Goal: Transaction & Acquisition: Subscribe to service/newsletter

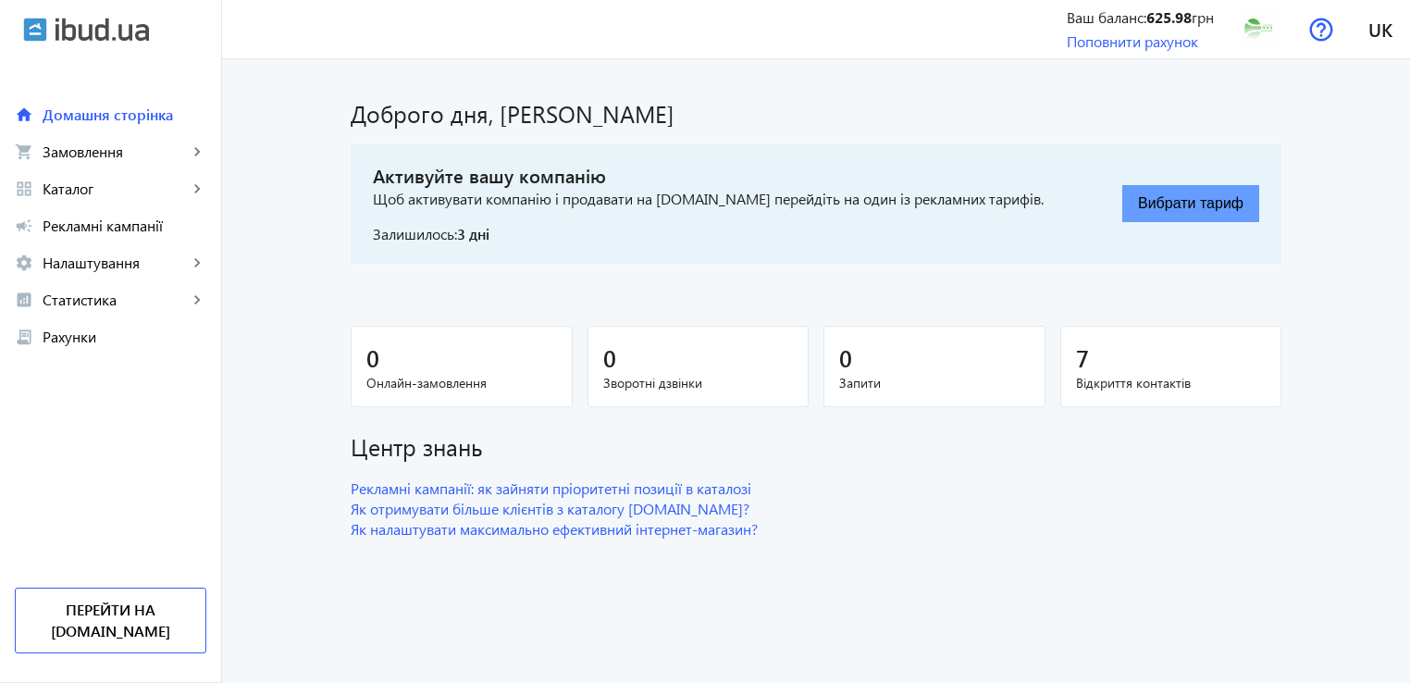
click at [1184, 215] on button "Вибрати тариф" at bounding box center [1191, 203] width 137 height 37
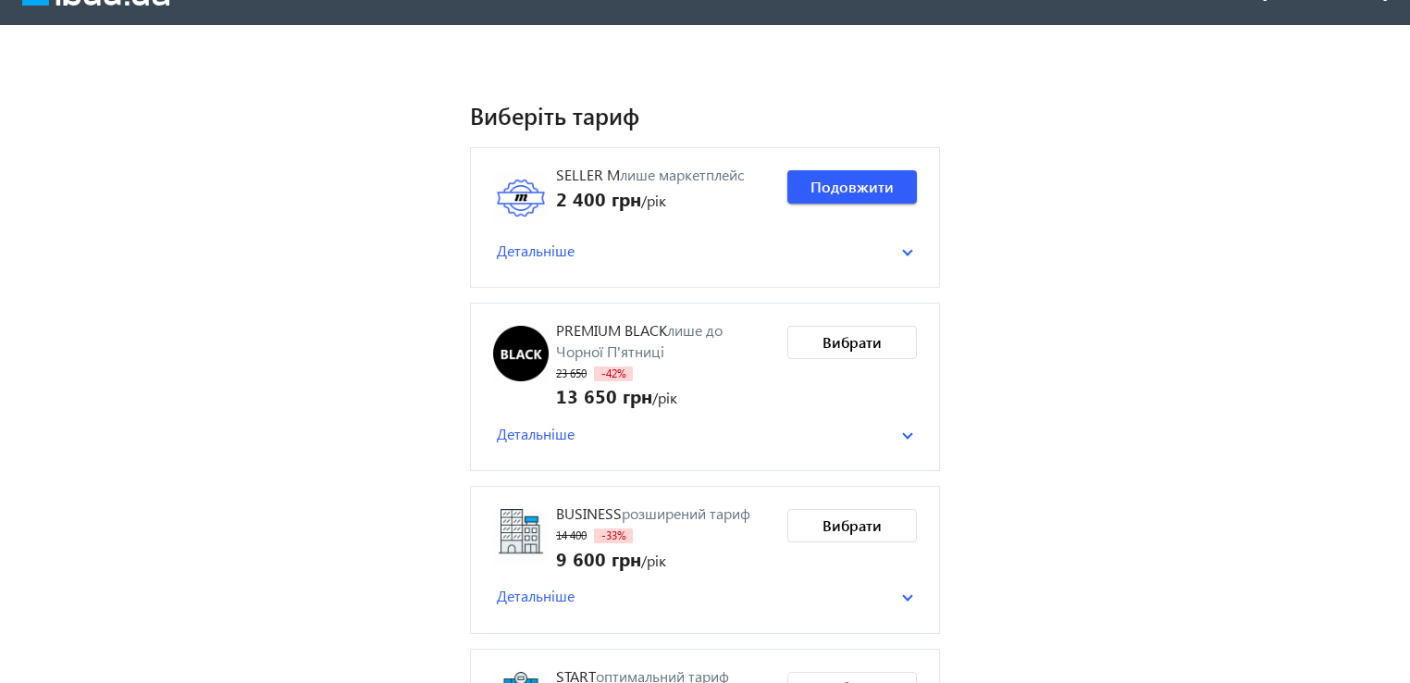
scroll to position [41, 0]
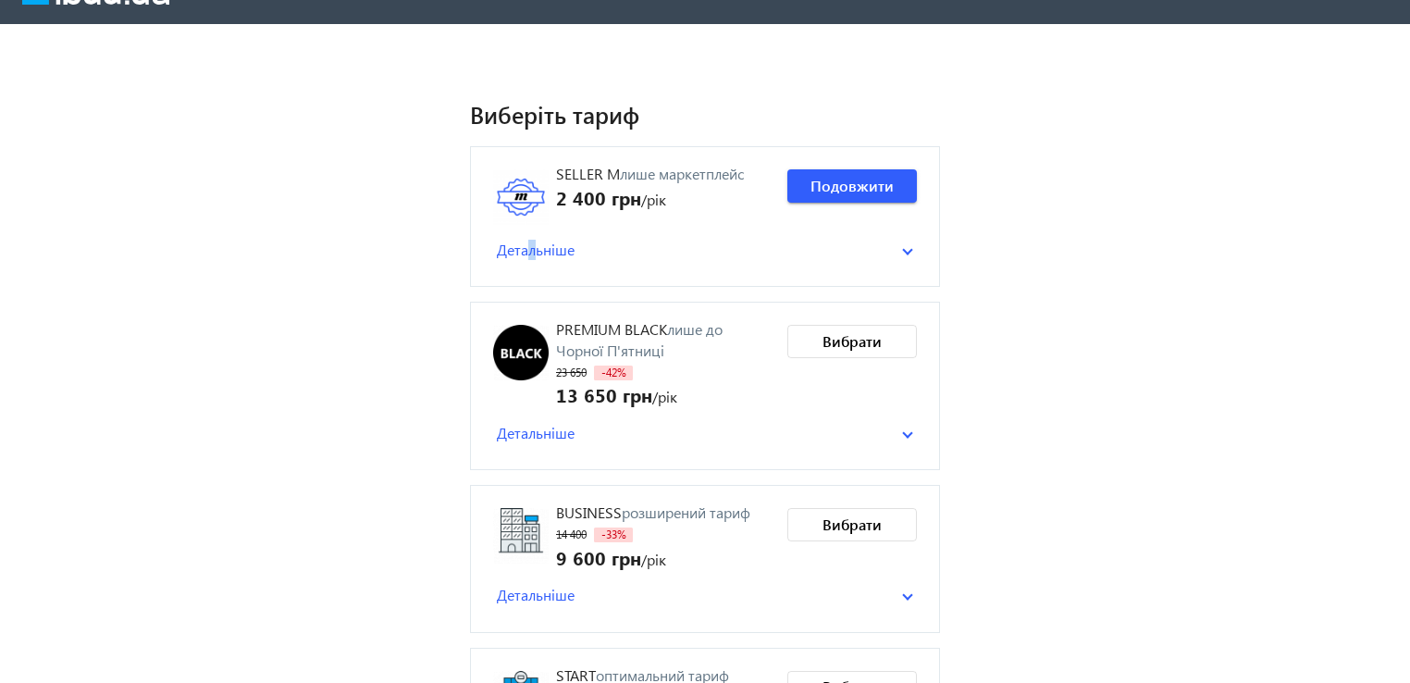
click at [525, 255] on span "Детальніше" at bounding box center [536, 250] width 78 height 20
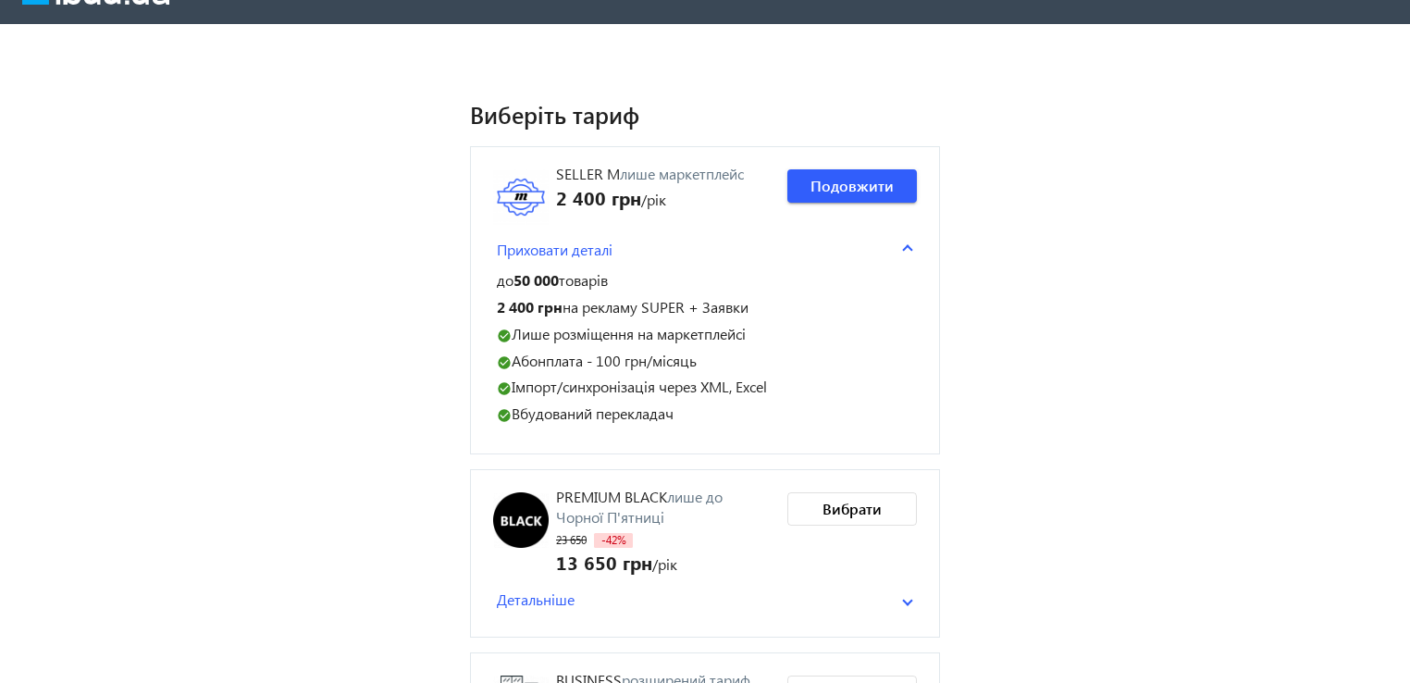
scroll to position [0, 0]
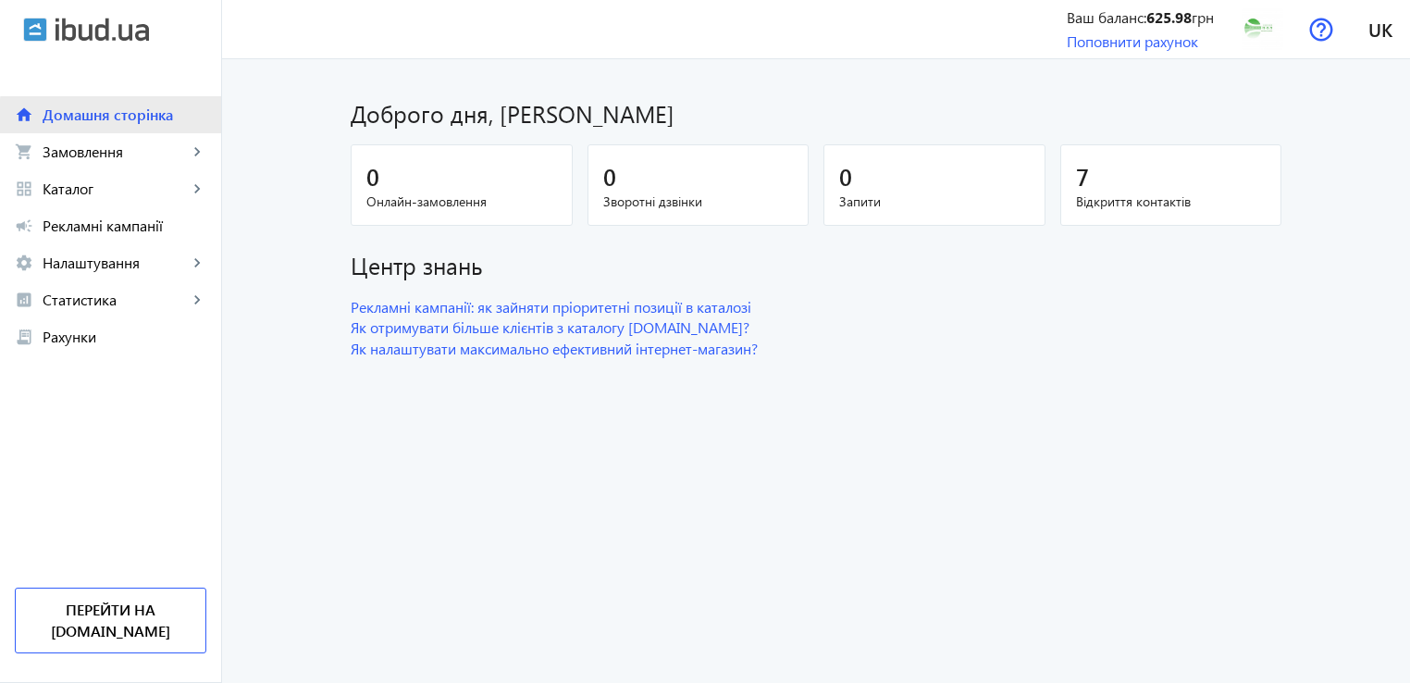
click at [120, 119] on span "Домашня сторінка" at bounding box center [125, 115] width 164 height 19
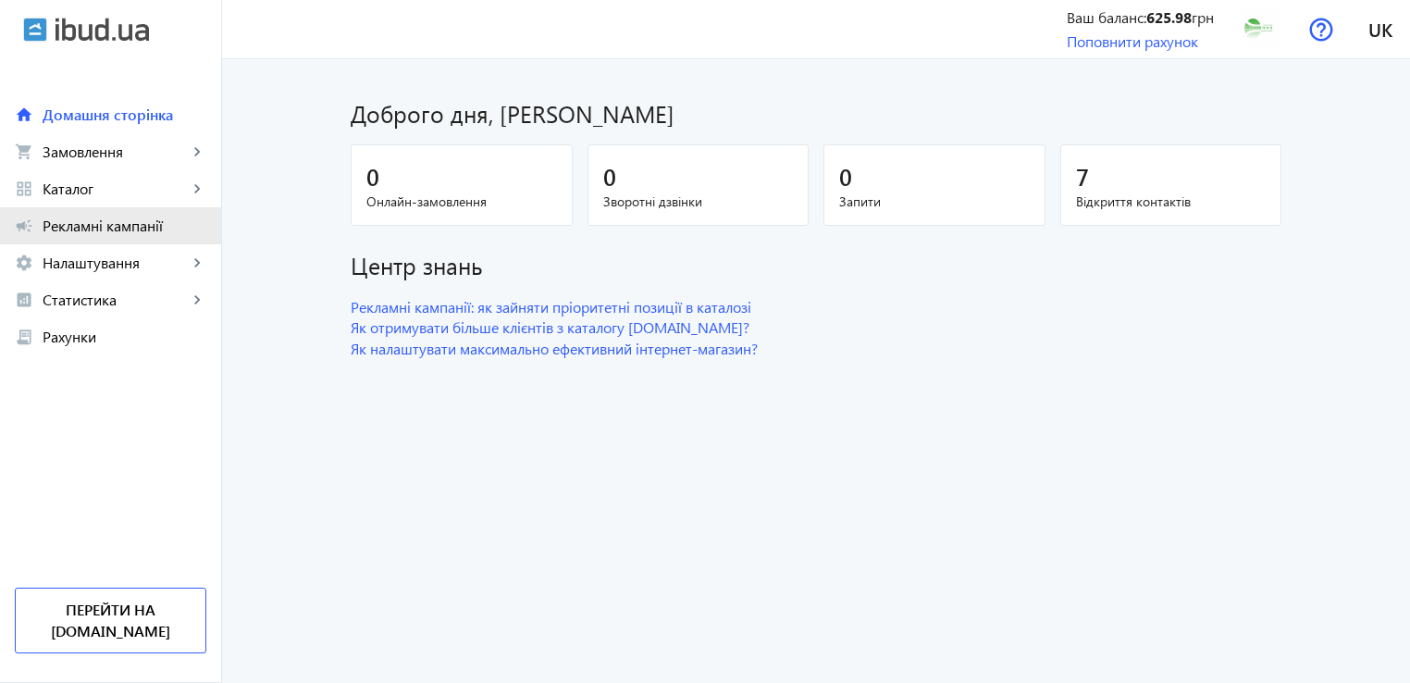
click at [124, 230] on span "Рекламні кампанії" at bounding box center [125, 226] width 164 height 19
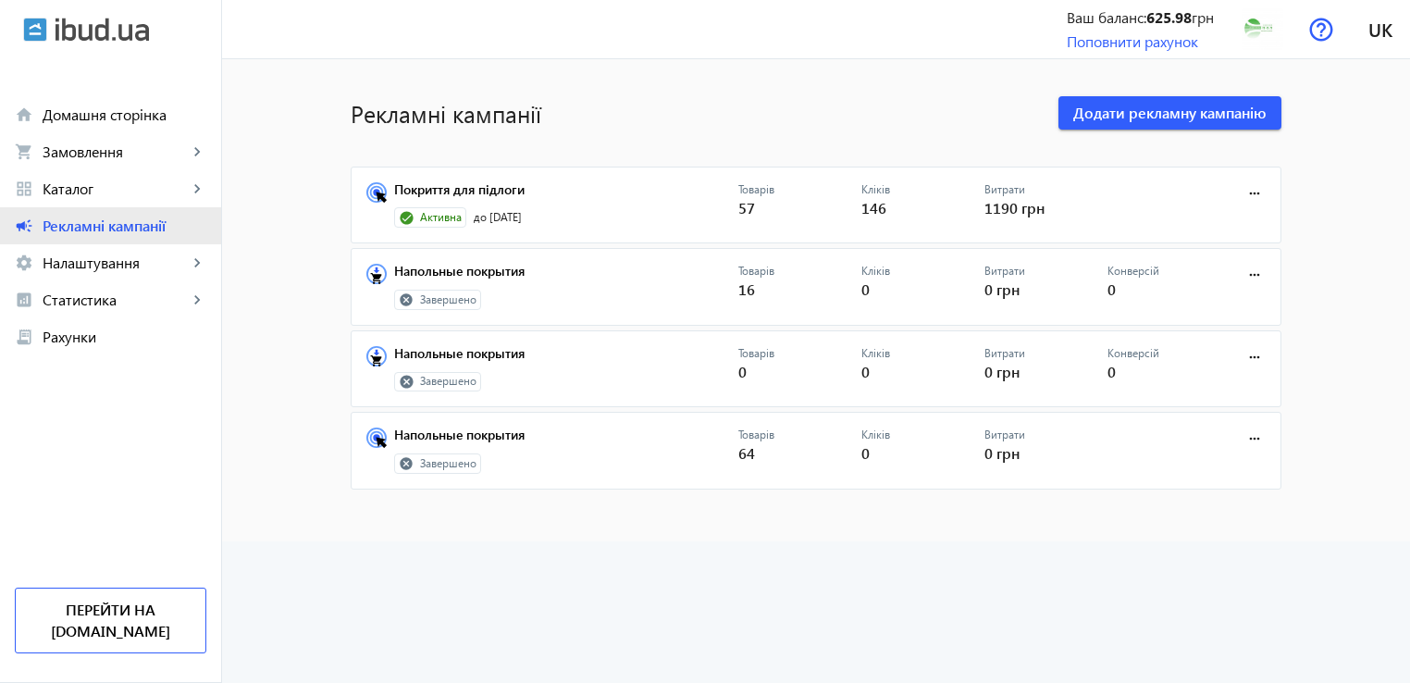
click at [126, 233] on span "Рекламні кампанії" at bounding box center [125, 226] width 164 height 19
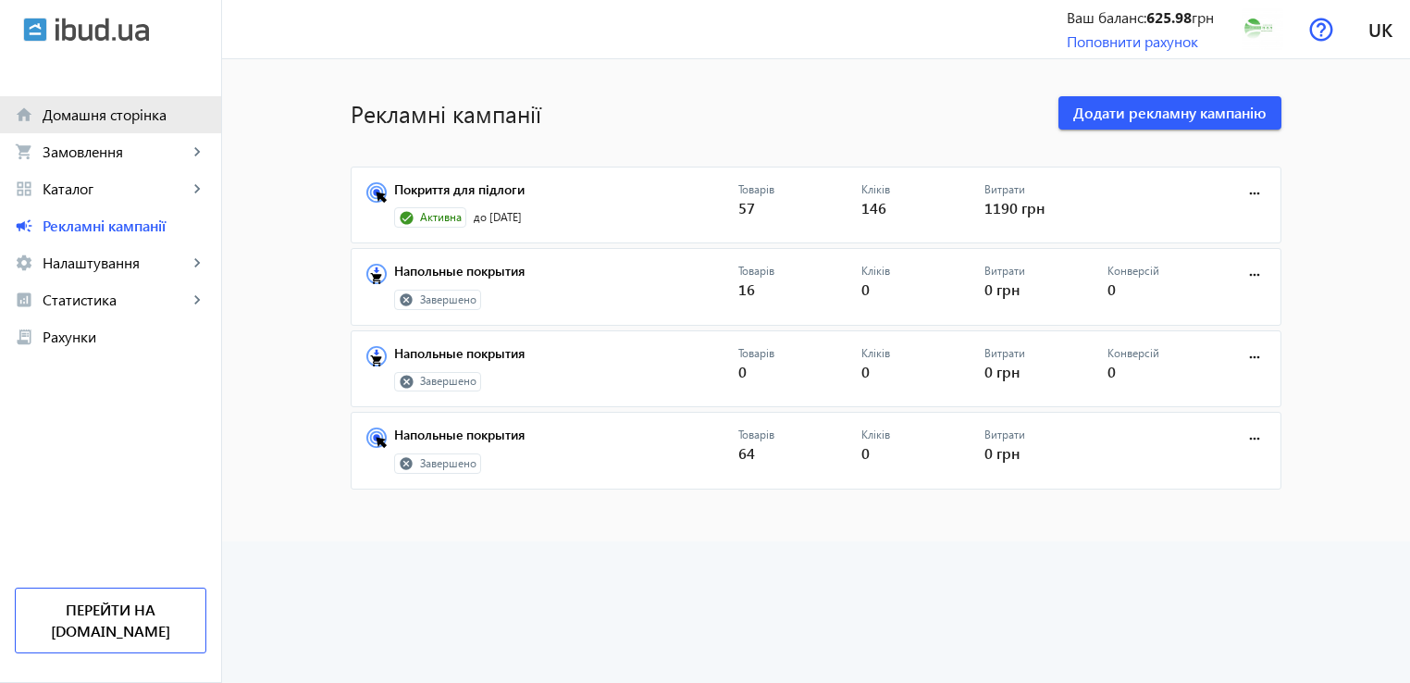
click at [120, 115] on span "Домашня сторінка" at bounding box center [125, 115] width 164 height 19
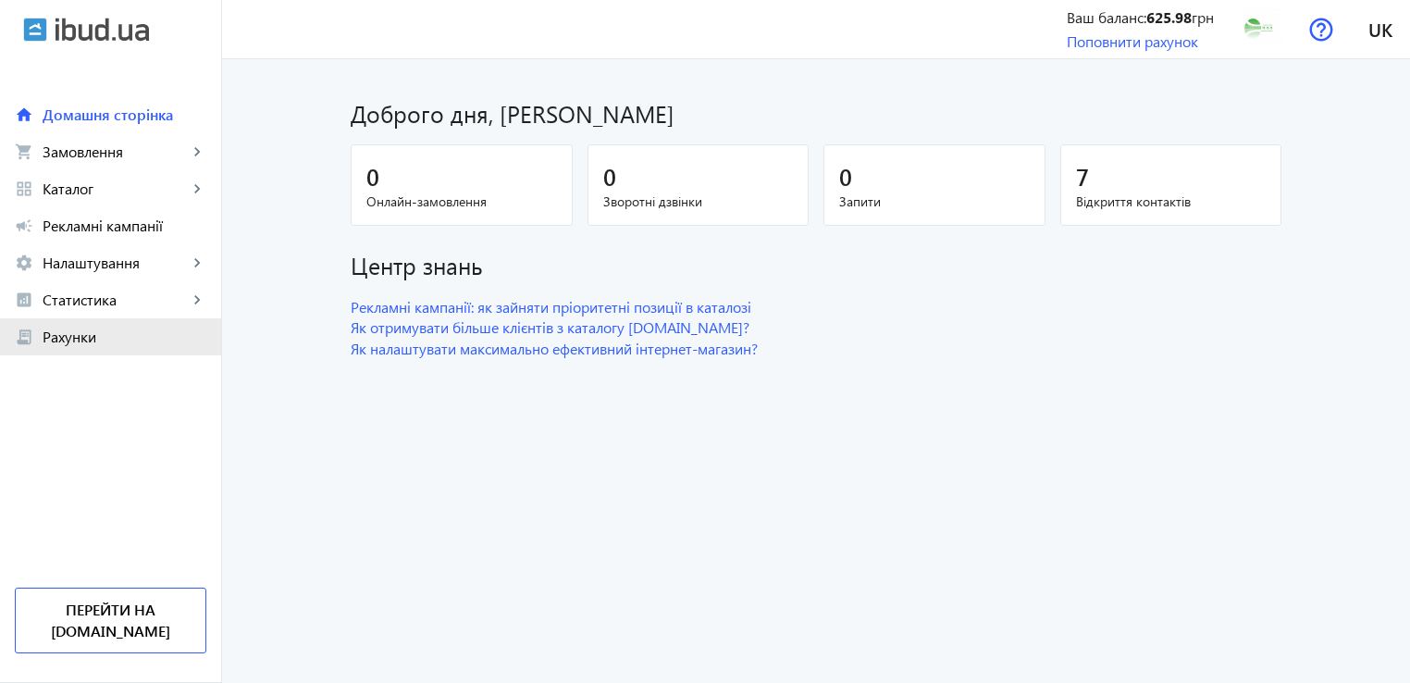
click at [98, 339] on span "Рахунки" at bounding box center [125, 337] width 164 height 19
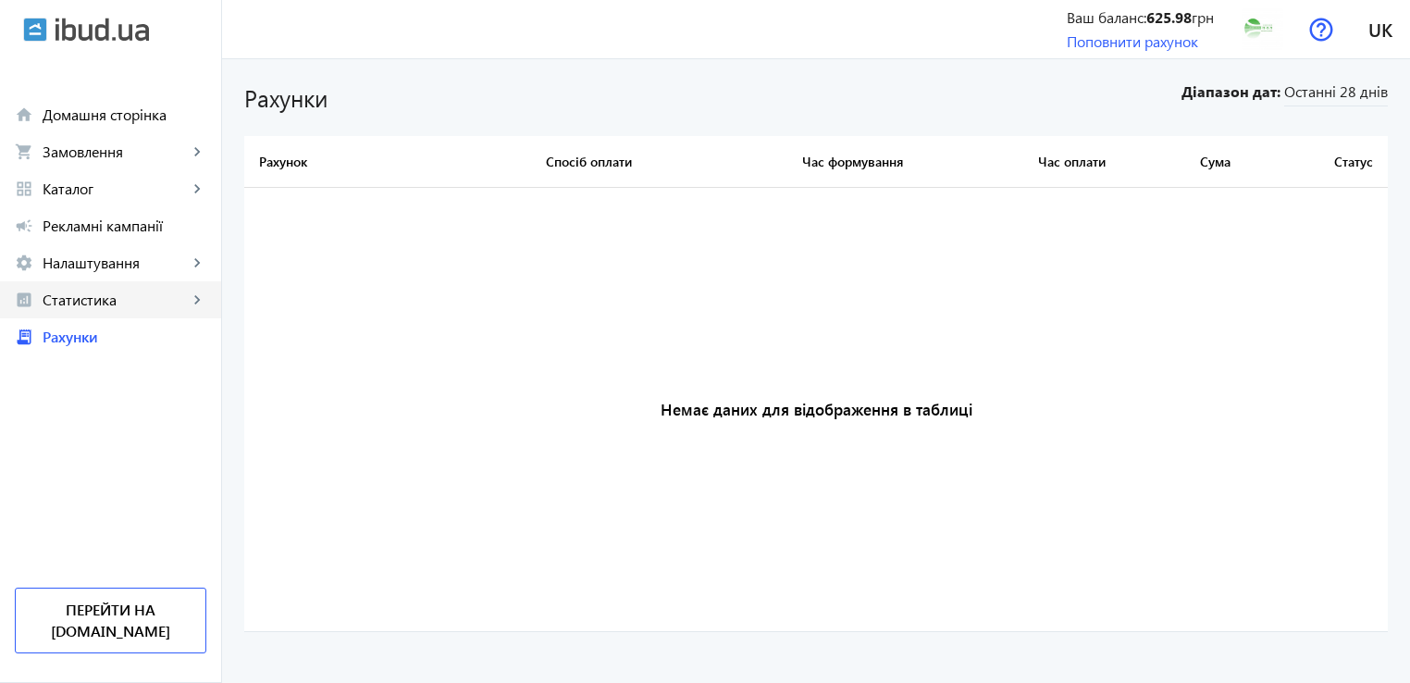
click at [95, 312] on link "analytics Статистика keyboard_arrow_right" at bounding box center [110, 299] width 221 height 37
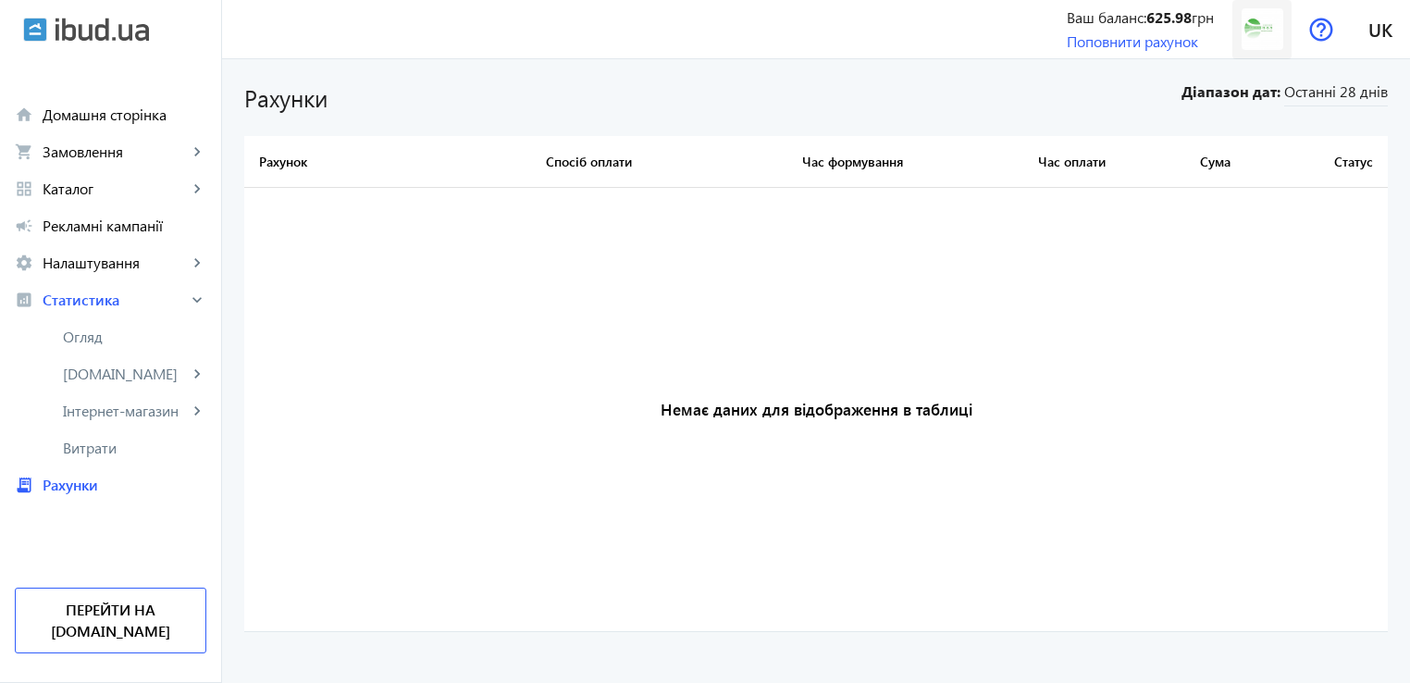
click at [1259, 28] on img at bounding box center [1263, 29] width 42 height 42
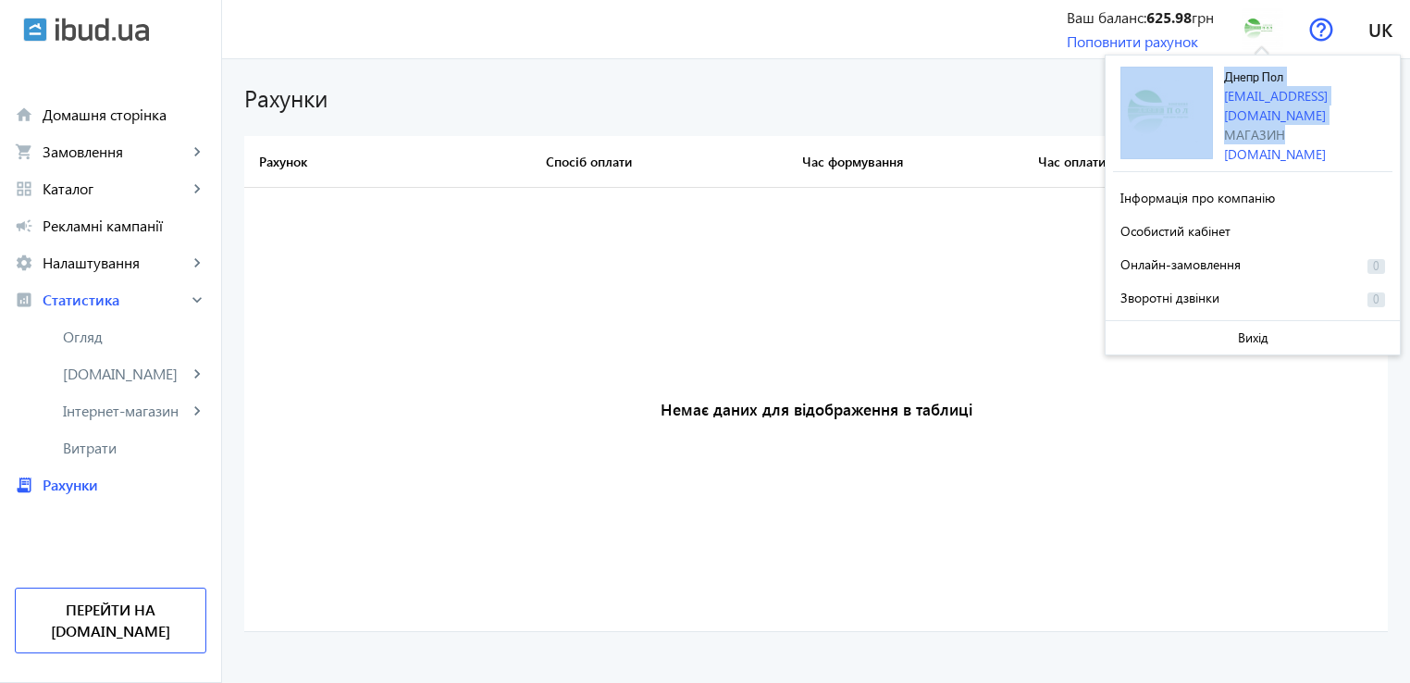
drag, startPoint x: 1291, startPoint y: 116, endPoint x: 1214, endPoint y: 119, distance: 76.9
click at [1214, 119] on div "Днепр Пол LazarenkoO@i.ua Магазин dneprpol.ibud.ua" at bounding box center [1253, 119] width 280 height 105
click at [1229, 145] on link "[DOMAIN_NAME]" at bounding box center [1275, 154] width 102 height 18
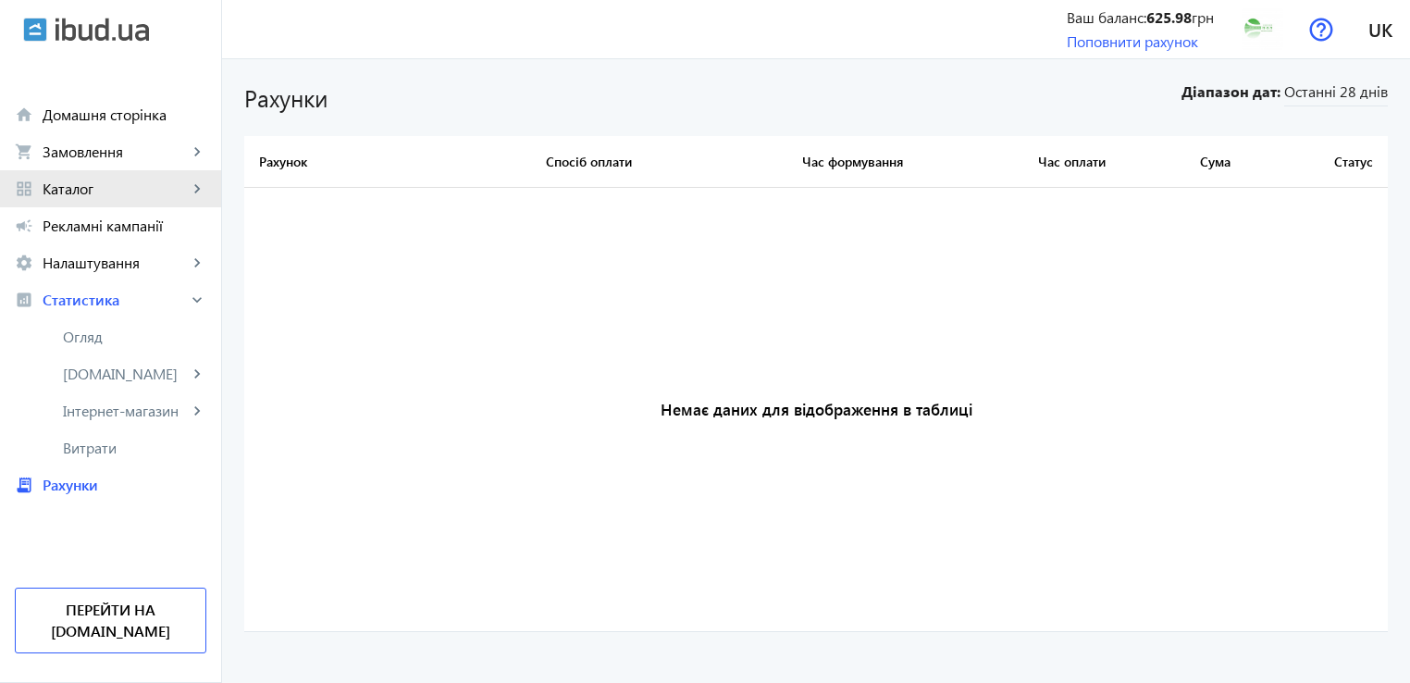
click at [91, 195] on span "Каталог" at bounding box center [115, 189] width 145 height 19
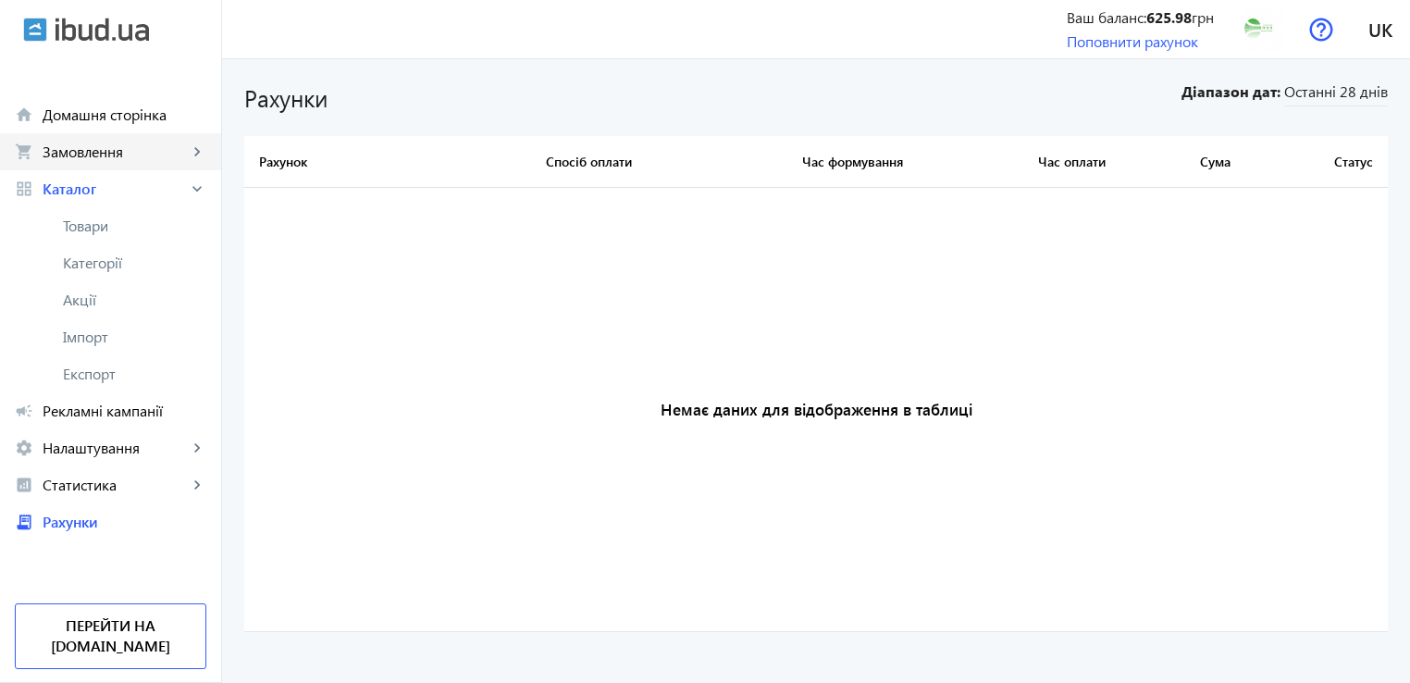
click at [104, 152] on span "Замовлення" at bounding box center [115, 152] width 145 height 19
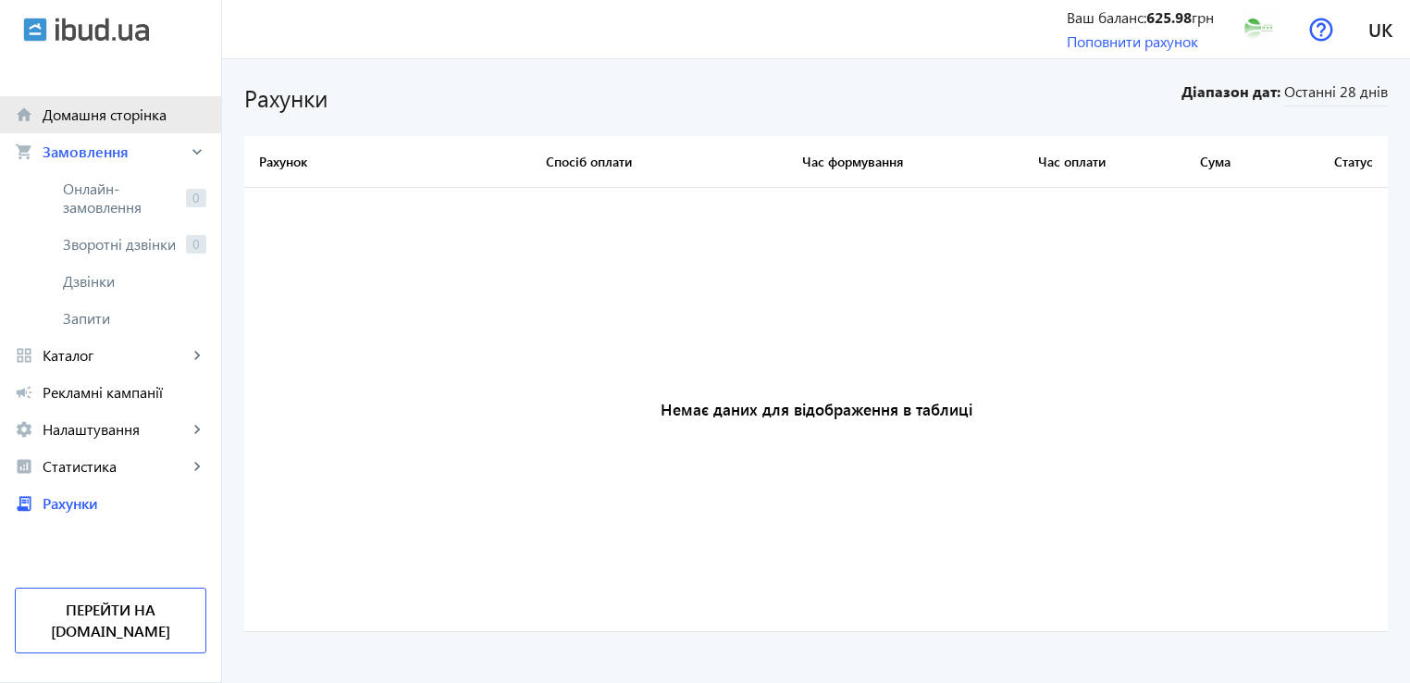
click at [96, 121] on span "Домашня сторінка" at bounding box center [125, 115] width 164 height 19
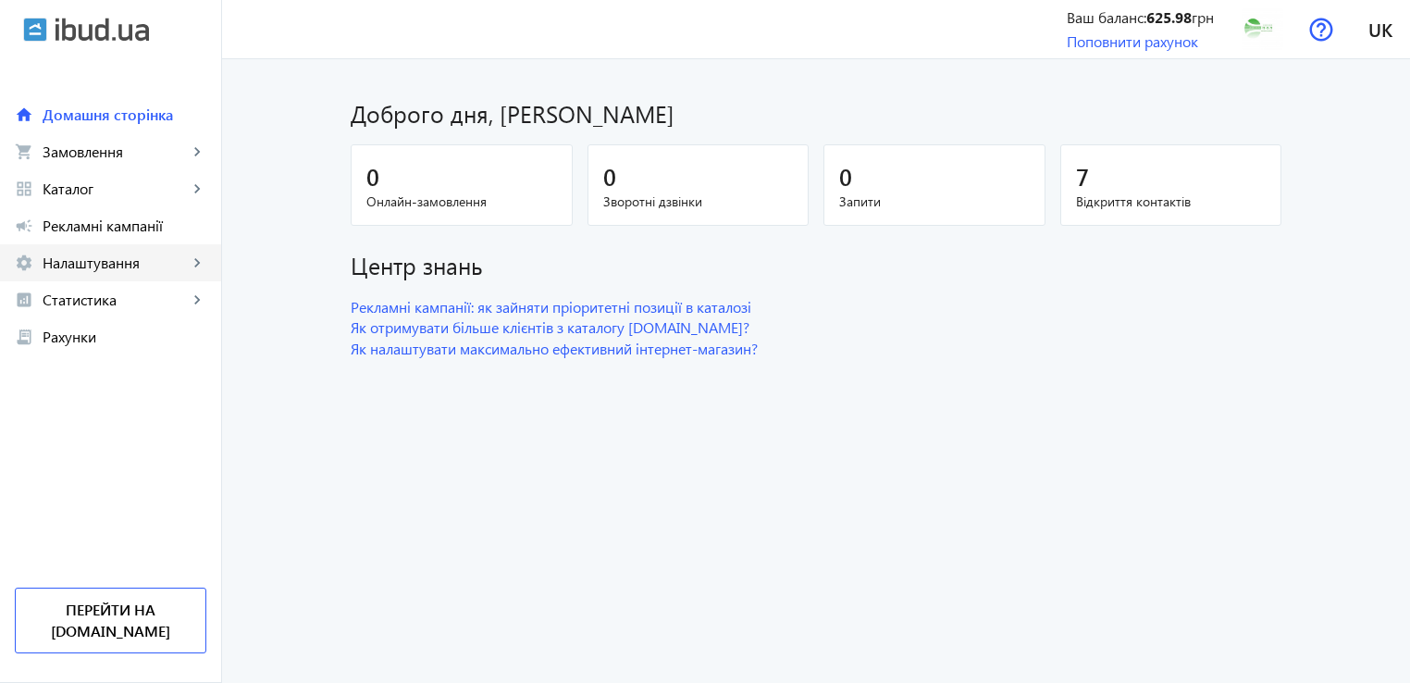
click at [92, 264] on span "Налаштування" at bounding box center [115, 263] width 145 height 19
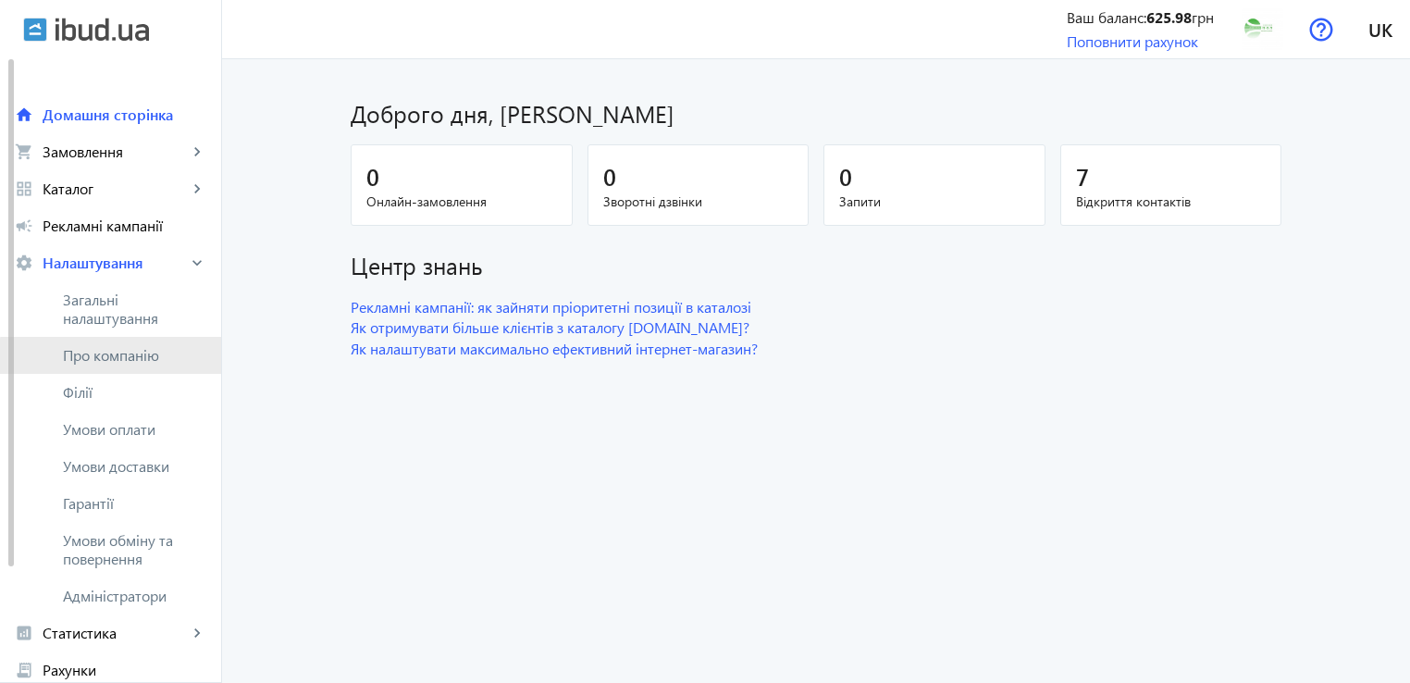
click at [123, 372] on link "Про компанію" at bounding box center [110, 355] width 221 height 37
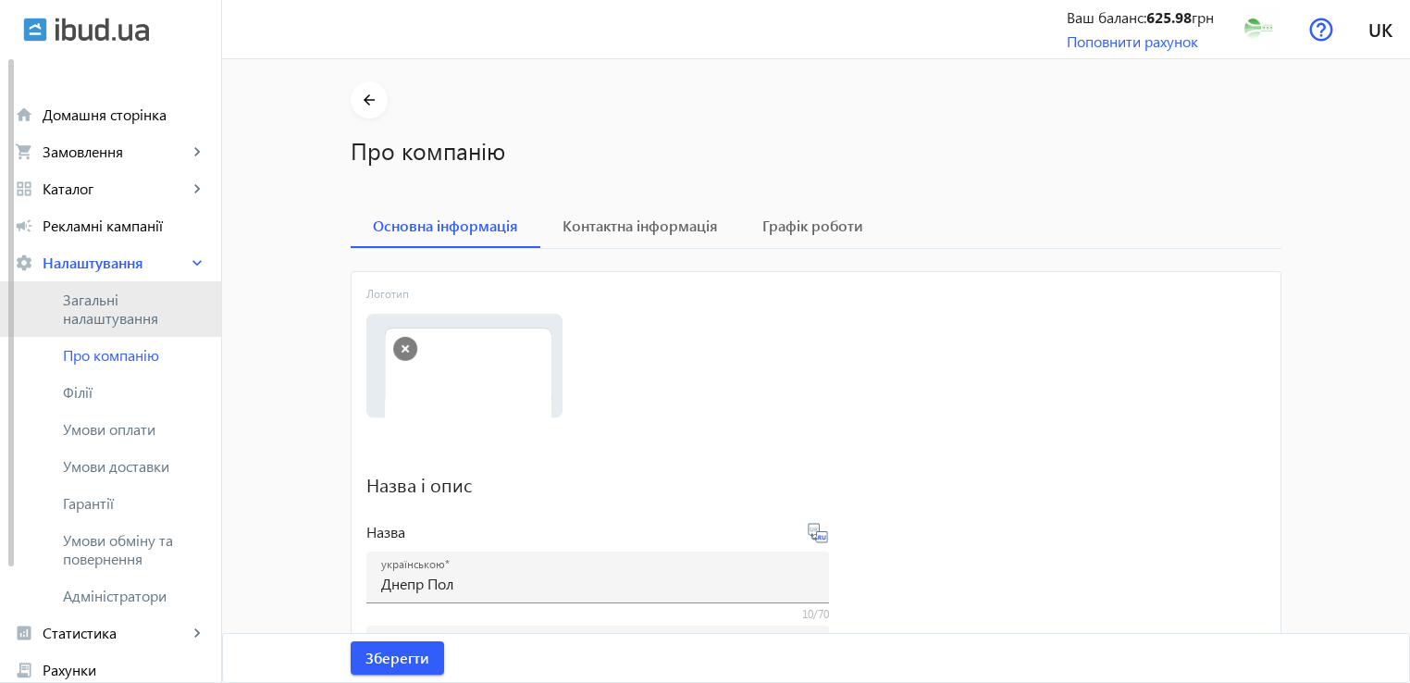
click at [108, 317] on span "Загальні налаштування" at bounding box center [134, 309] width 143 height 37
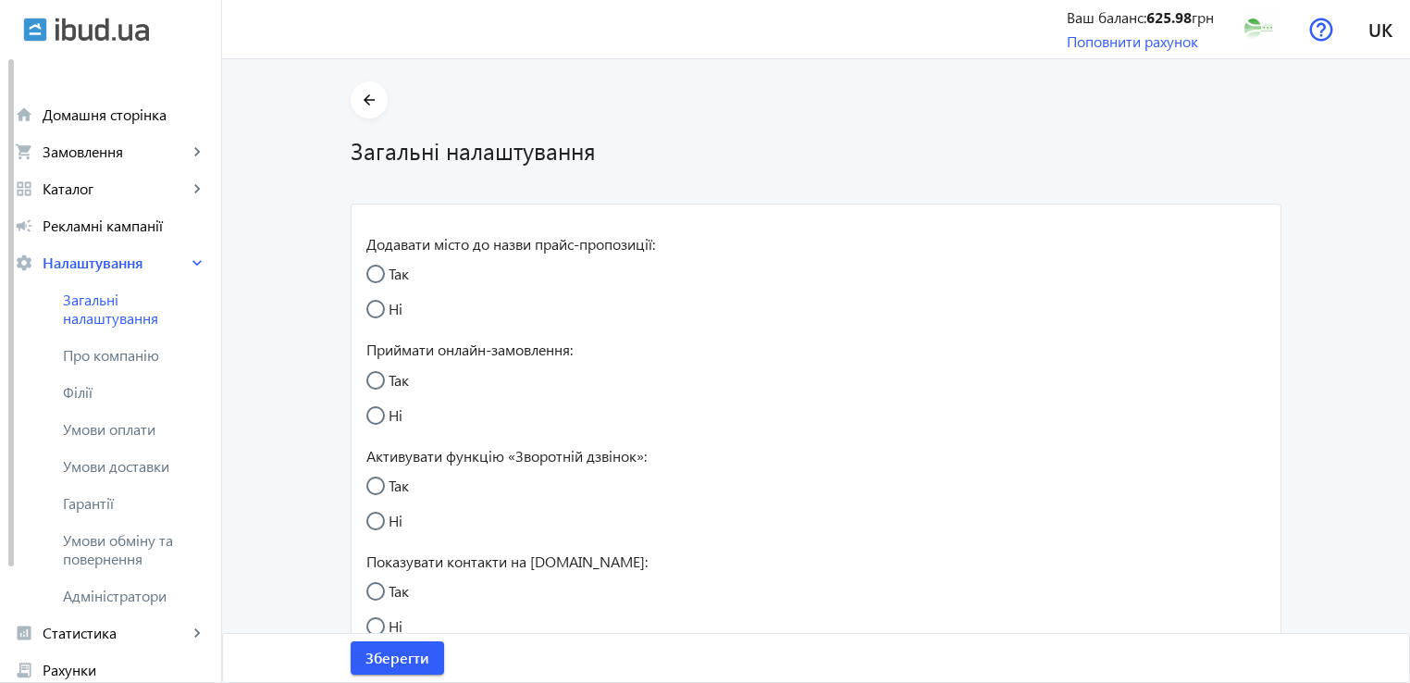
radio input "true"
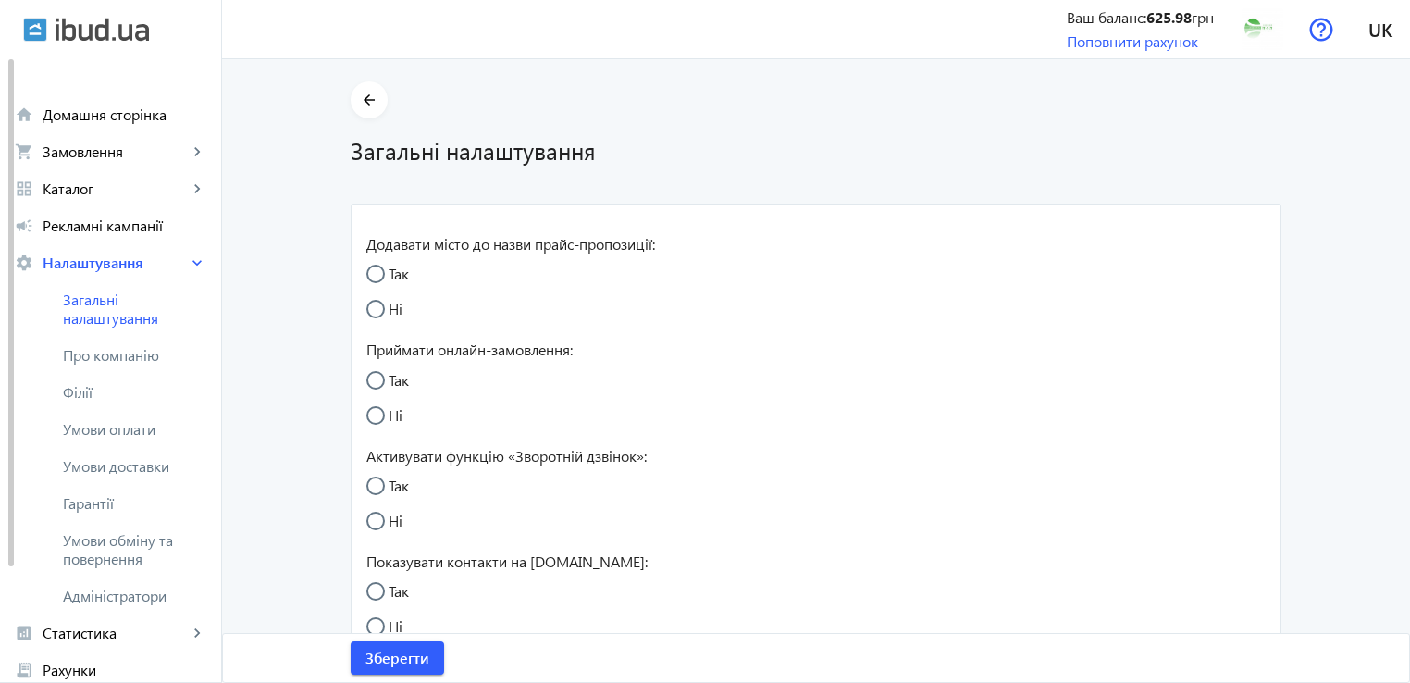
radio input "true"
click at [113, 465] on span "Умови доставки" at bounding box center [134, 466] width 143 height 19
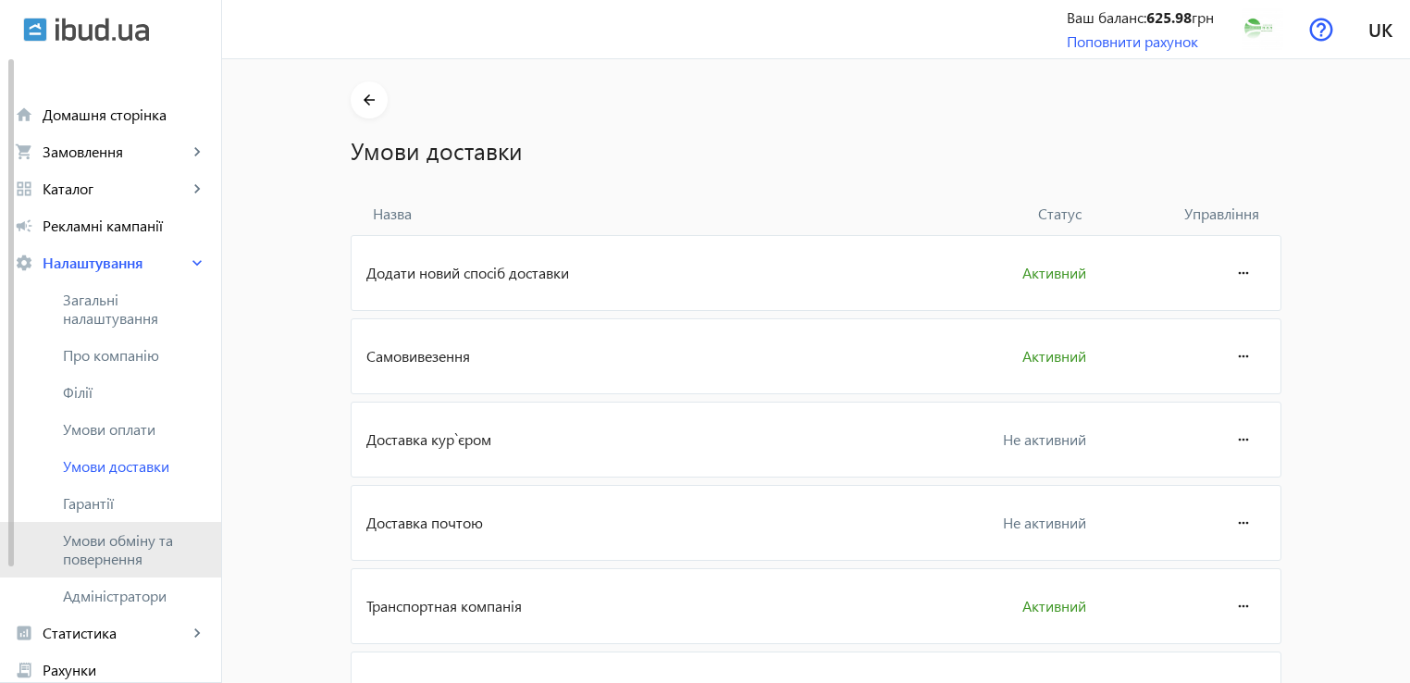
click at [114, 522] on link "Умови обміну та повернення" at bounding box center [110, 550] width 221 height 56
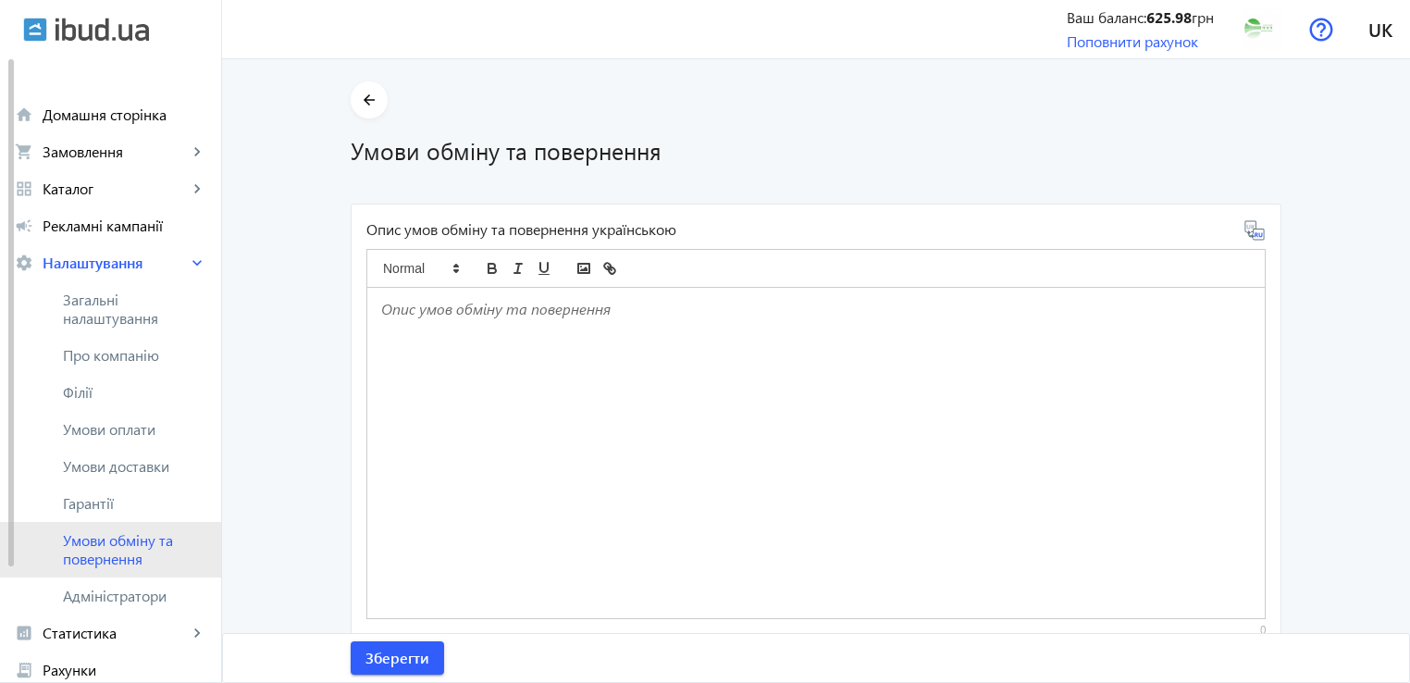
click at [117, 554] on span "Умови обміну та повернення" at bounding box center [134, 549] width 143 height 37
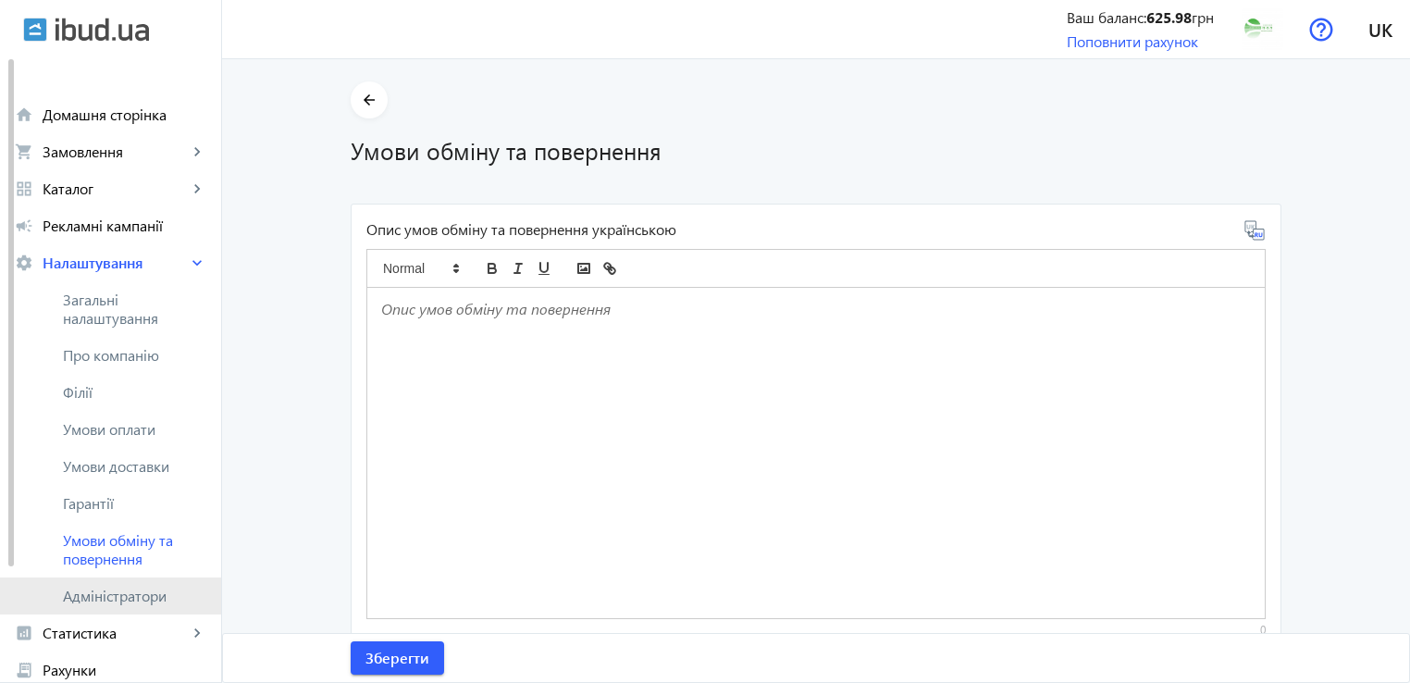
click at [116, 597] on span "Адміністратори" at bounding box center [134, 596] width 143 height 19
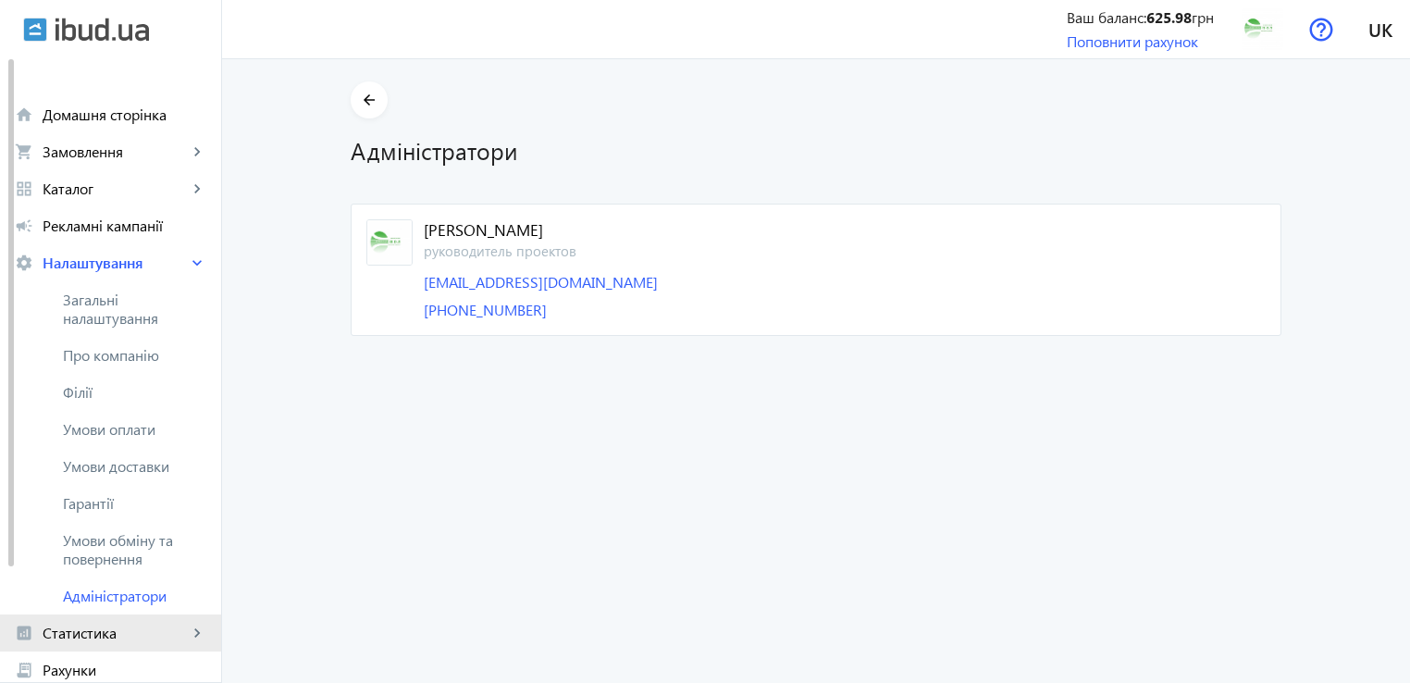
click at [102, 638] on span "Статистика" at bounding box center [115, 633] width 145 height 19
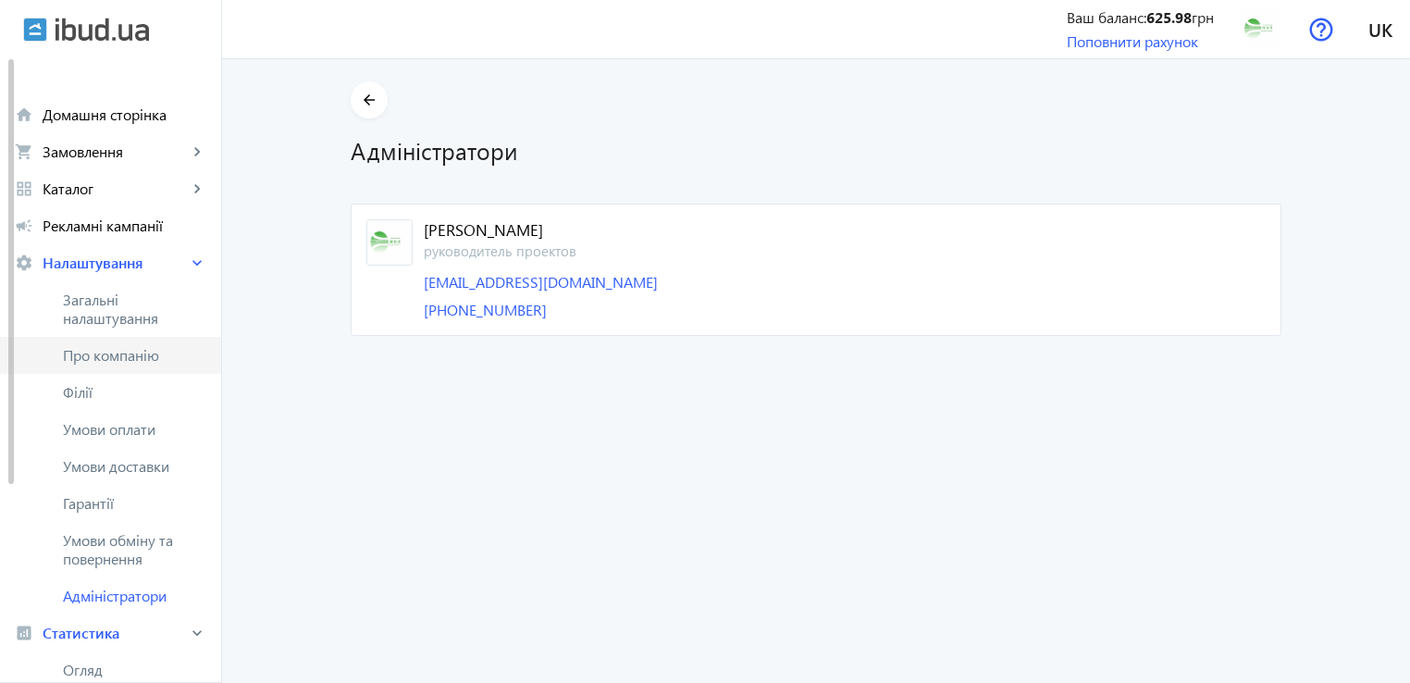
click at [128, 360] on span "Про компанію" at bounding box center [134, 355] width 143 height 19
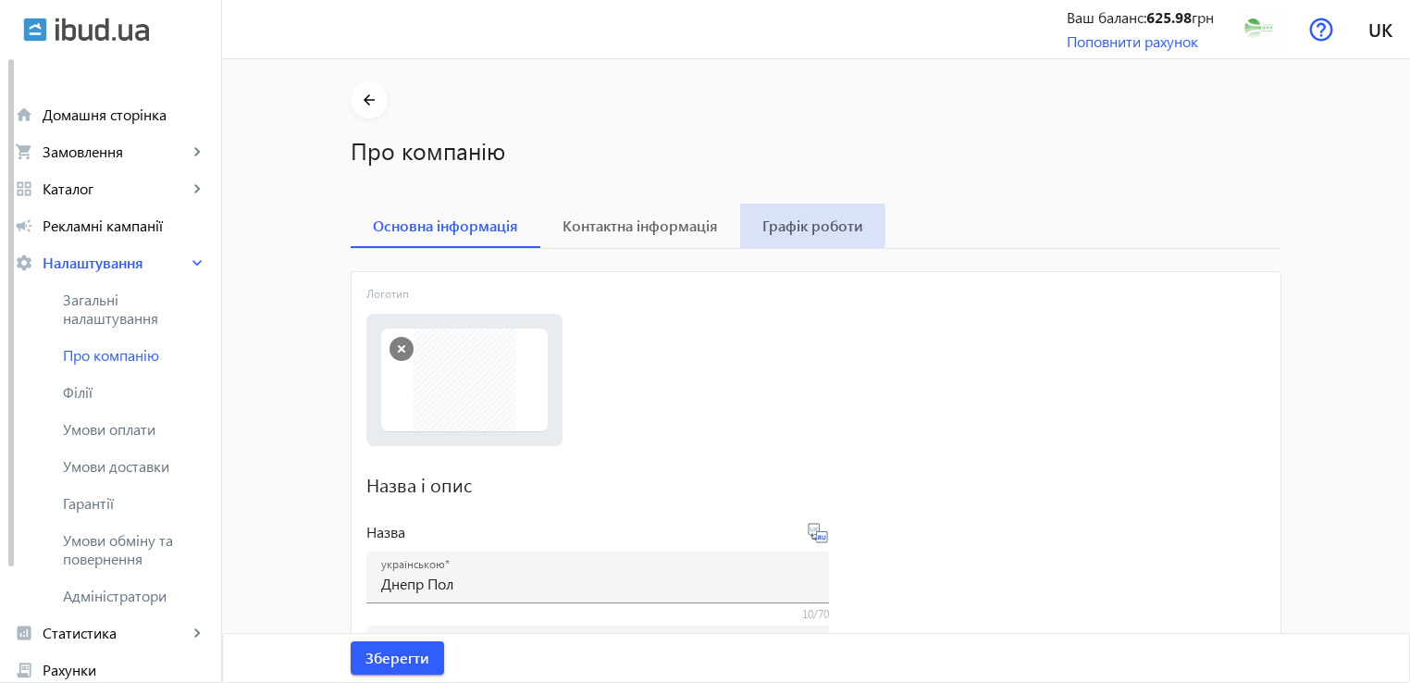
click at [806, 223] on span "Графік роботи" at bounding box center [813, 225] width 101 height 15
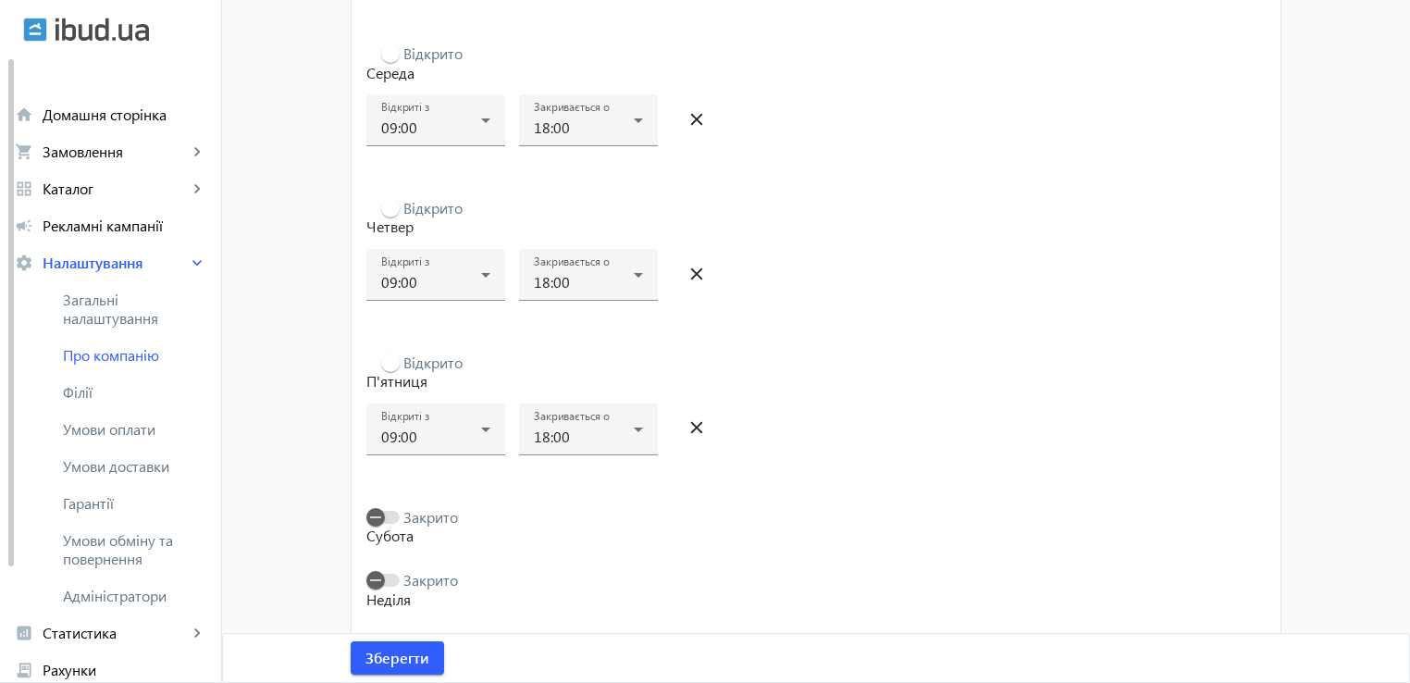
scroll to position [584, 0]
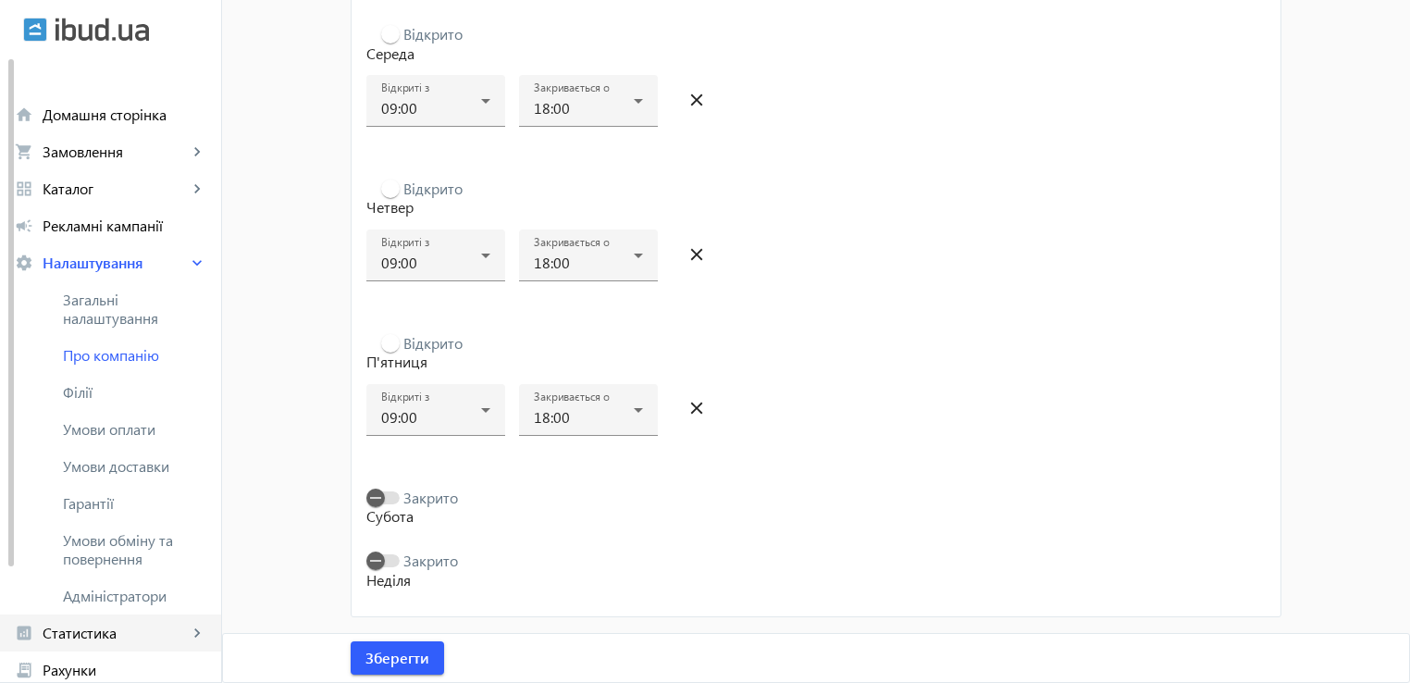
click at [93, 640] on span "Статистика" at bounding box center [115, 633] width 145 height 19
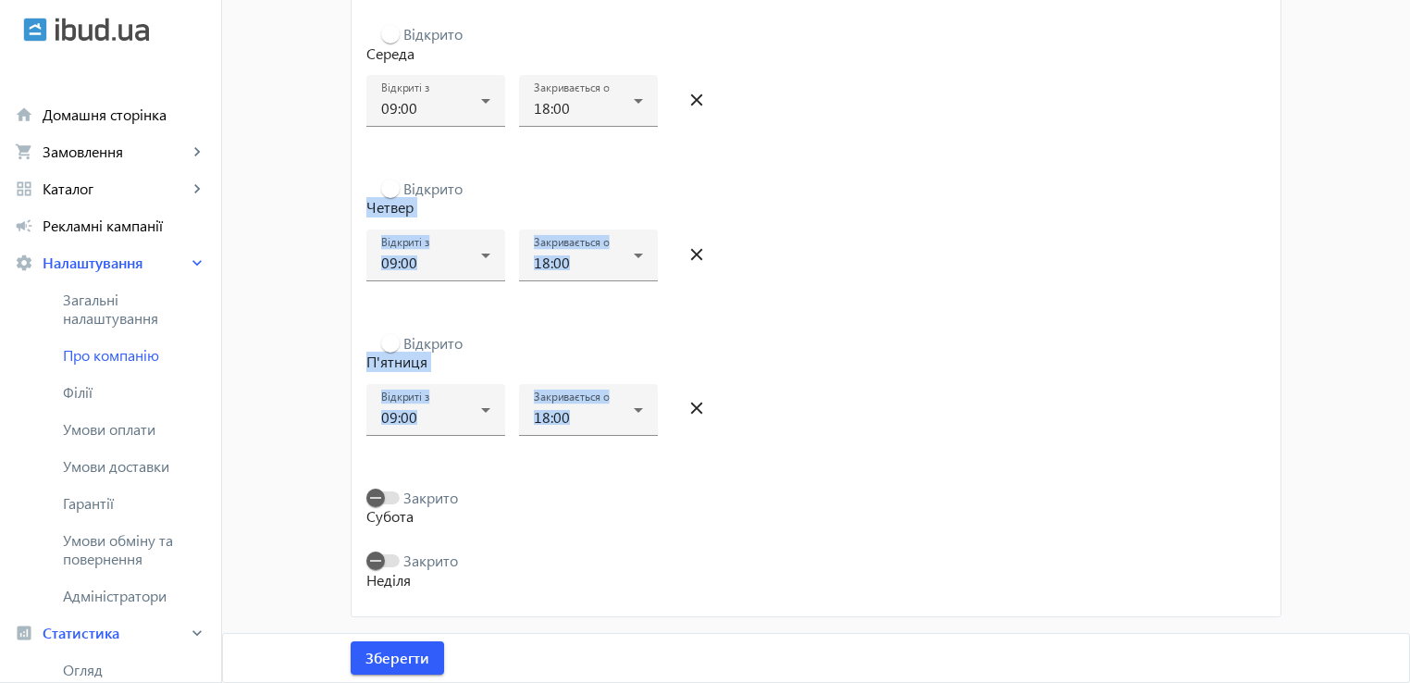
drag, startPoint x: 1410, startPoint y: 337, endPoint x: 1421, endPoint y: 31, distance: 306.5
click at [1410, 31] on html "arrow_back home Домашня сторінка shopping_cart Замовлення keyboard_arrow_right …" at bounding box center [705, 50] width 1410 height 1269
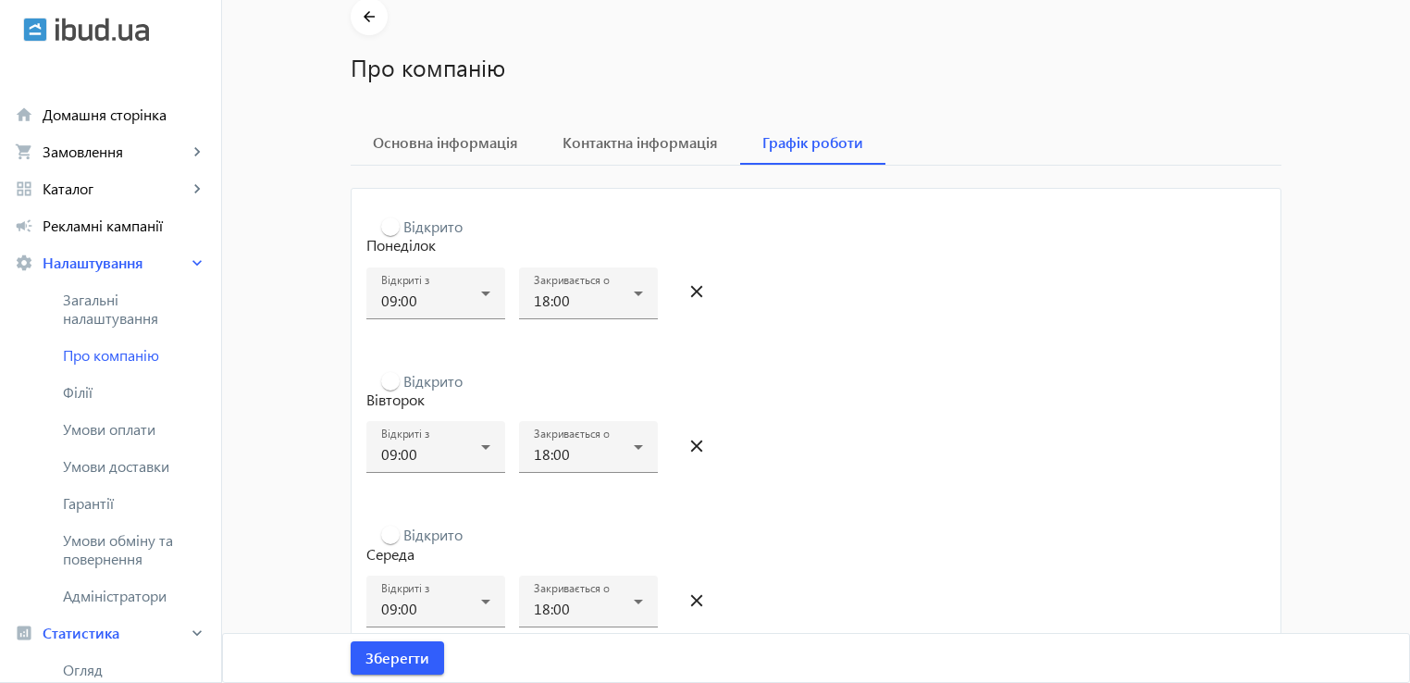
scroll to position [0, 0]
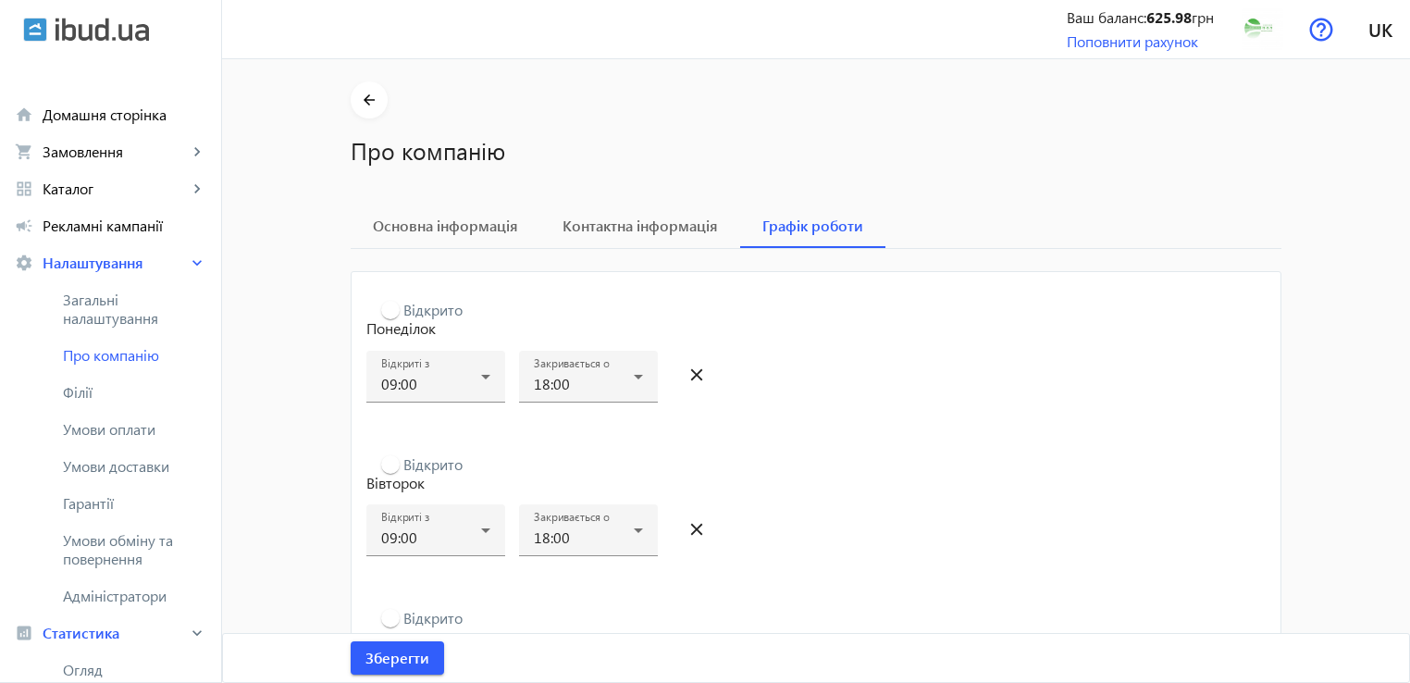
click at [1164, 15] on b "625.98" at bounding box center [1169, 16] width 45 height 19
click at [1154, 50] on link "Поповнити рахунок" at bounding box center [1132, 40] width 131 height 19
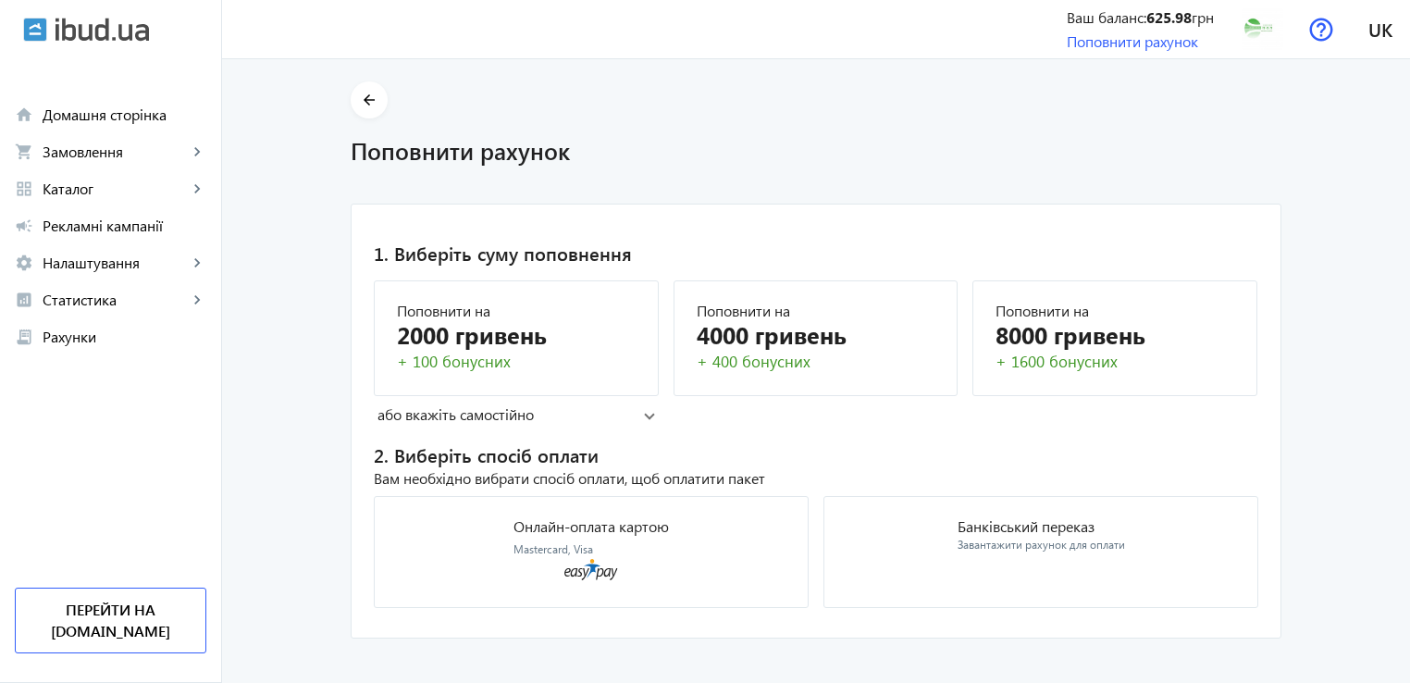
click at [1164, 23] on b "625.98" at bounding box center [1169, 16] width 45 height 19
click at [1255, 31] on img at bounding box center [1263, 29] width 42 height 42
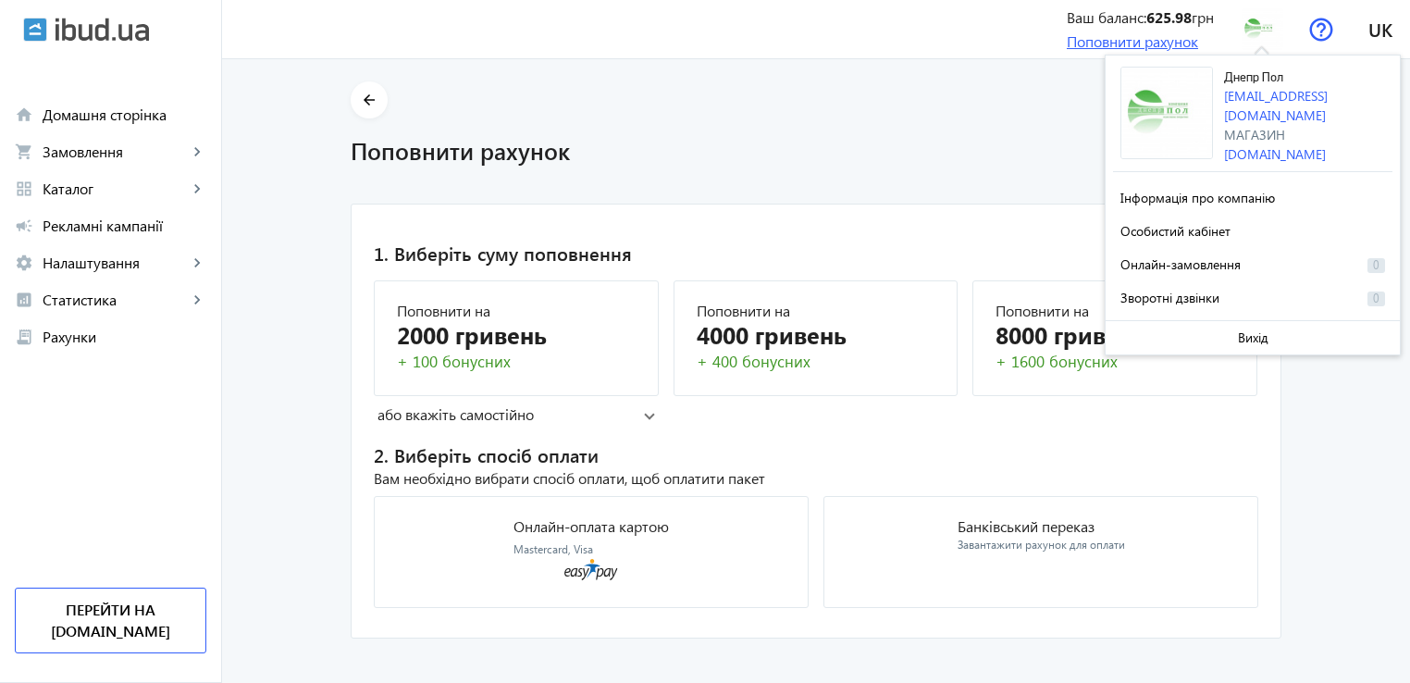
click at [1067, 38] on link "Поповнити рахунок" at bounding box center [1132, 40] width 131 height 19
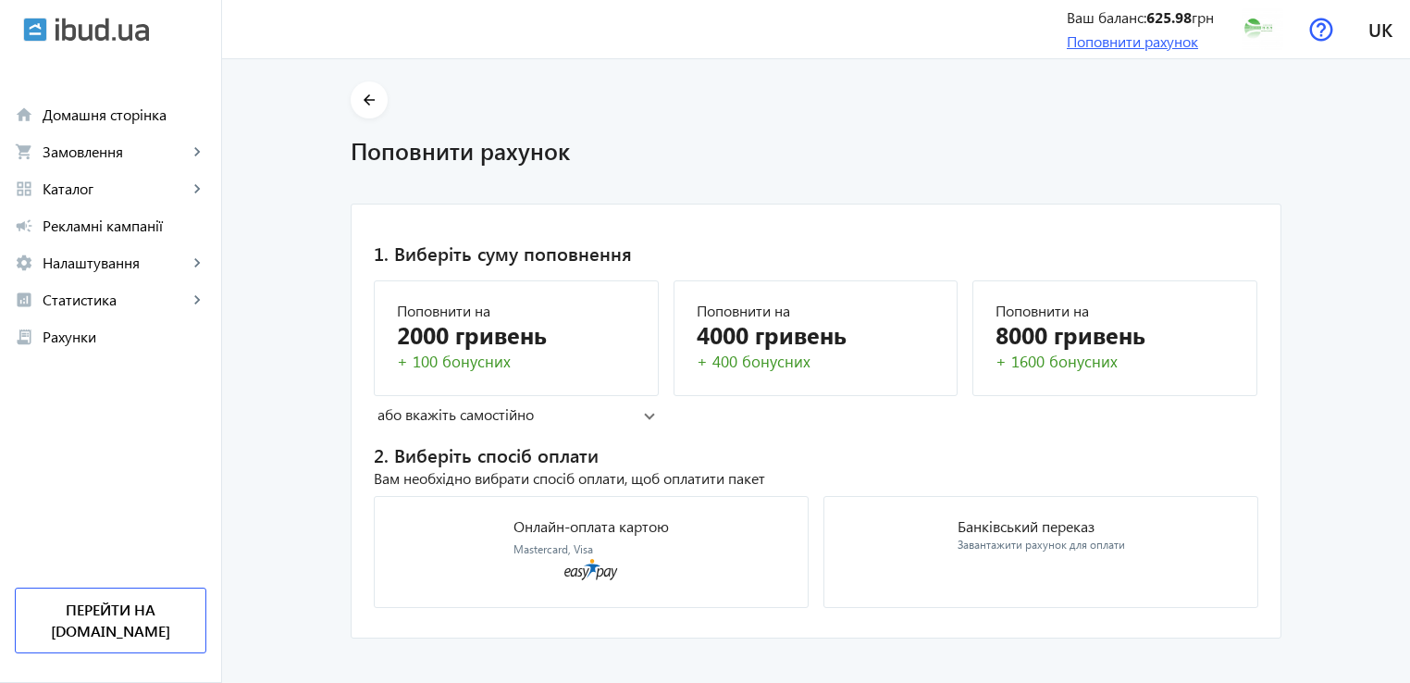
click at [1081, 47] on link "Поповнити рахунок" at bounding box center [1132, 40] width 131 height 19
click at [74, 118] on span "Домашня сторінка" at bounding box center [125, 115] width 164 height 19
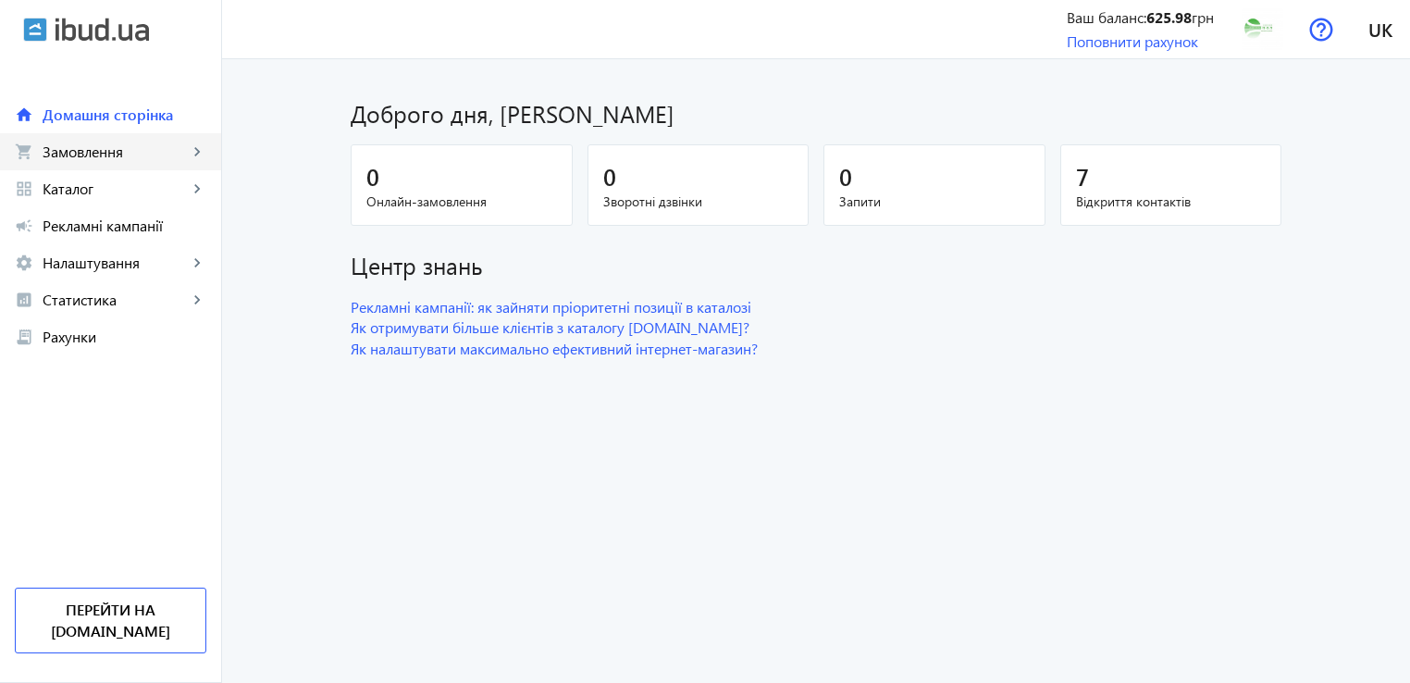
click at [92, 155] on span "Замовлення" at bounding box center [115, 152] width 145 height 19
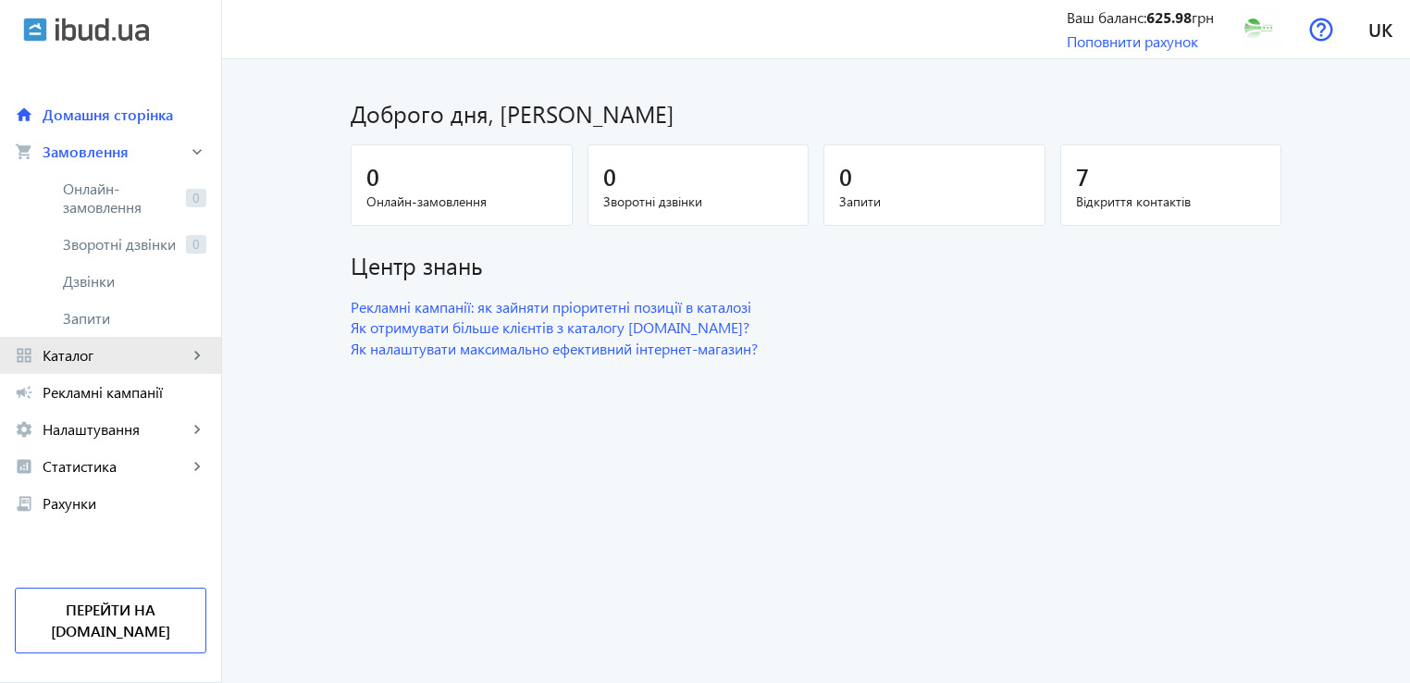
click at [107, 357] on span "Каталог" at bounding box center [115, 355] width 145 height 19
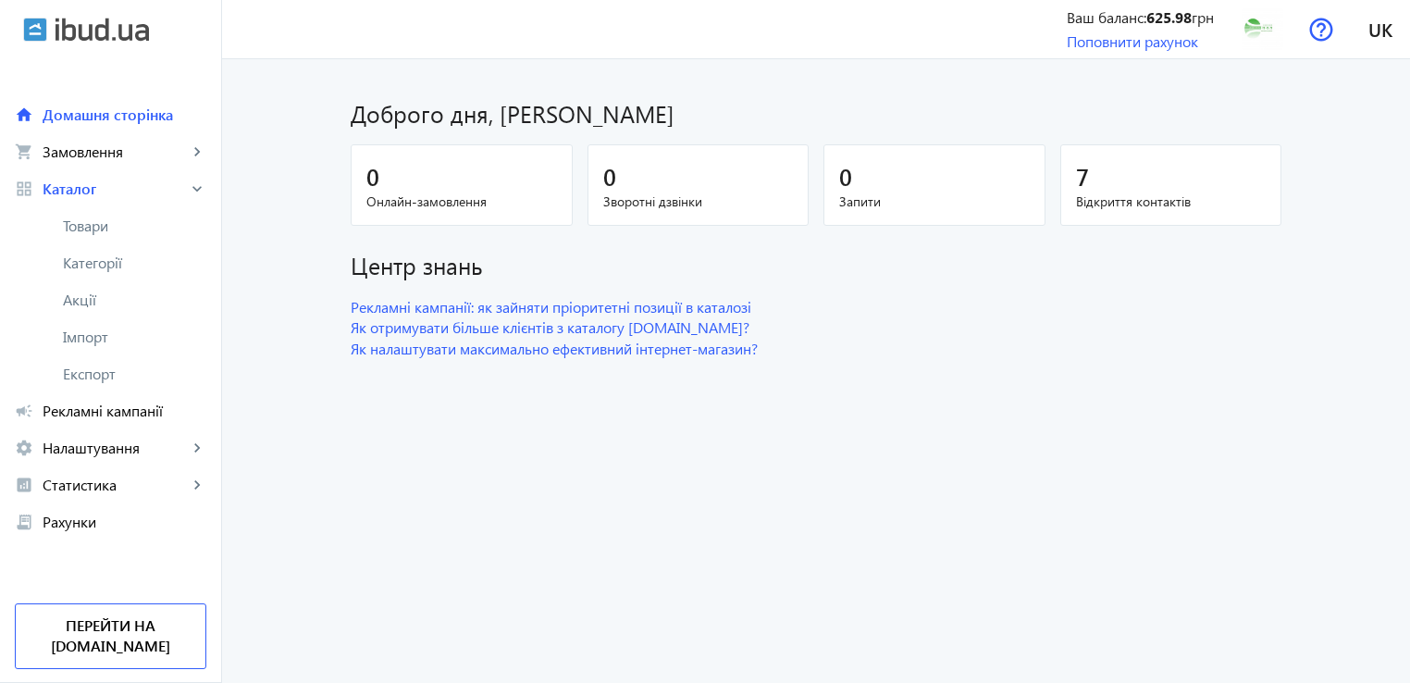
click at [126, 414] on span "Рекламні кампанії" at bounding box center [125, 411] width 164 height 19
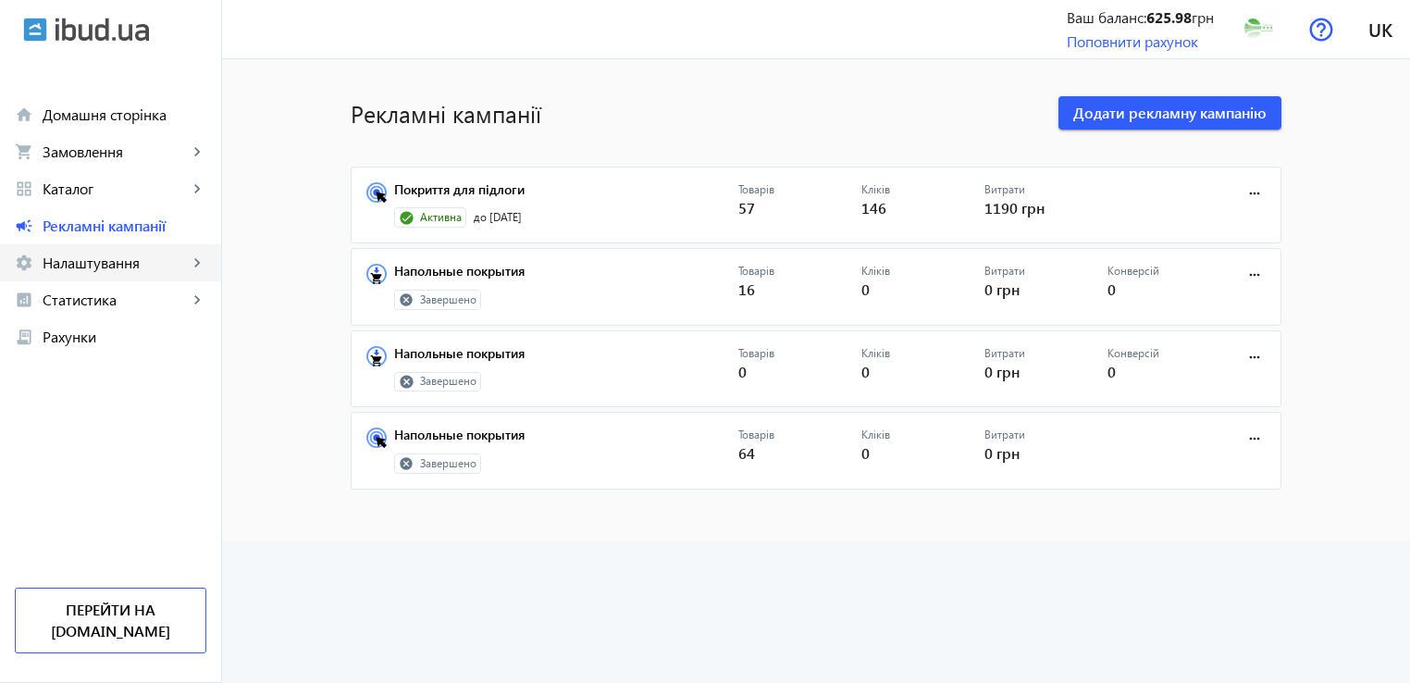
click at [100, 268] on span "Налаштування" at bounding box center [115, 263] width 145 height 19
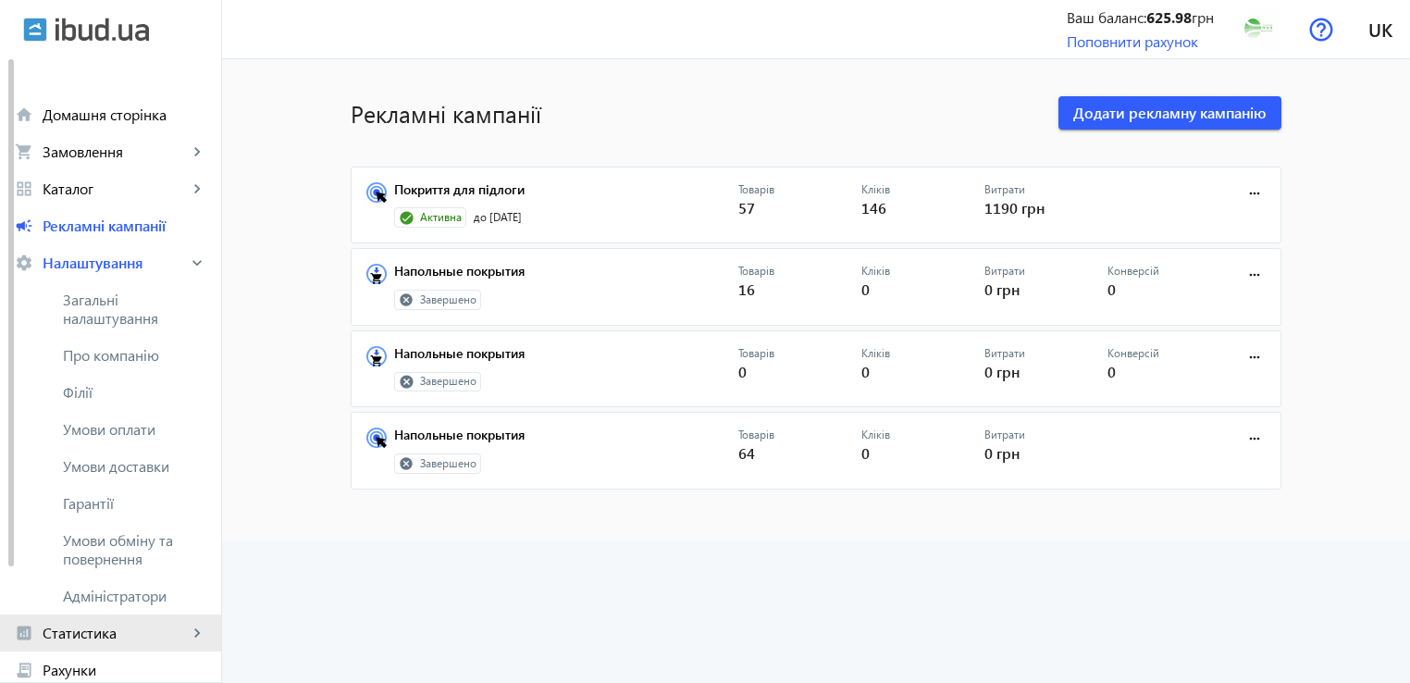
click at [115, 637] on span "Статистика" at bounding box center [115, 633] width 145 height 19
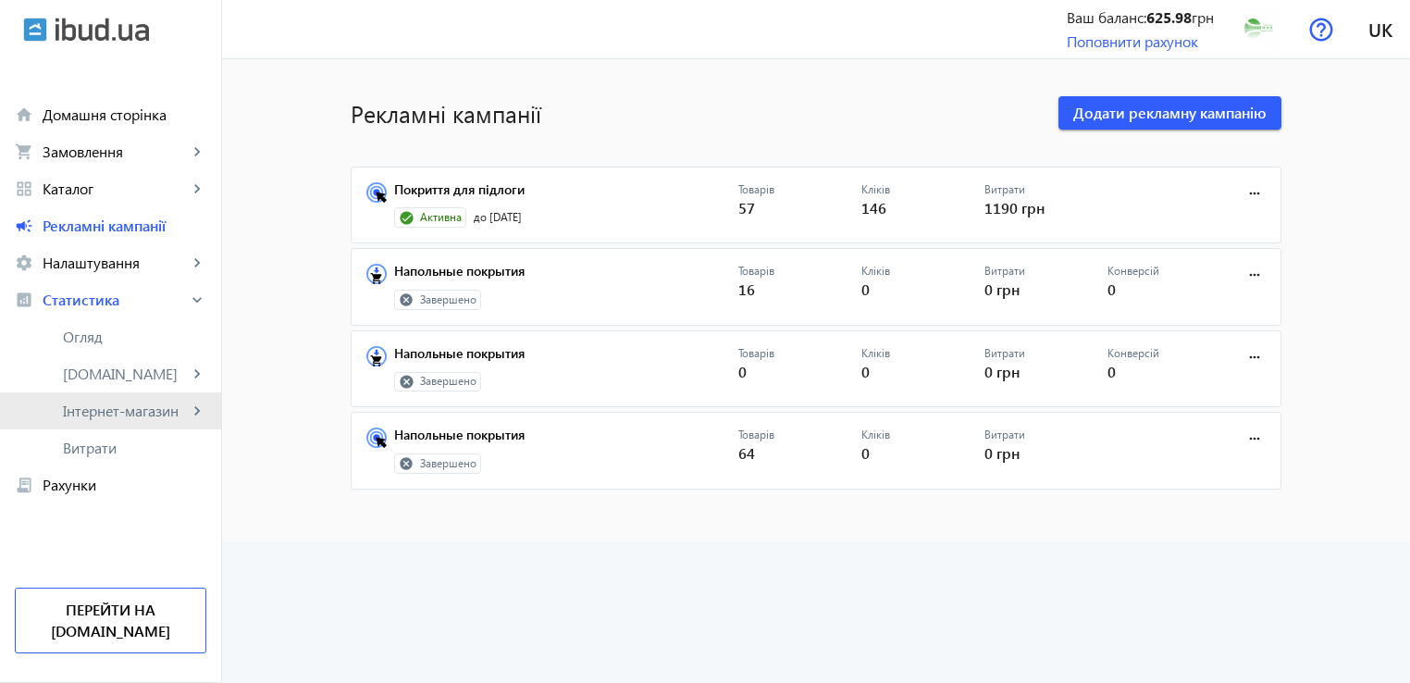
click at [121, 411] on span "Інтернет-магазин" at bounding box center [125, 411] width 125 height 19
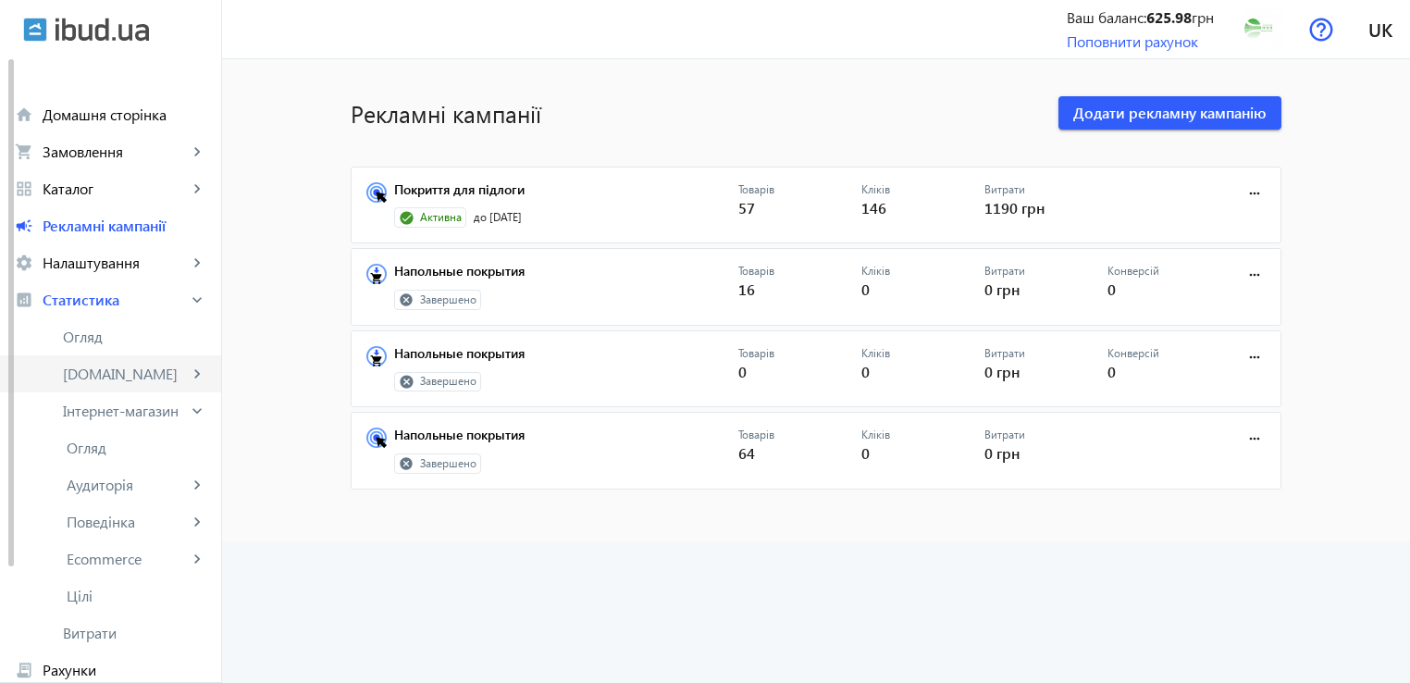
click at [118, 379] on span "[DOMAIN_NAME]" at bounding box center [125, 374] width 125 height 19
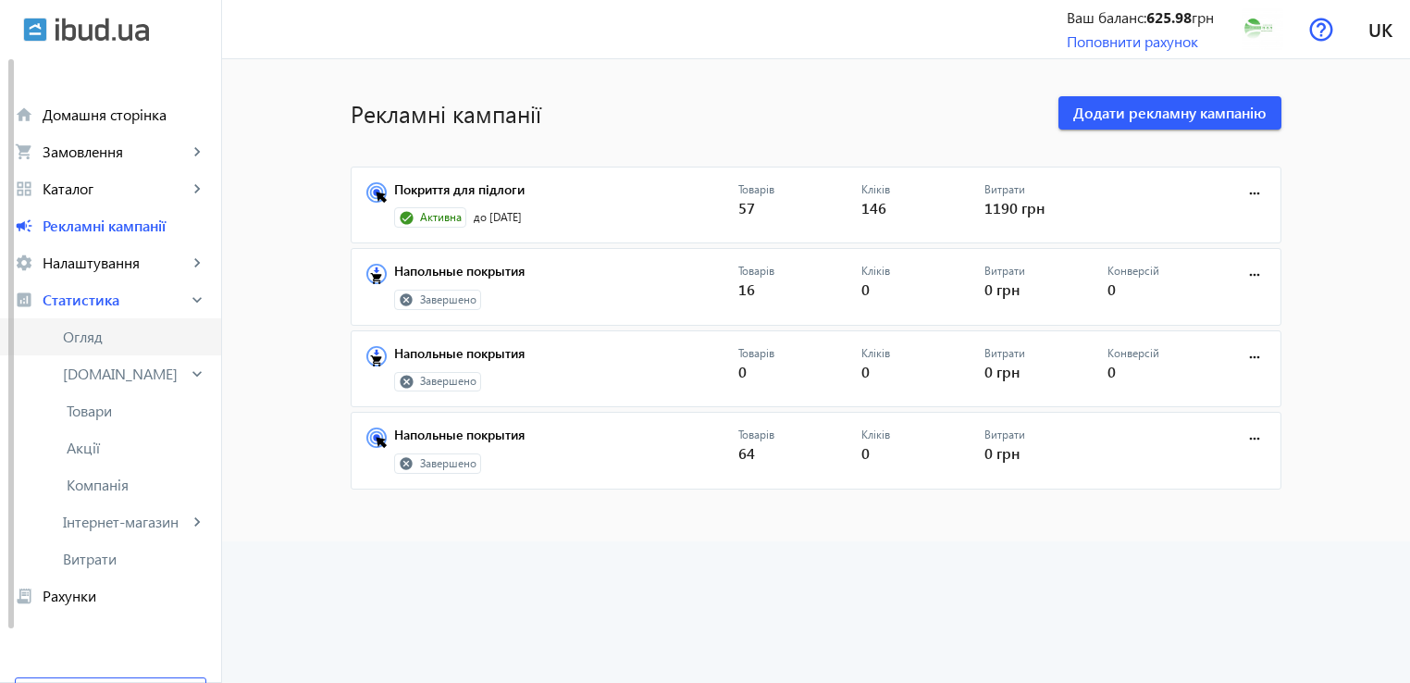
click at [93, 332] on span "Огляд" at bounding box center [134, 337] width 143 height 19
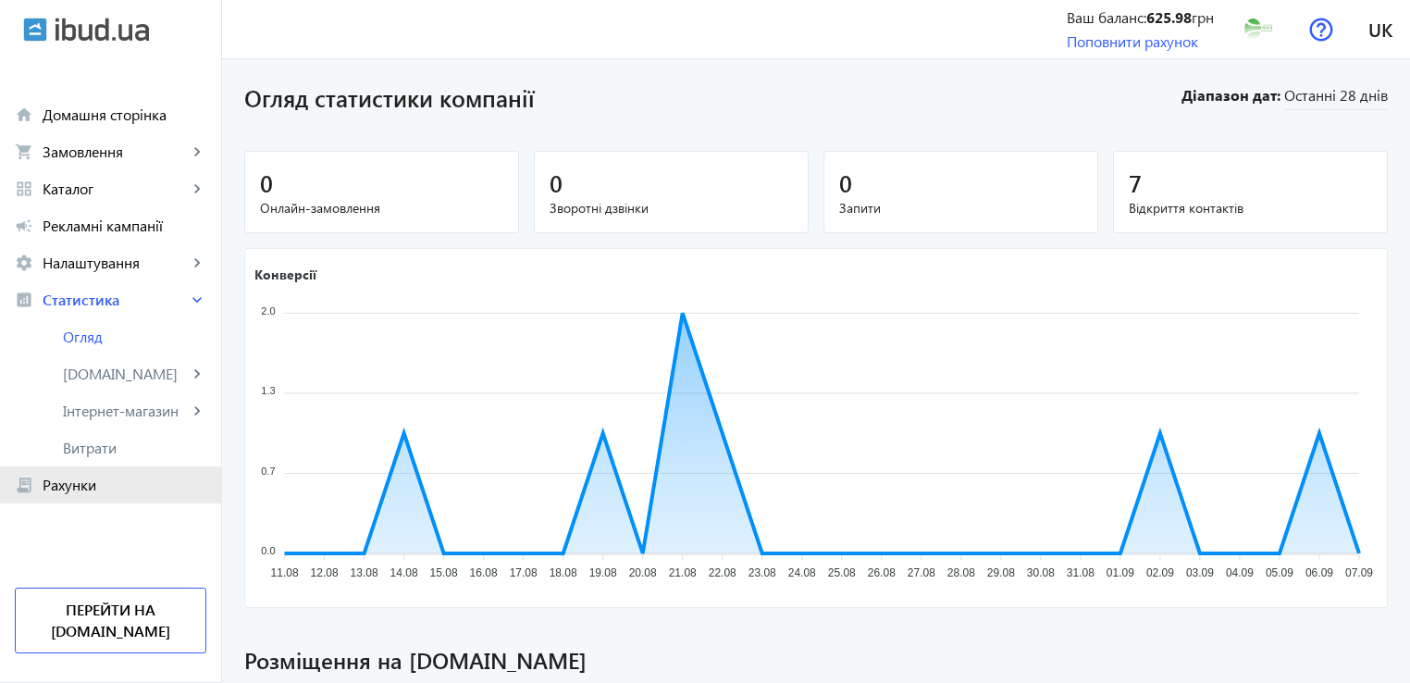
click at [92, 490] on span "Рахунки" at bounding box center [125, 485] width 164 height 19
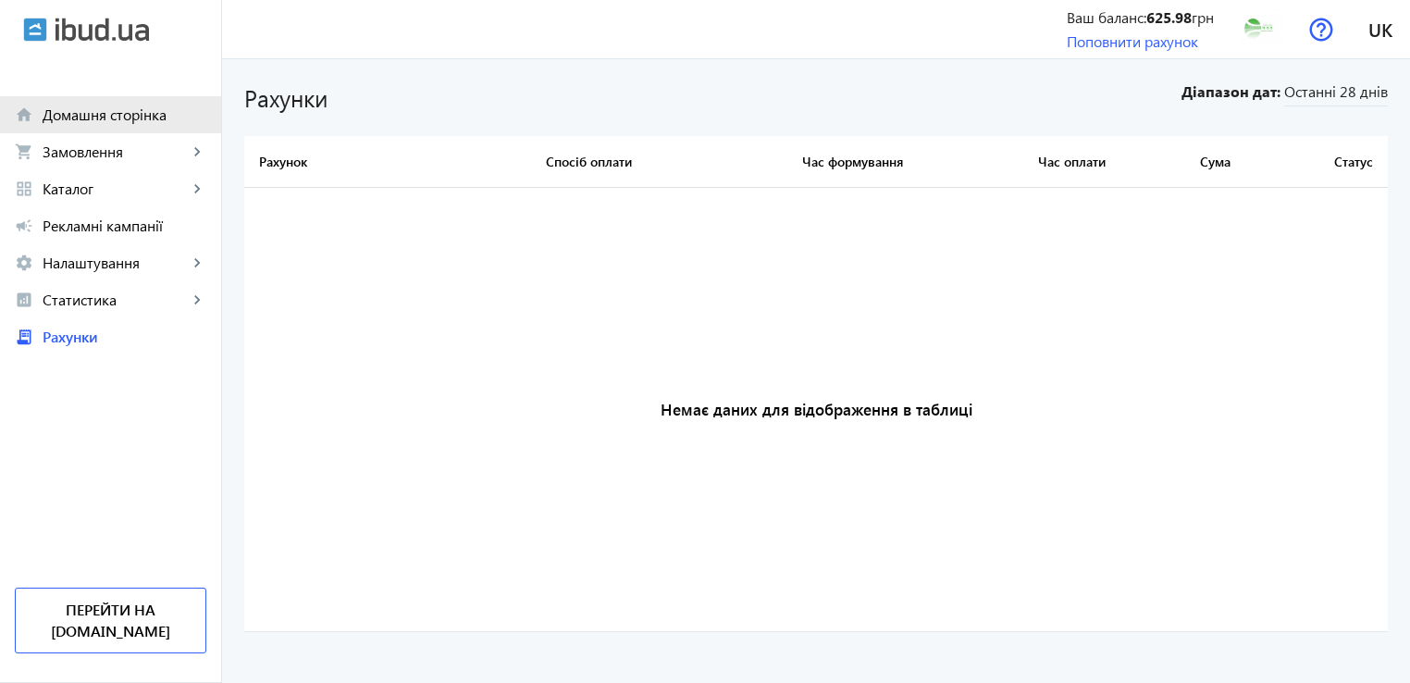
click at [129, 119] on span "Домашня сторінка" at bounding box center [125, 115] width 164 height 19
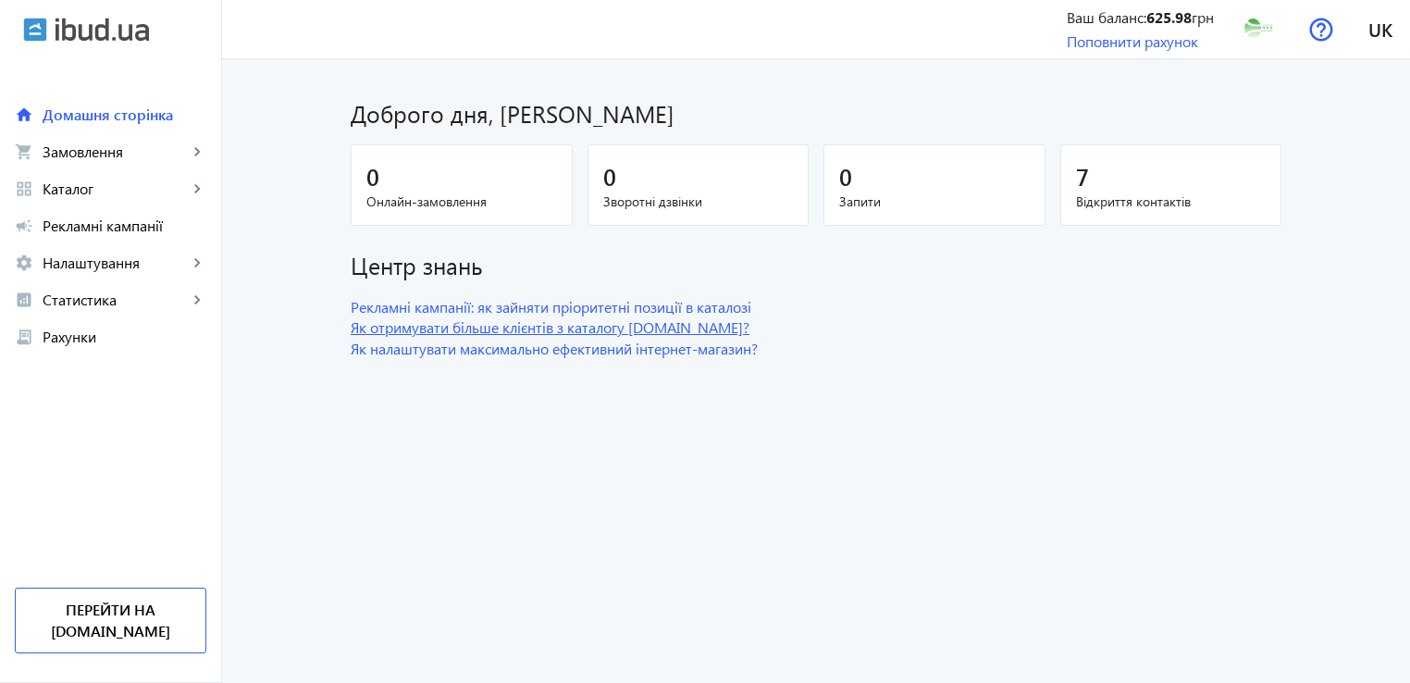
click at [537, 328] on link "Як отримувати більше клієнтів з каталогу [DOMAIN_NAME]?" at bounding box center [816, 327] width 931 height 20
click at [57, 116] on span "Домашня сторінка" at bounding box center [125, 115] width 164 height 19
click at [74, 34] on img at bounding box center [102, 30] width 93 height 24
click at [104, 300] on span "Статистика" at bounding box center [115, 300] width 145 height 19
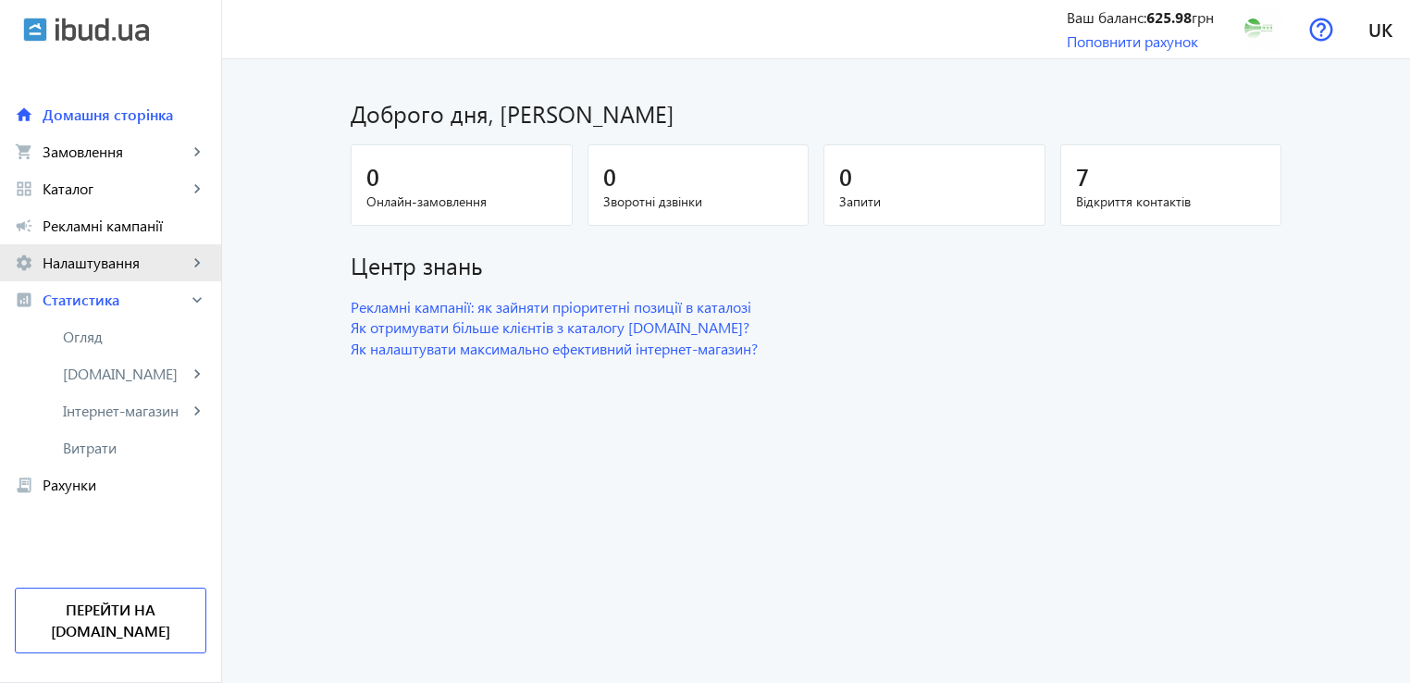
click at [110, 266] on span "Налаштування" at bounding box center [115, 263] width 145 height 19
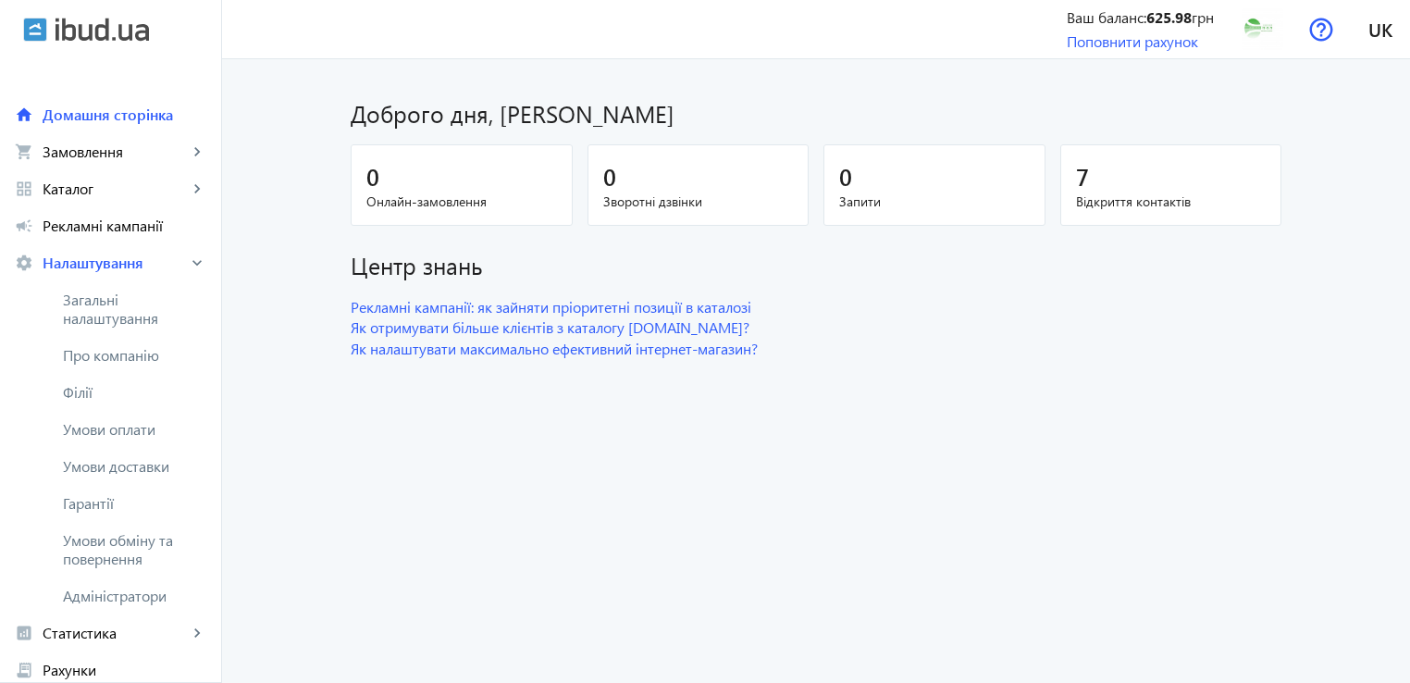
click at [1168, 23] on b "625.98" at bounding box center [1169, 16] width 45 height 19
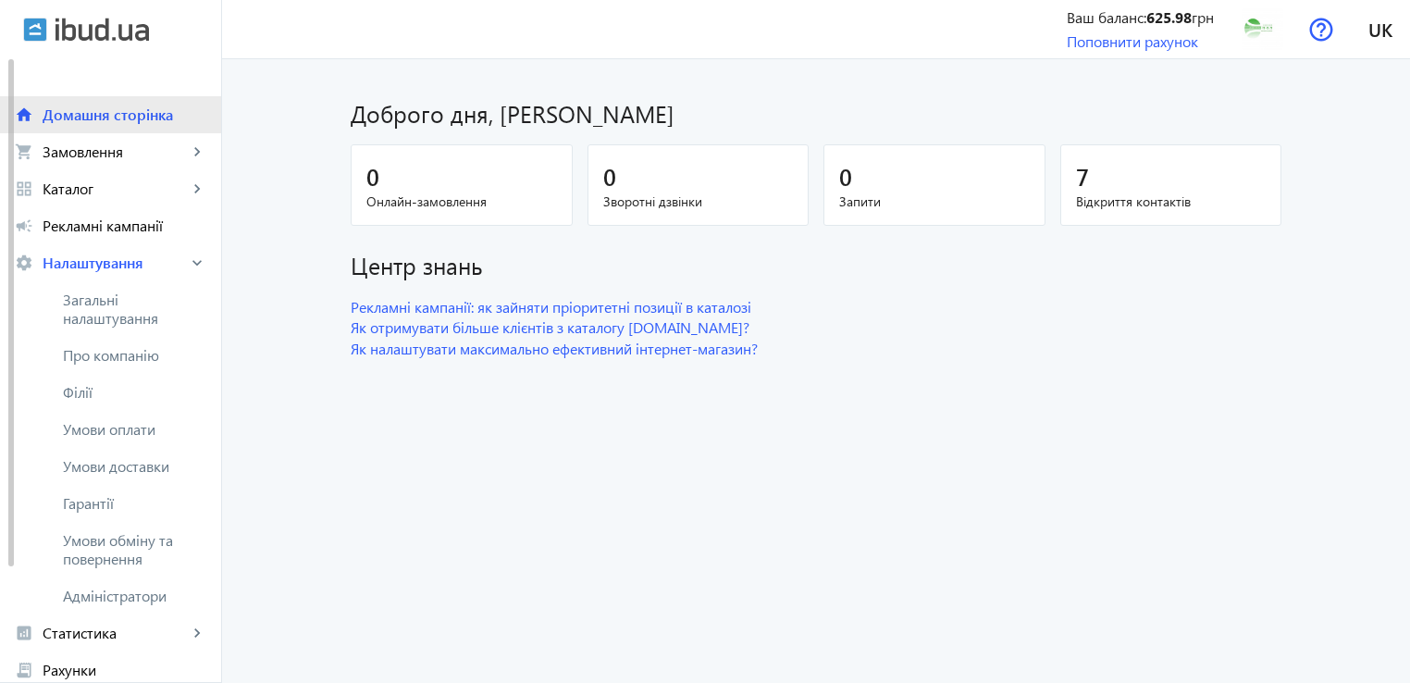
click at [86, 119] on span "Домашня сторінка" at bounding box center [125, 115] width 164 height 19
click at [91, 638] on span "Статистика" at bounding box center [115, 633] width 145 height 19
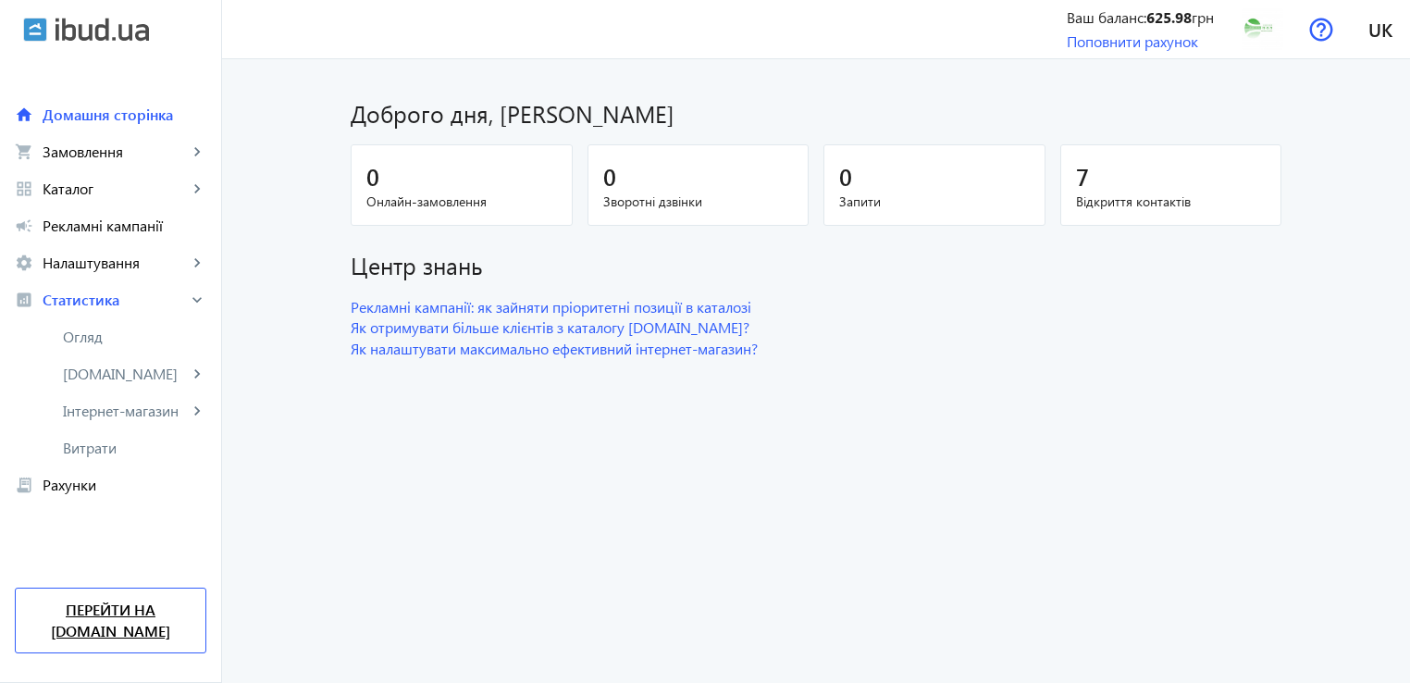
click at [114, 631] on link "Перейти на [DOMAIN_NAME]" at bounding box center [111, 621] width 192 height 66
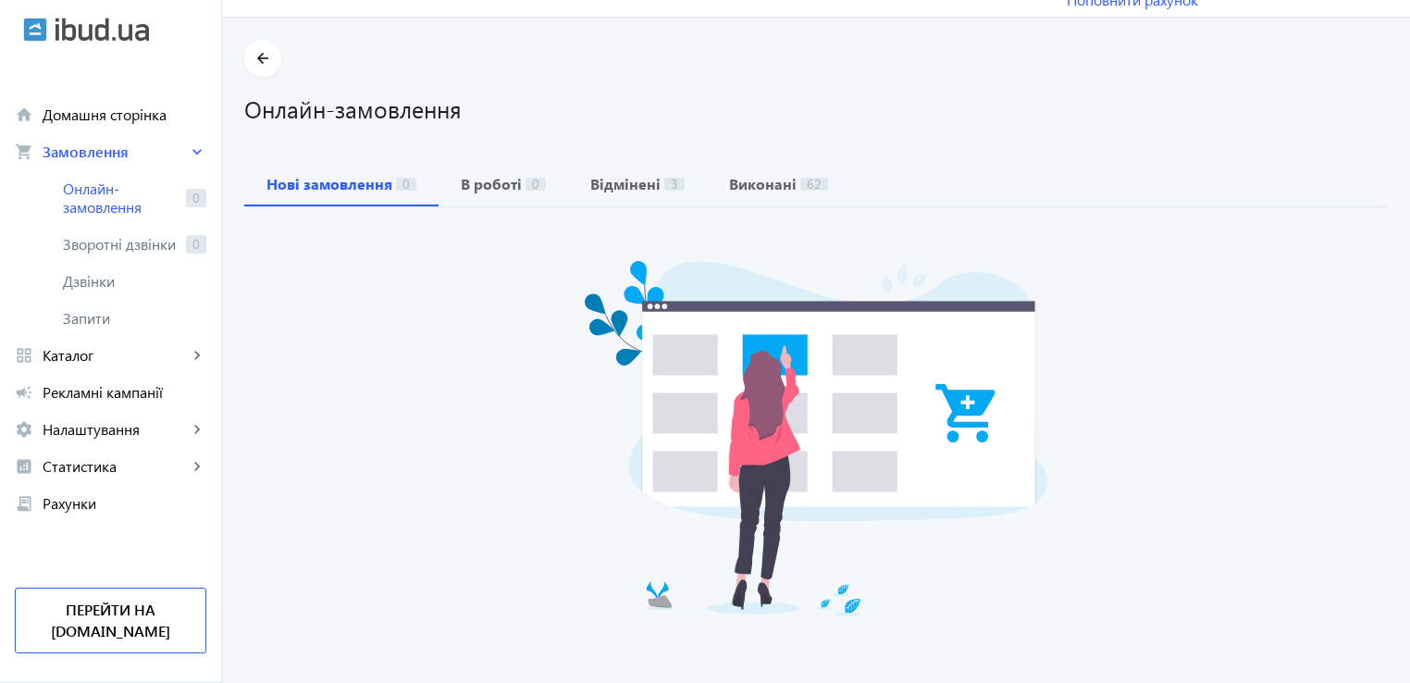
scroll to position [148, 0]
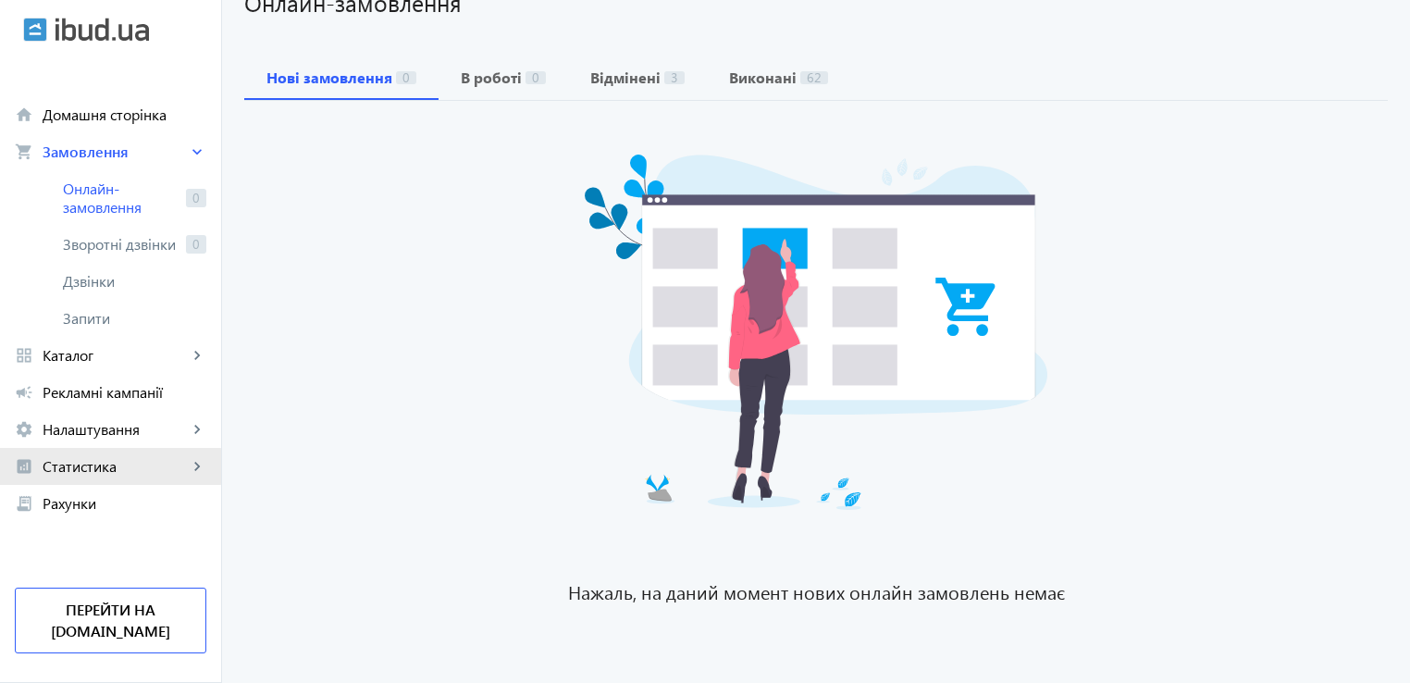
click at [59, 466] on span "Статистика" at bounding box center [115, 466] width 145 height 19
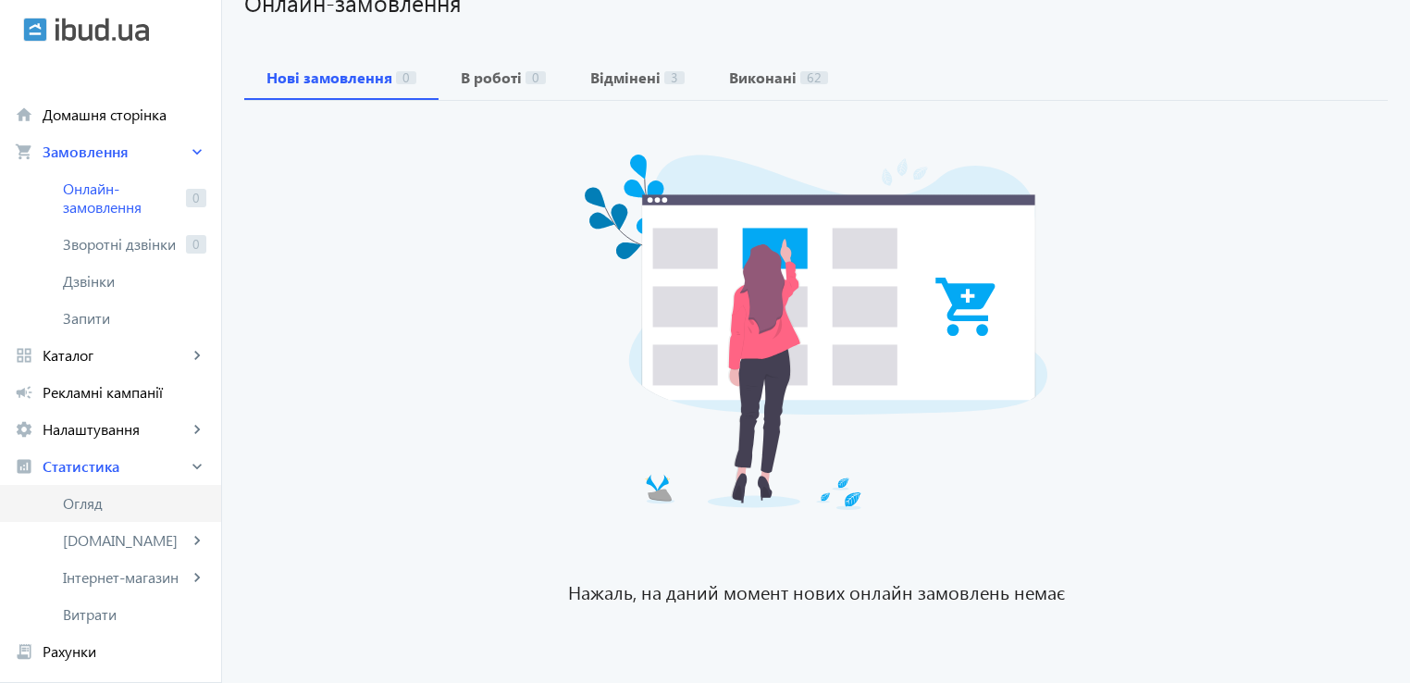
click at [93, 502] on span "Огляд" at bounding box center [134, 503] width 143 height 19
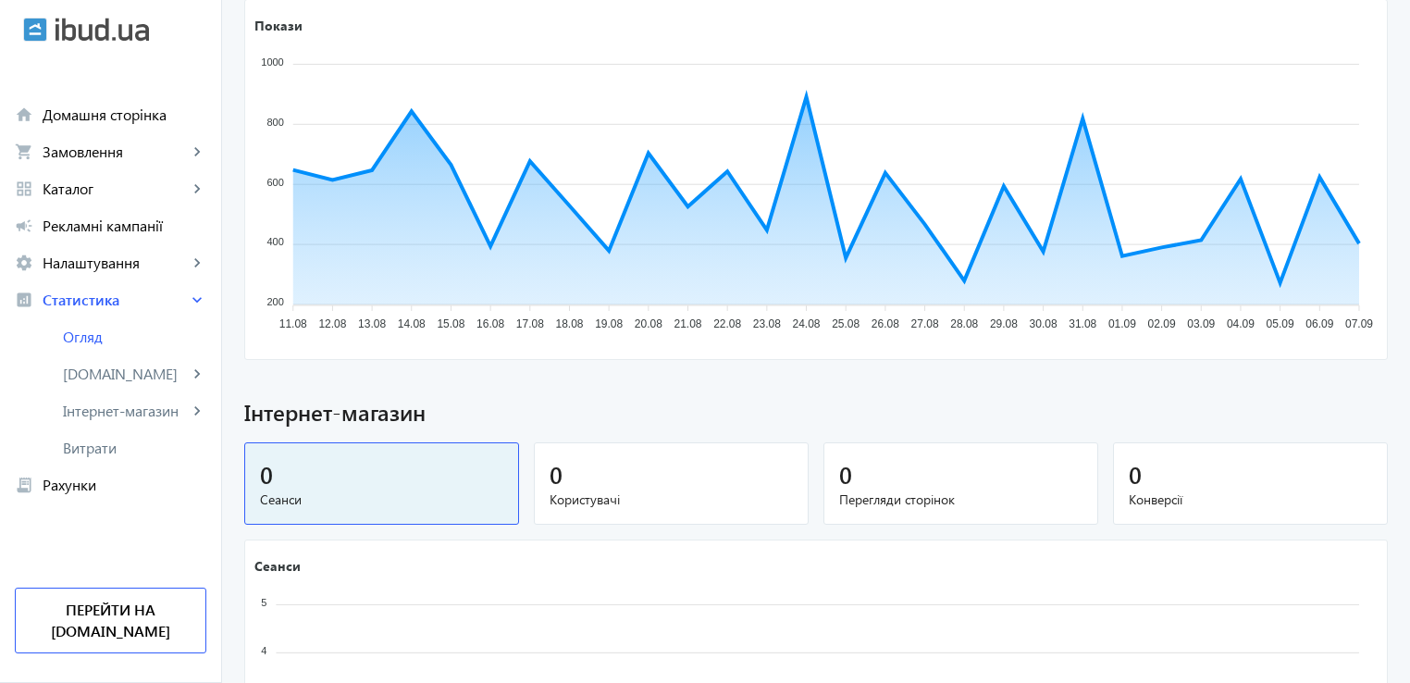
scroll to position [785, 0]
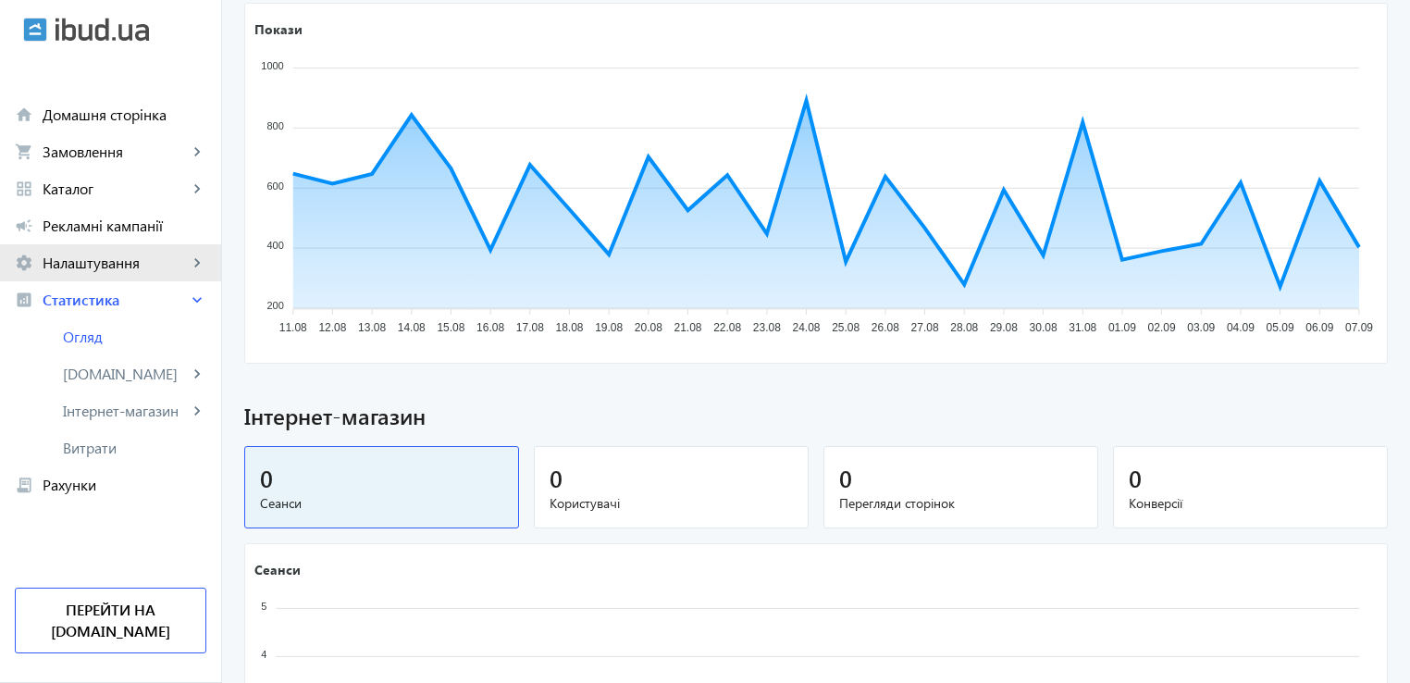
click at [106, 277] on link "settings Налаштування keyboard_arrow_right" at bounding box center [110, 262] width 221 height 37
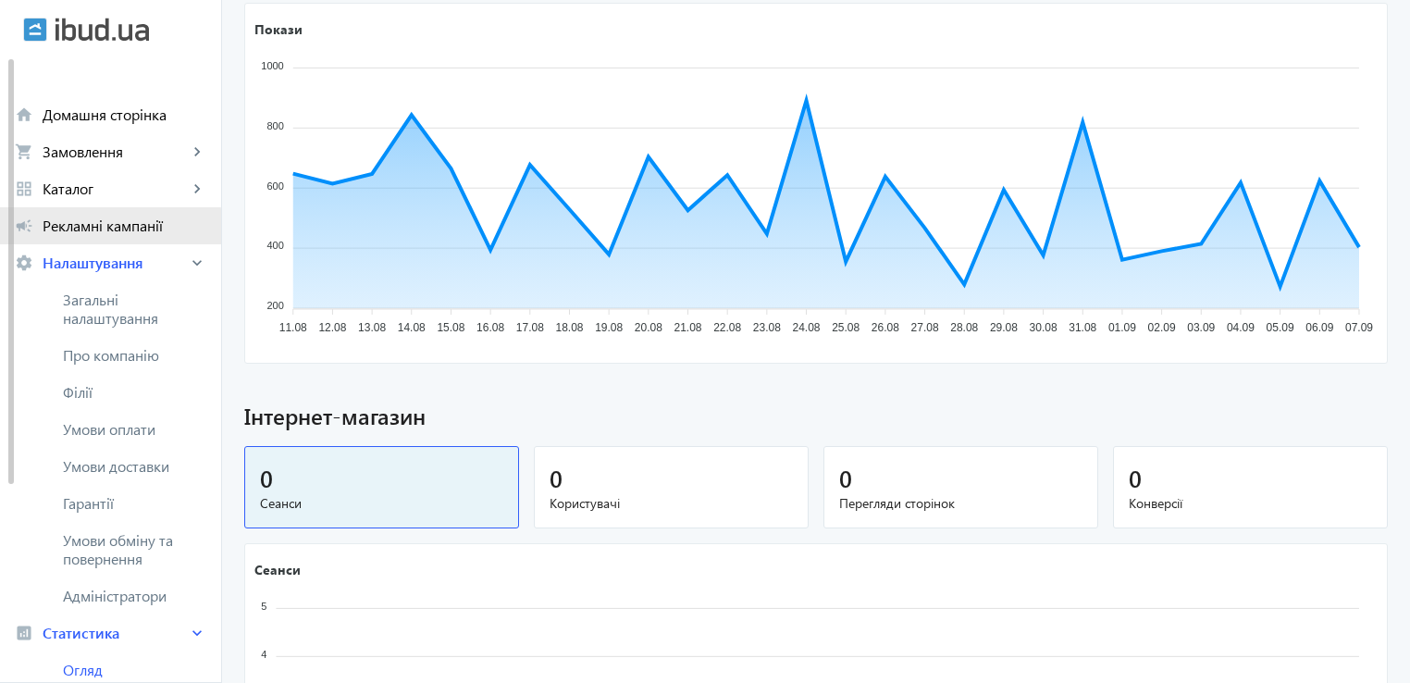
click at [87, 230] on span "Рекламні кампанії" at bounding box center [125, 226] width 164 height 19
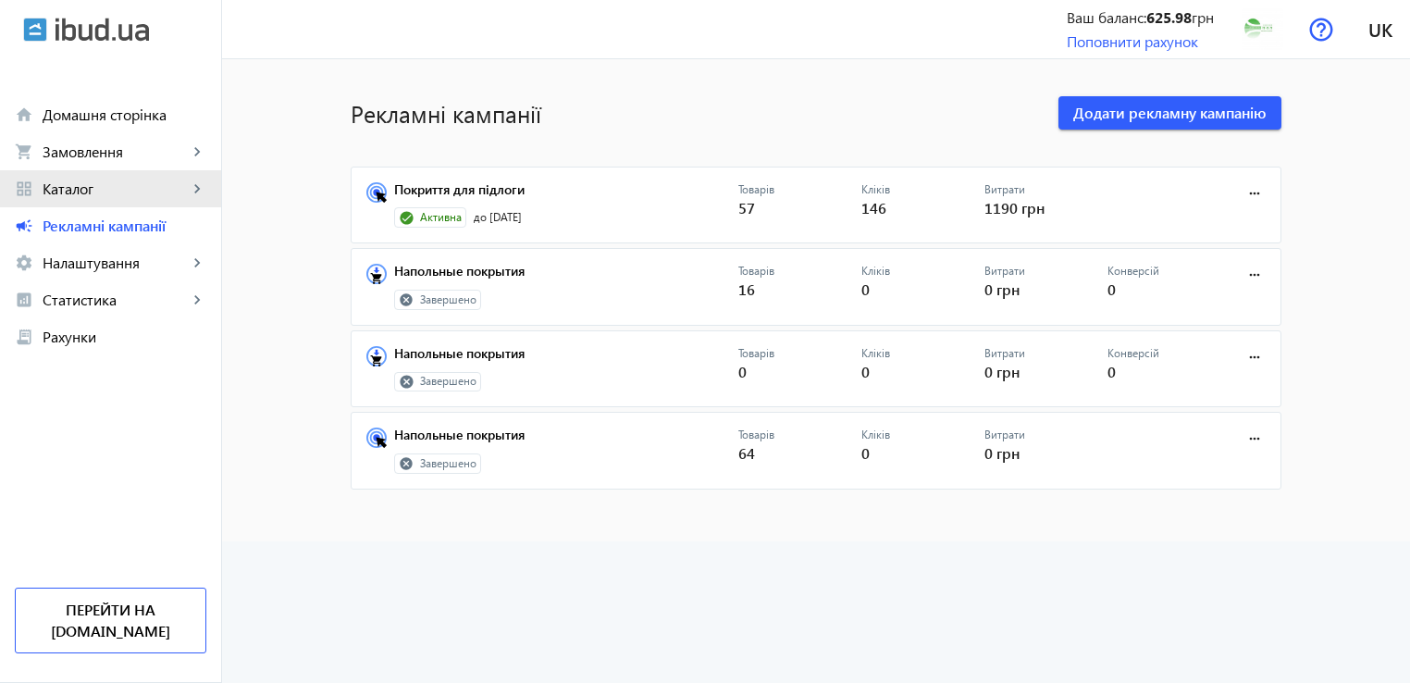
click at [78, 190] on span "Каталог" at bounding box center [115, 189] width 145 height 19
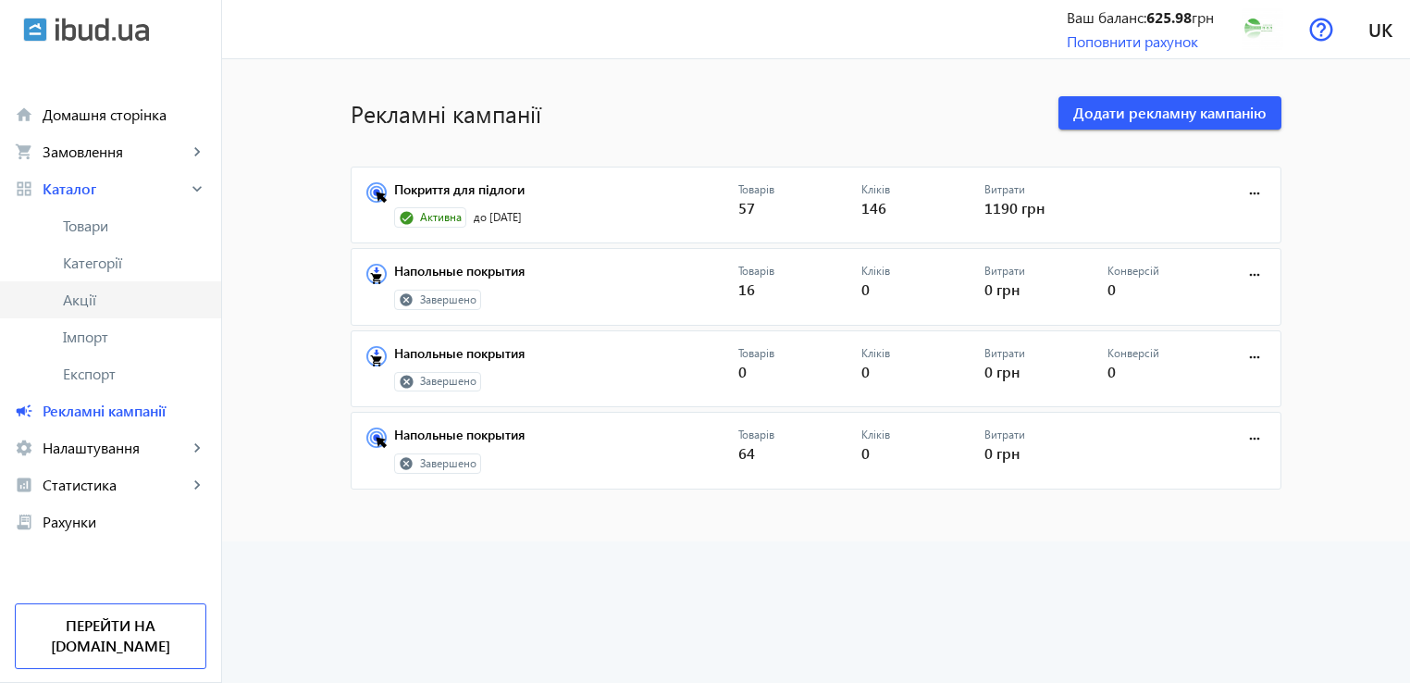
click at [90, 303] on span "Акції" at bounding box center [134, 300] width 143 height 19
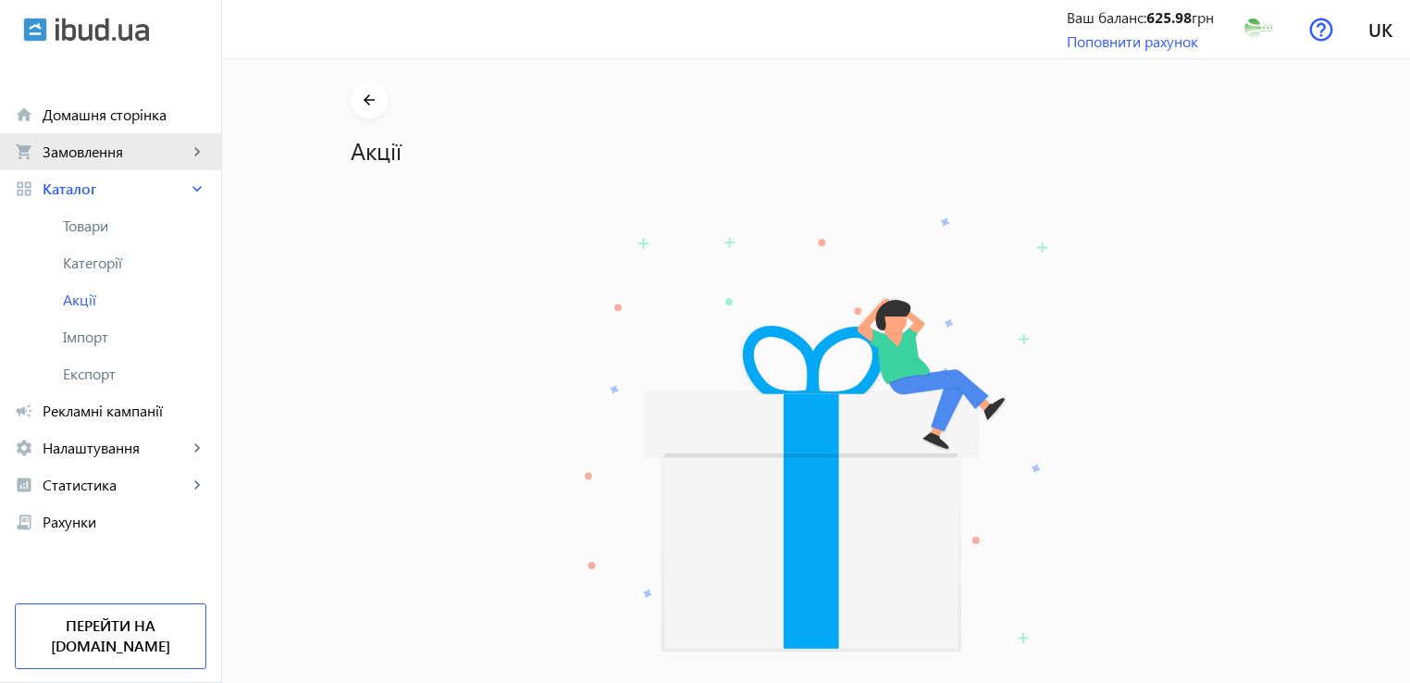
click at [101, 151] on span "Замовлення" at bounding box center [115, 152] width 145 height 19
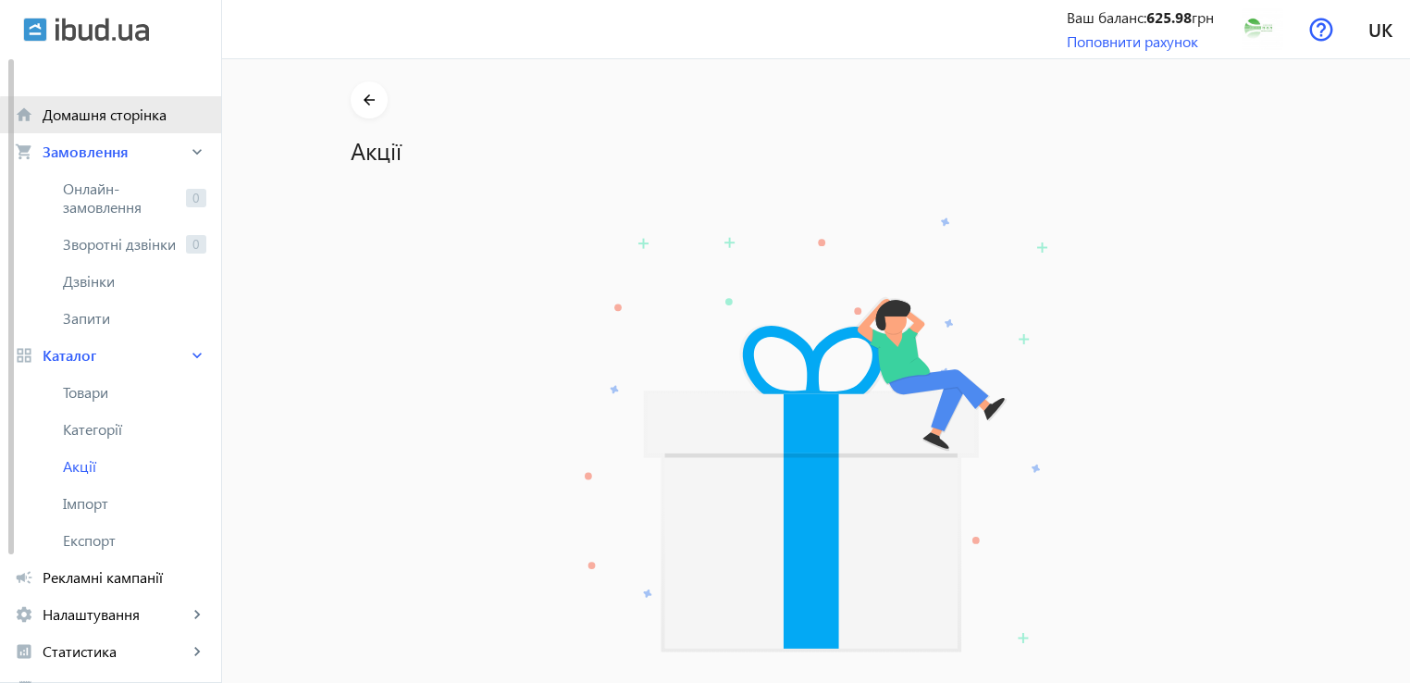
click at [111, 122] on span "Домашня сторінка" at bounding box center [125, 115] width 164 height 19
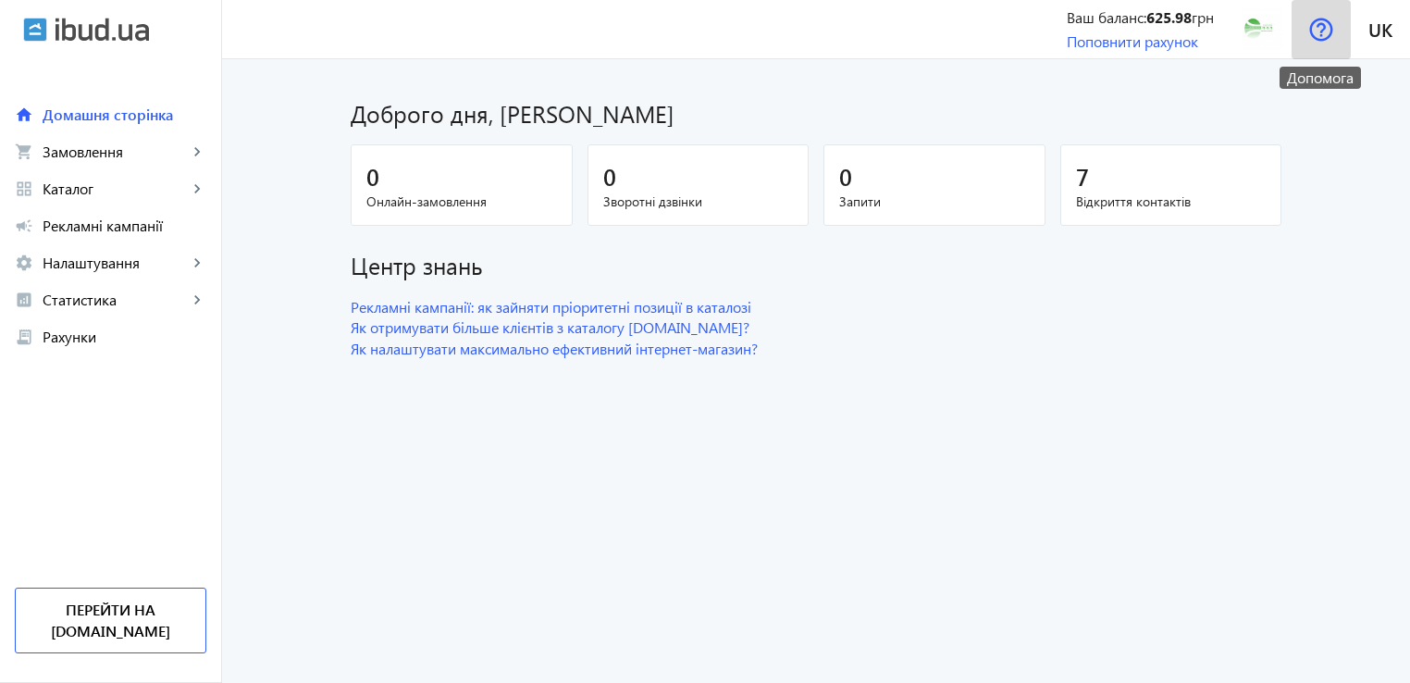
click at [1320, 31] on img at bounding box center [1322, 30] width 24 height 24
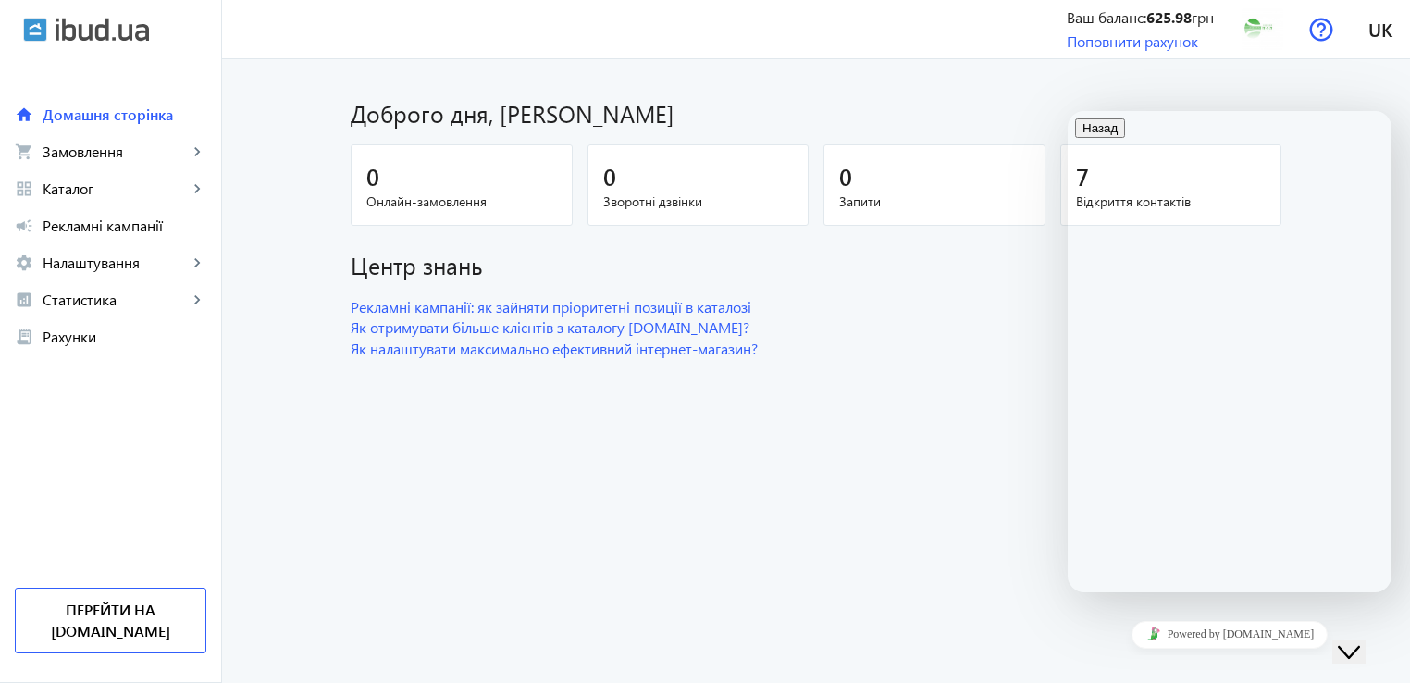
click at [1131, 87] on div "Доброго дня, [PERSON_NAME]" at bounding box center [816, 105] width 931 height 48
click at [752, 588] on dashboard "Доброго дня, Лазаренко Олег Леонидович 0 Онлайн-замовлення 0 Зворотні дзвінки 0…" at bounding box center [816, 371] width 1188 height 624
click at [932, 567] on dashboard "Доброго дня, Лазаренко Олег Леонидович 0 Онлайн-замовлення 0 Зворотні дзвінки 0…" at bounding box center [816, 371] width 1188 height 624
drag, startPoint x: 1174, startPoint y: 146, endPoint x: 1340, endPoint y: 338, distance: 253.3
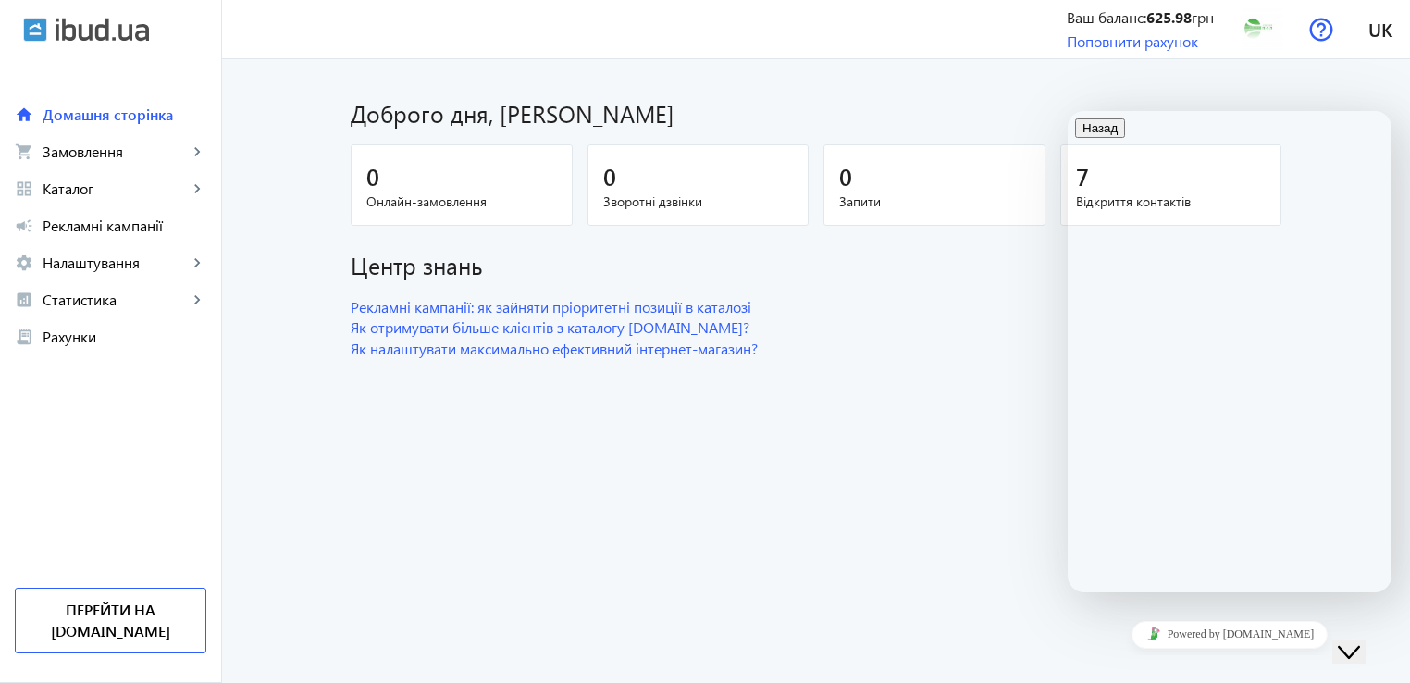
click at [1361, 646] on icon "Віджет чату" at bounding box center [1349, 652] width 22 height 13
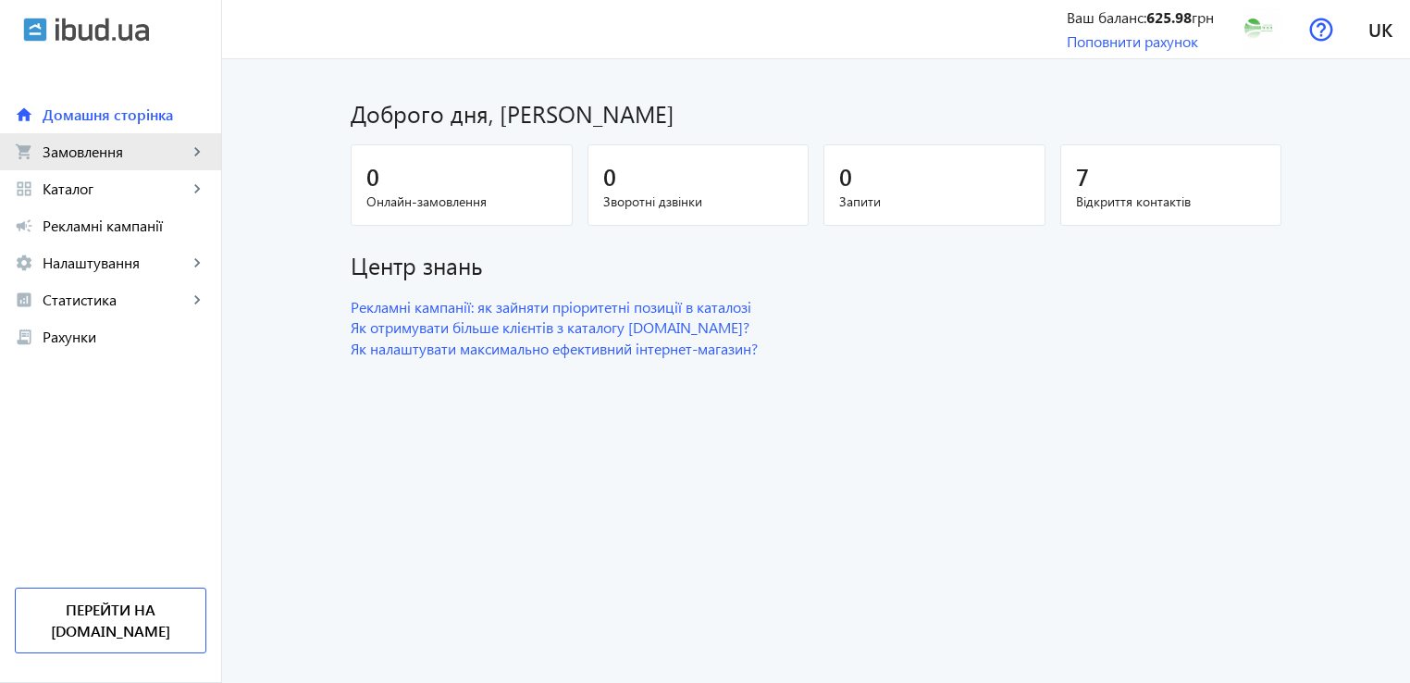
click at [121, 155] on span "Замовлення" at bounding box center [115, 152] width 145 height 19
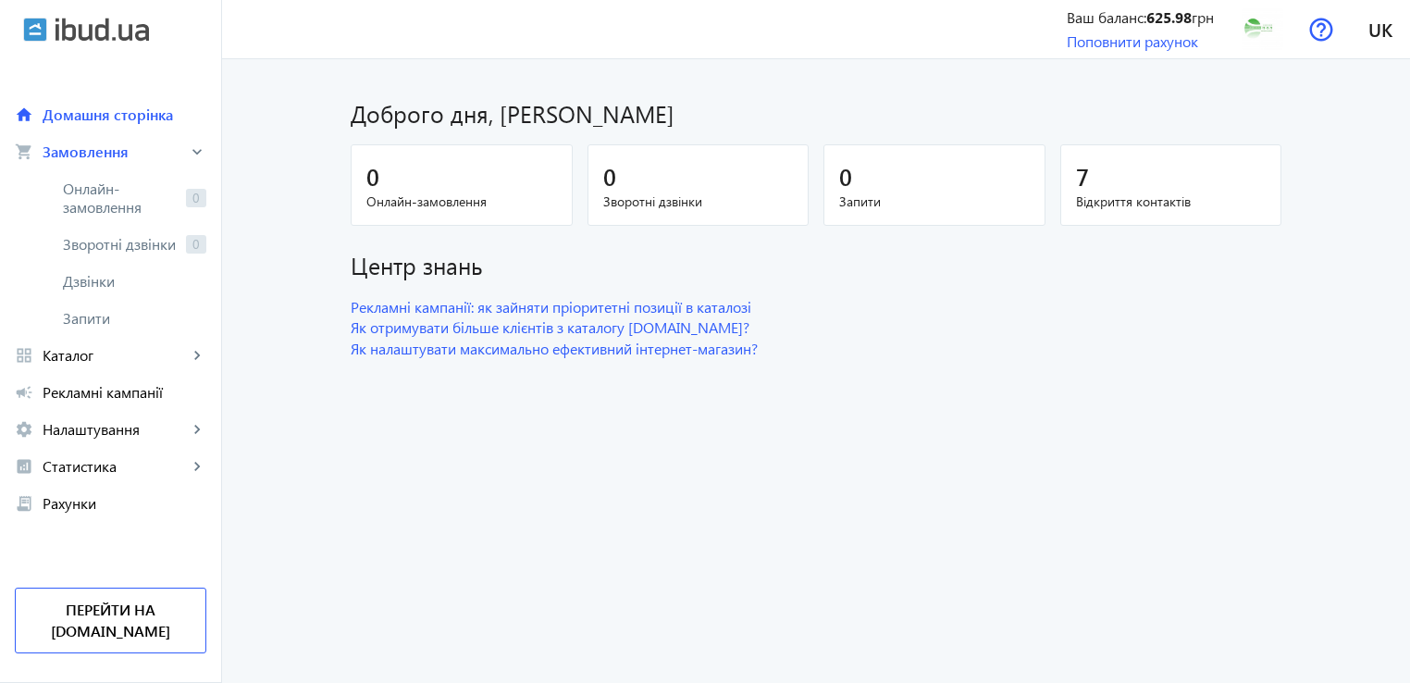
click at [59, 36] on img at bounding box center [102, 30] width 93 height 24
click at [1145, 49] on link "Поповнити рахунок" at bounding box center [1132, 40] width 131 height 19
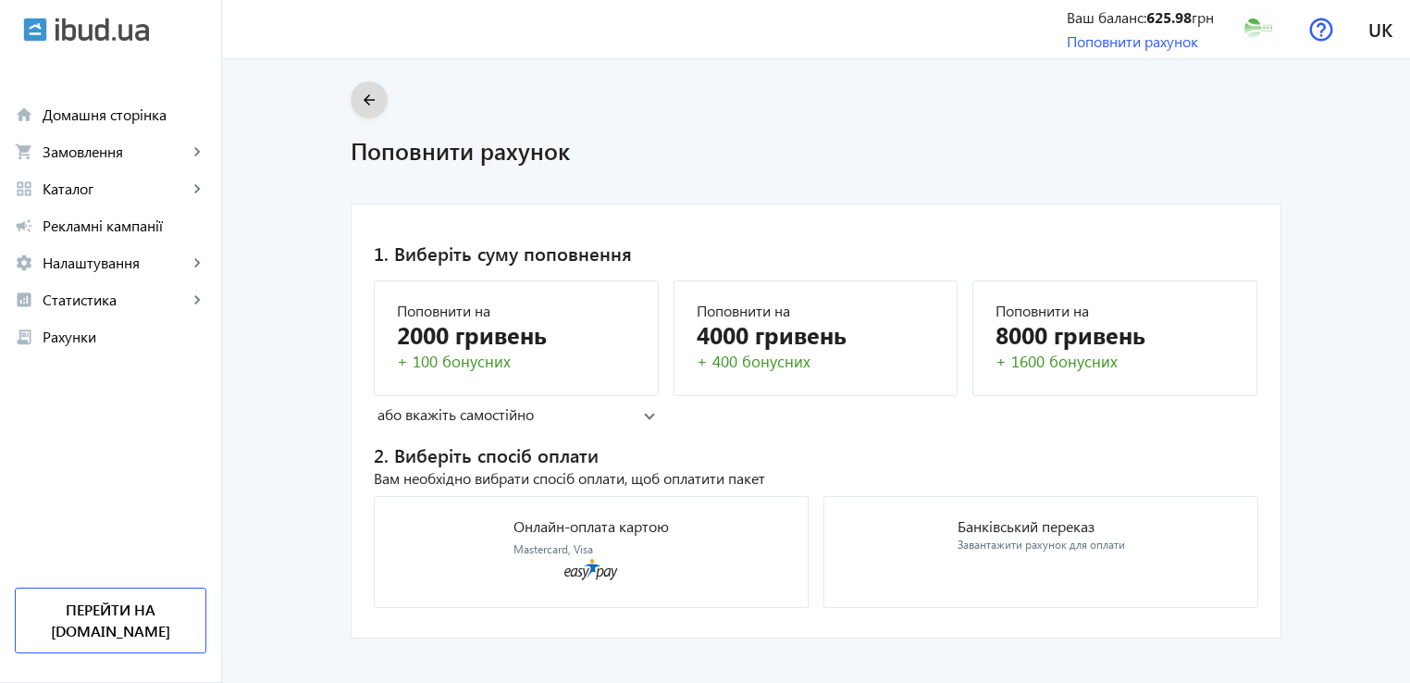
click at [358, 98] on mat-icon "arrow_back" at bounding box center [369, 100] width 23 height 23
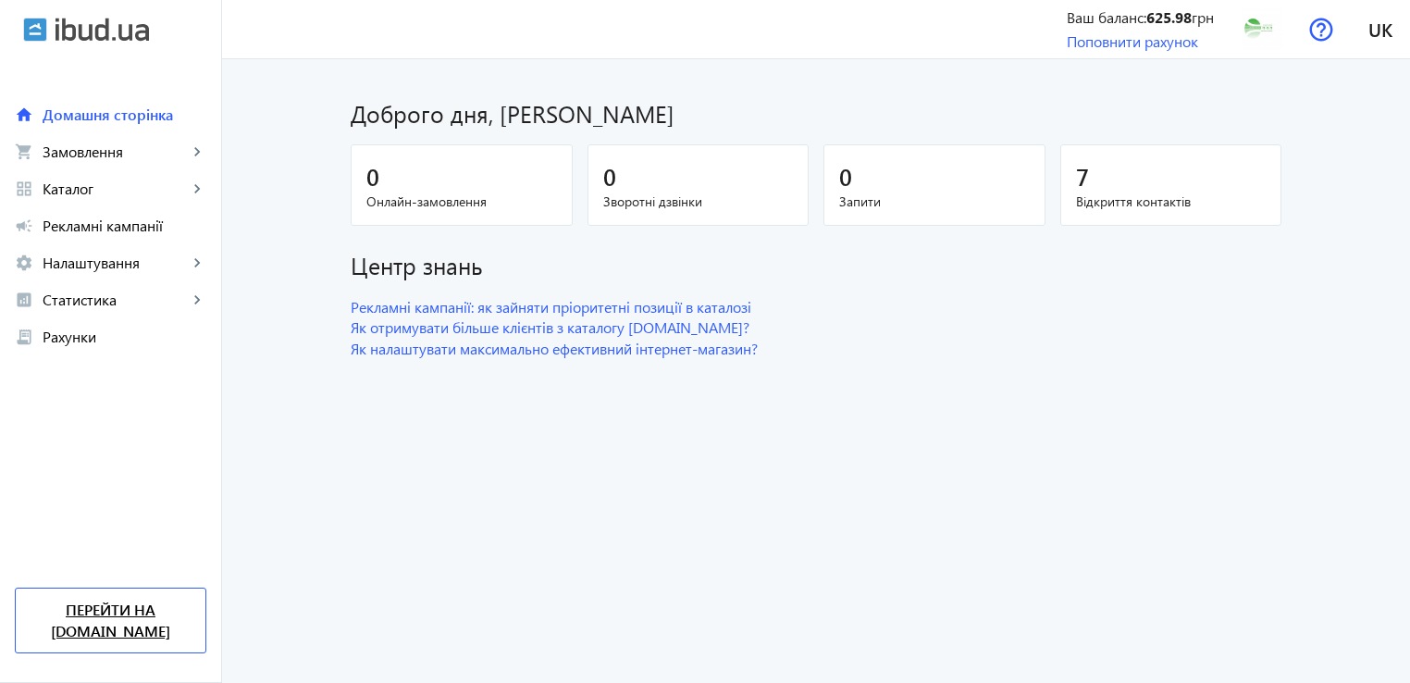
click at [130, 637] on link "Перейти на [DOMAIN_NAME]" at bounding box center [111, 621] width 192 height 66
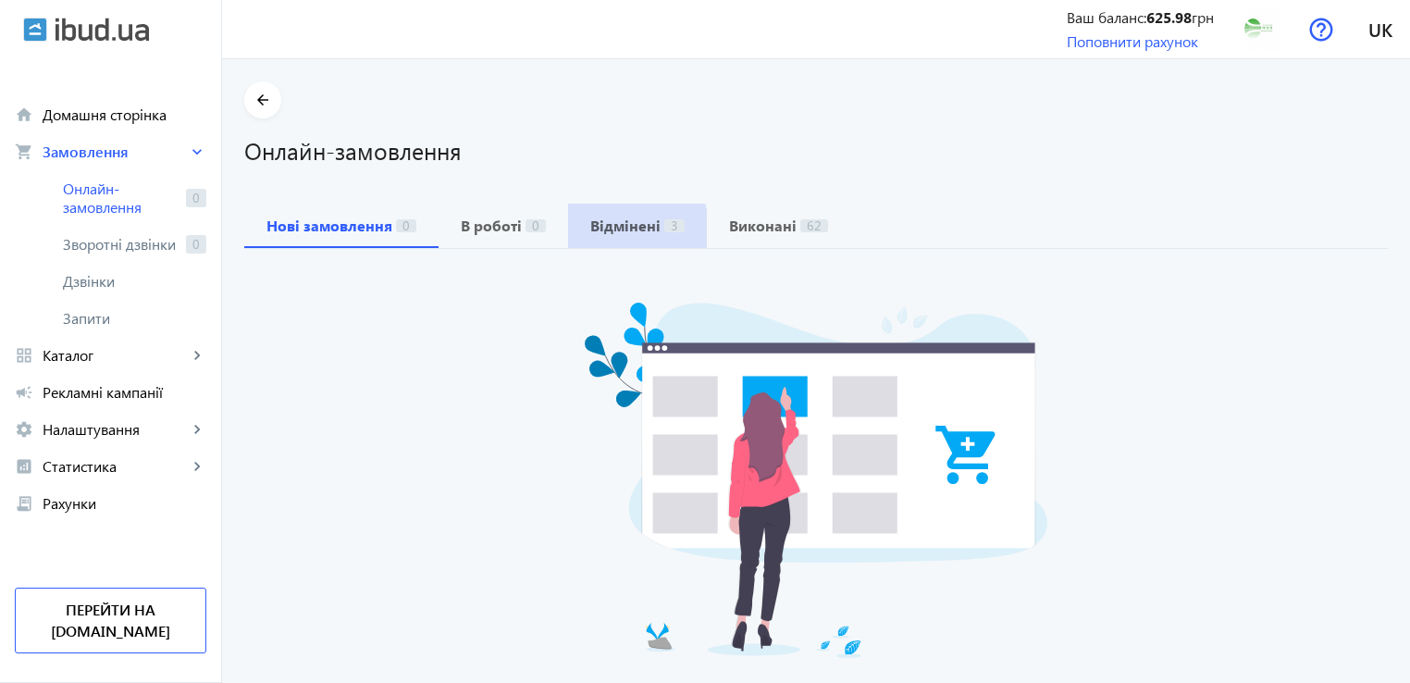
click at [596, 230] on b "Відмінені" at bounding box center [625, 225] width 70 height 15
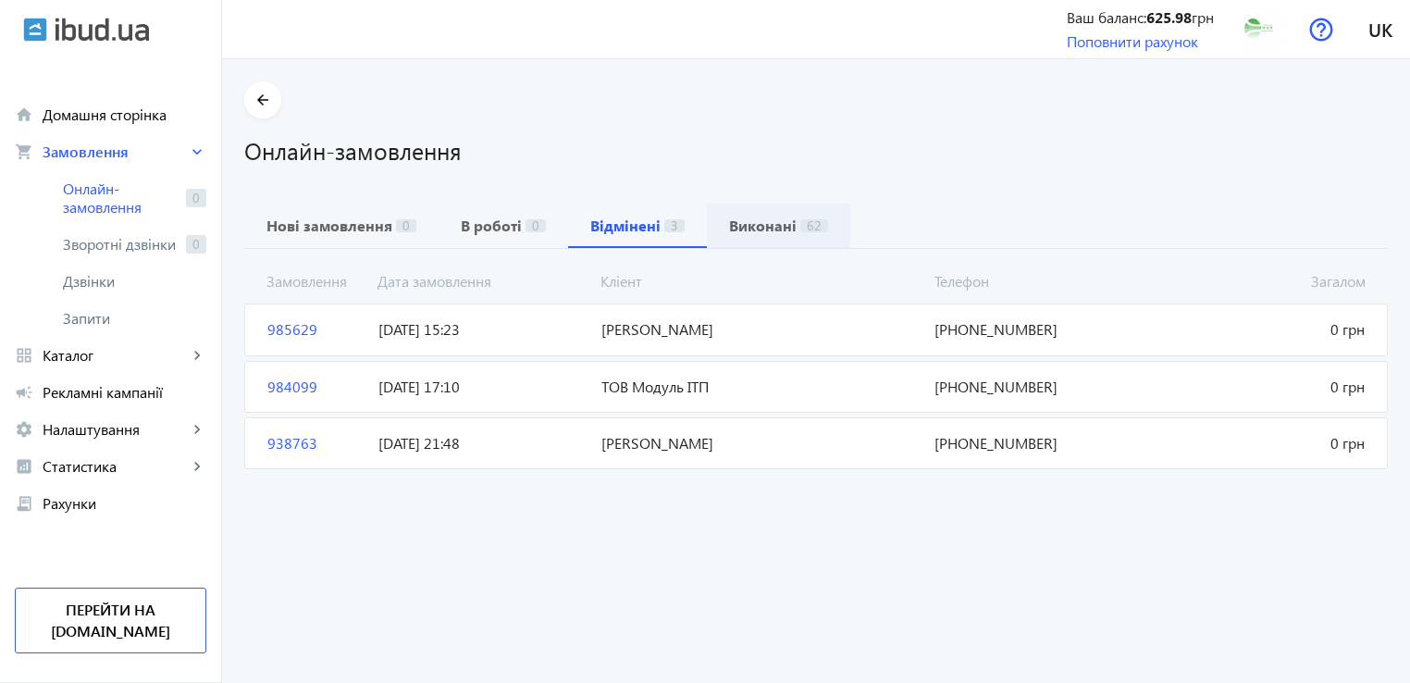
click at [752, 223] on b "Виконані" at bounding box center [763, 225] width 68 height 15
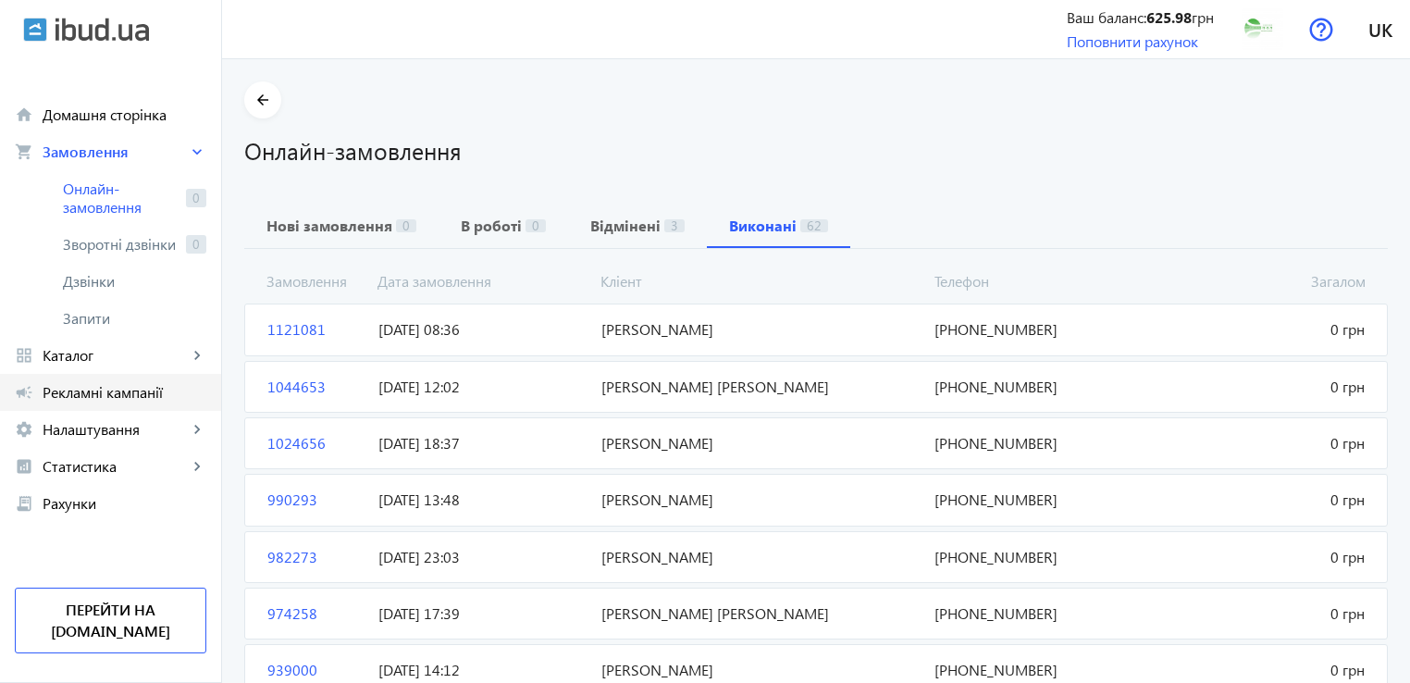
click at [61, 408] on link "campaign Рекламні кампанії" at bounding box center [110, 392] width 221 height 37
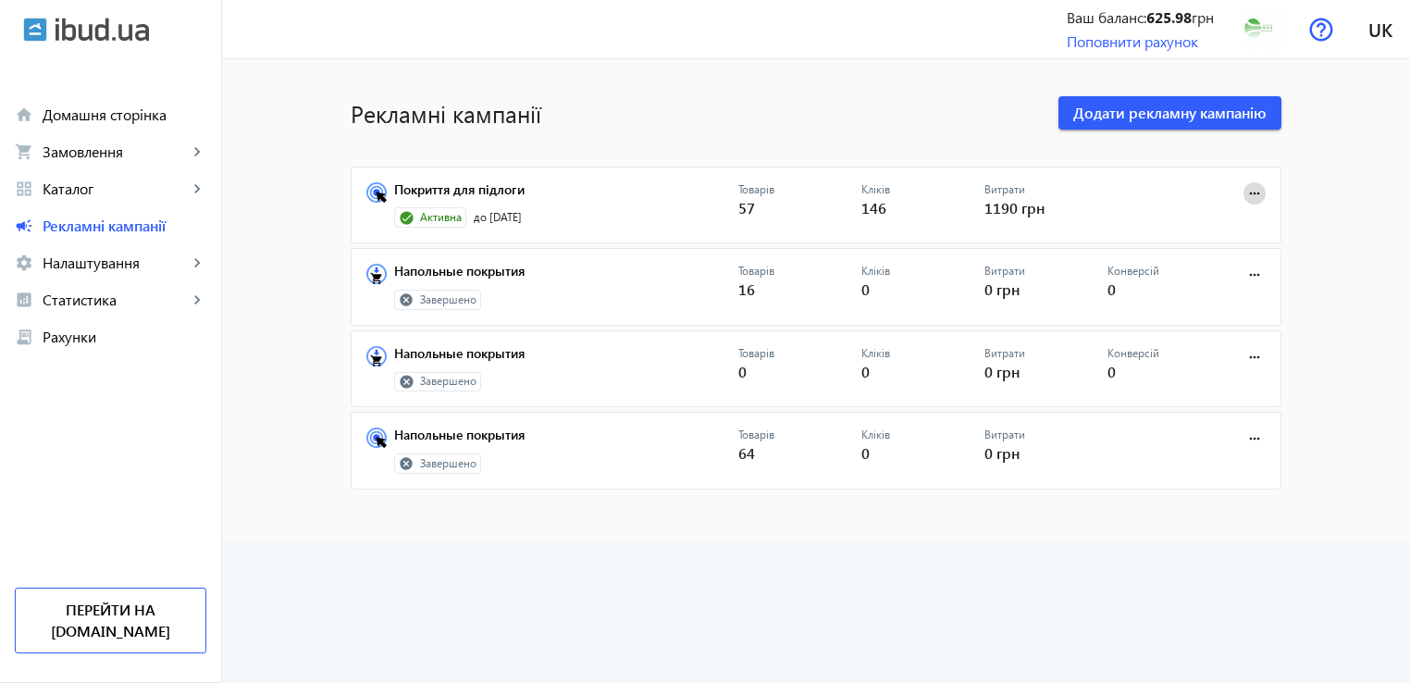
click at [1247, 195] on mat-icon "more_horiz" at bounding box center [1255, 193] width 20 height 20
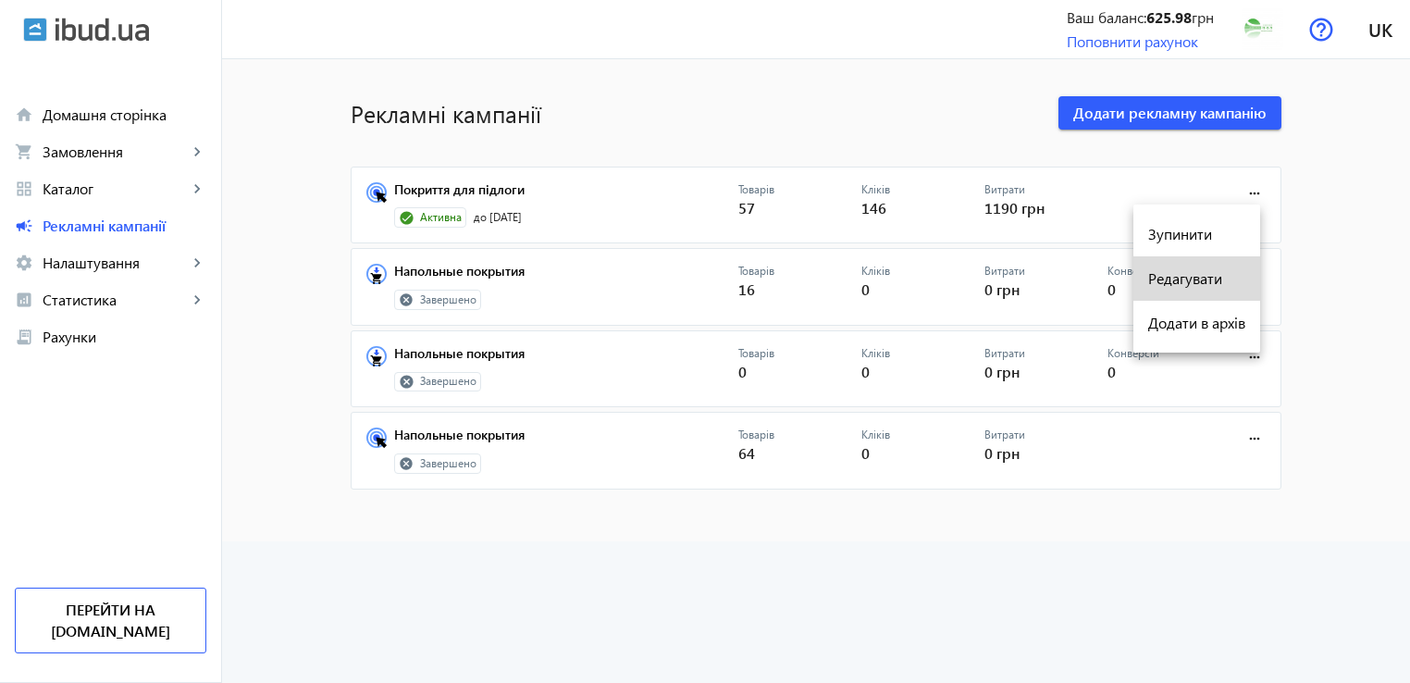
click at [1174, 284] on span "Редагувати" at bounding box center [1197, 278] width 97 height 15
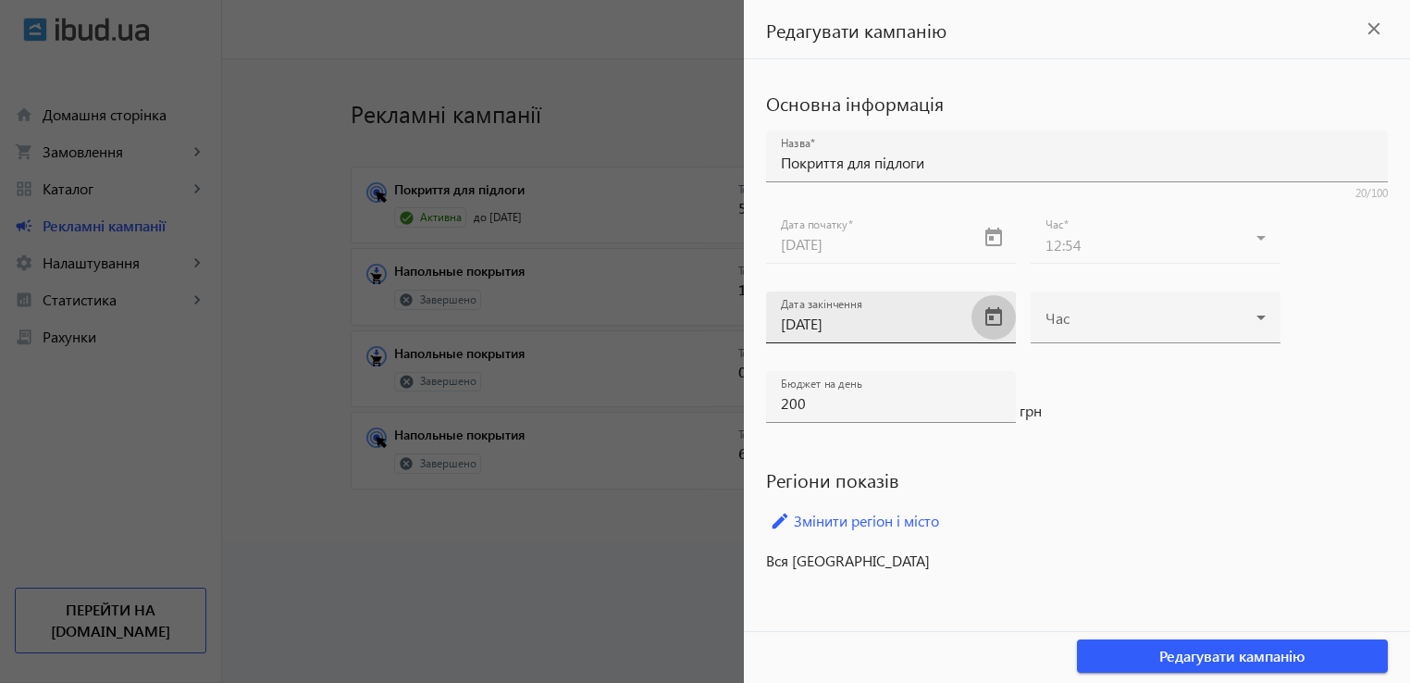
click at [989, 317] on span "Open calendar" at bounding box center [994, 317] width 44 height 44
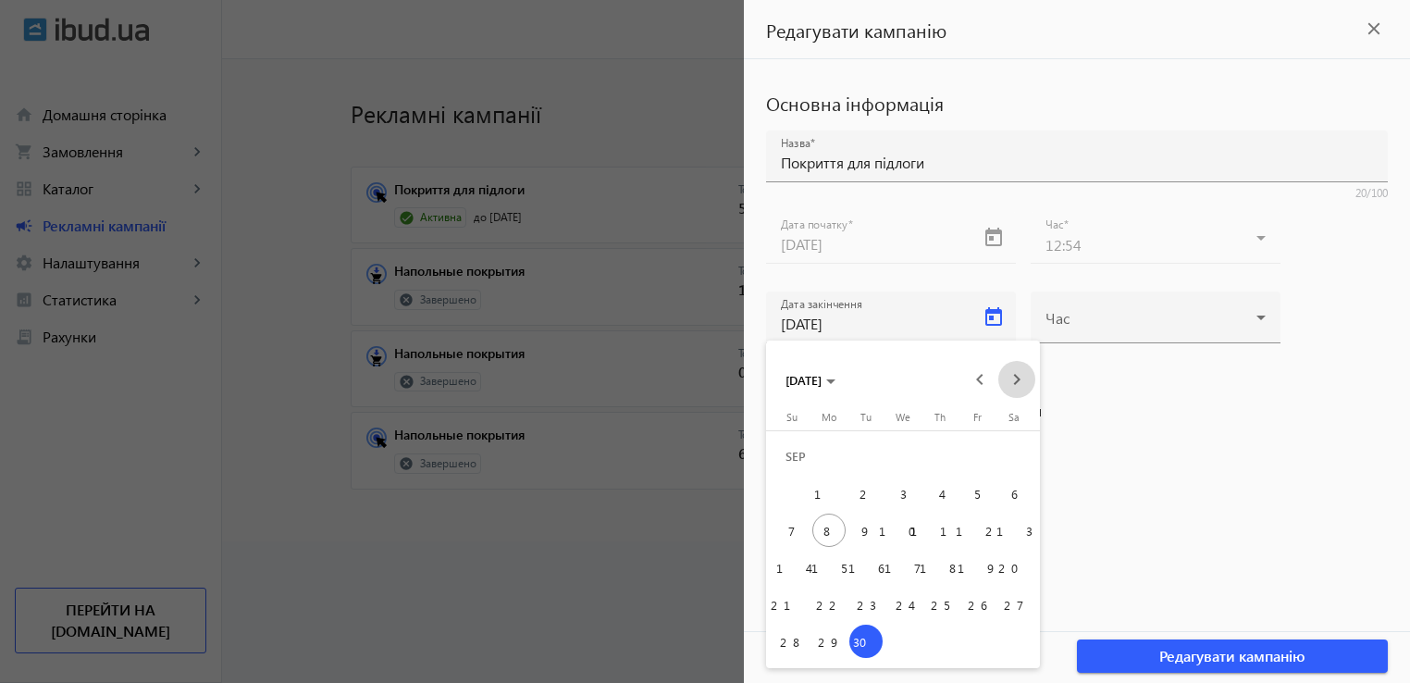
click at [1014, 379] on span "Next month" at bounding box center [1017, 379] width 37 height 37
click at [896, 643] on span "31" at bounding box center [903, 641] width 33 height 33
type input "31.12.2025"
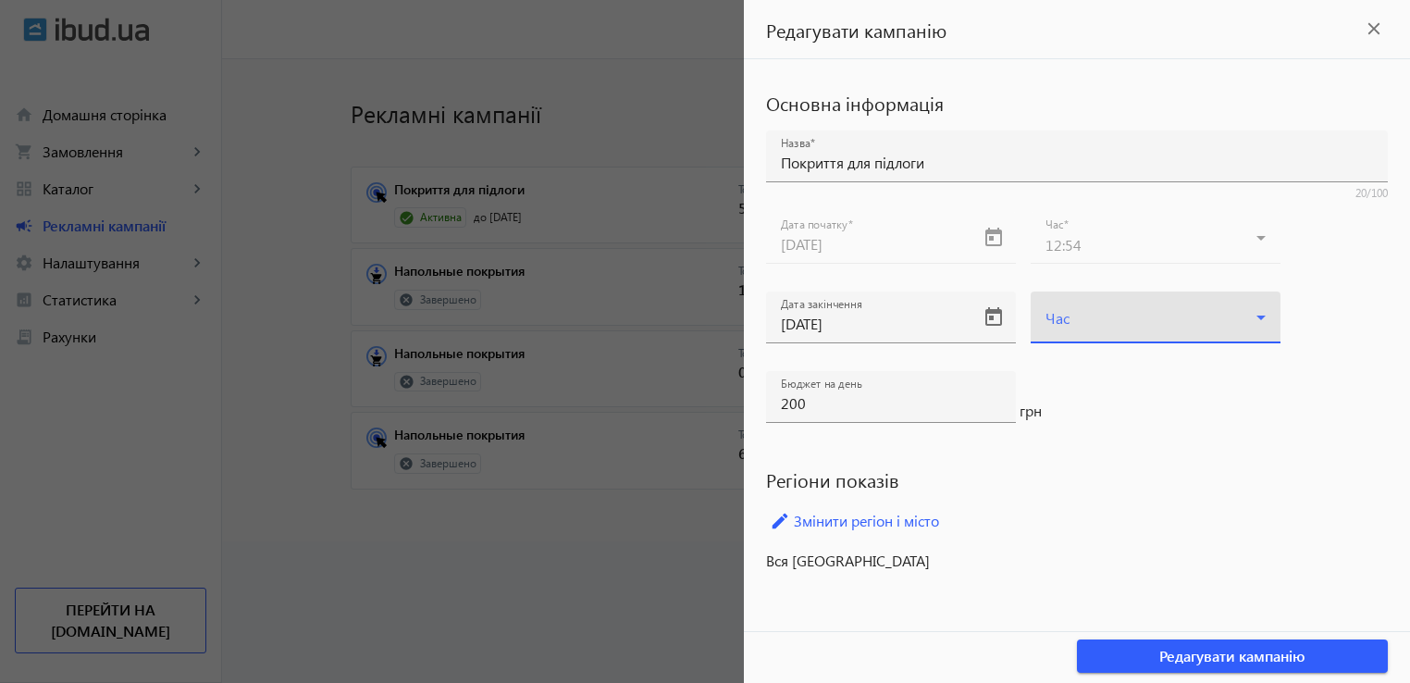
click at [1255, 319] on icon at bounding box center [1261, 317] width 22 height 22
click at [1109, 416] on mat-option "00:59" at bounding box center [1156, 416] width 250 height 44
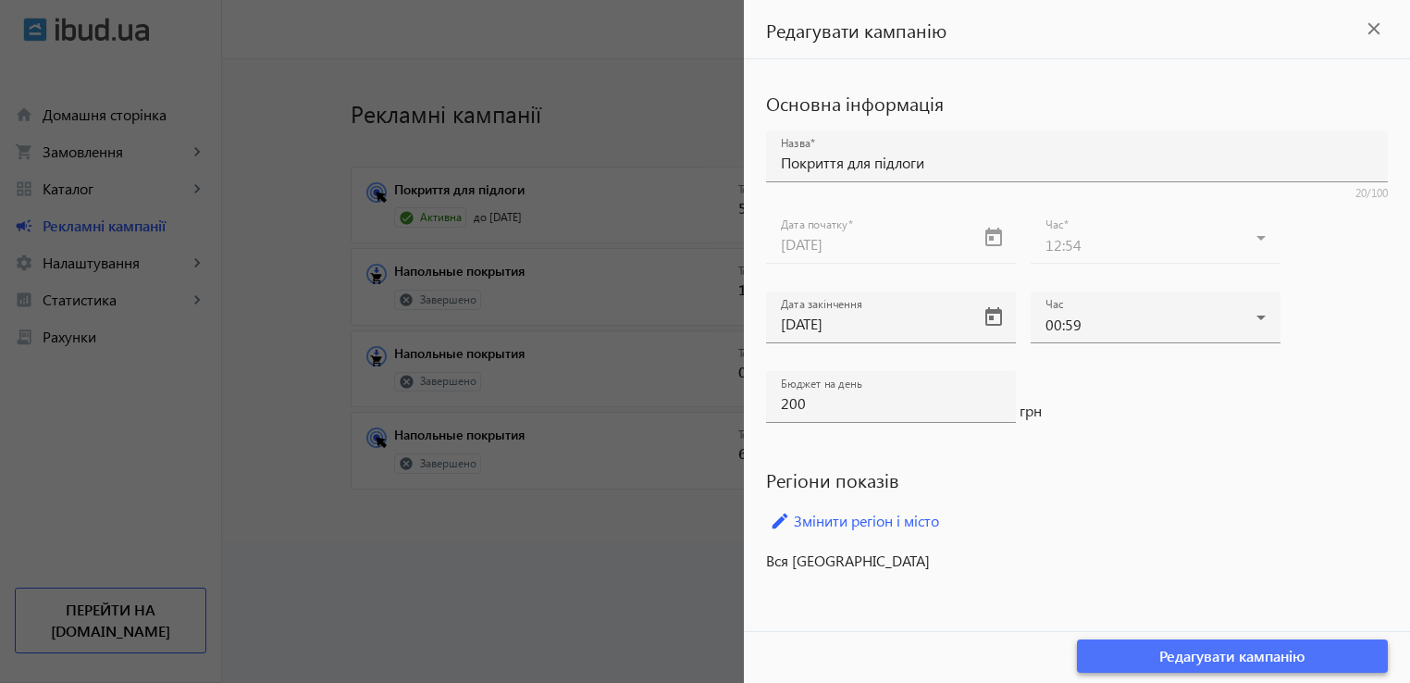
click at [1217, 656] on span "Редагувати кампанію" at bounding box center [1233, 656] width 146 height 20
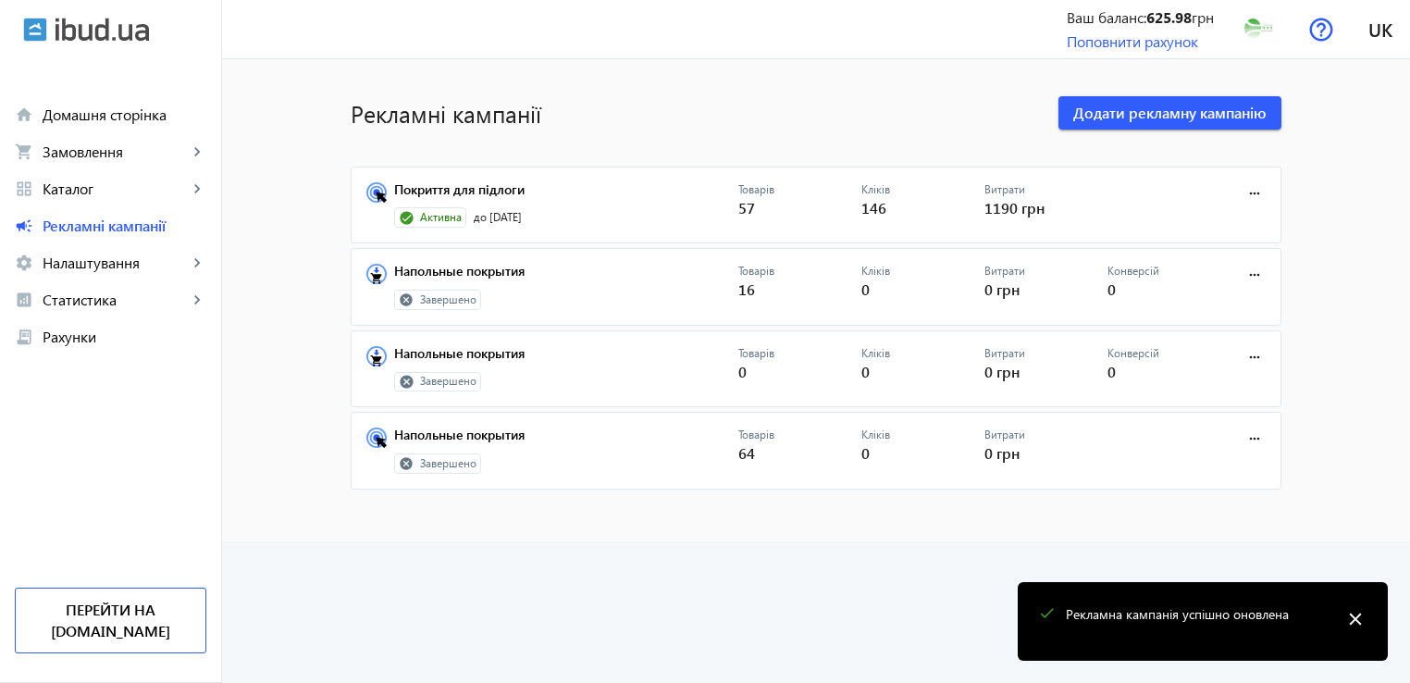
click at [1361, 620] on mat-icon "close" at bounding box center [1356, 619] width 28 height 28
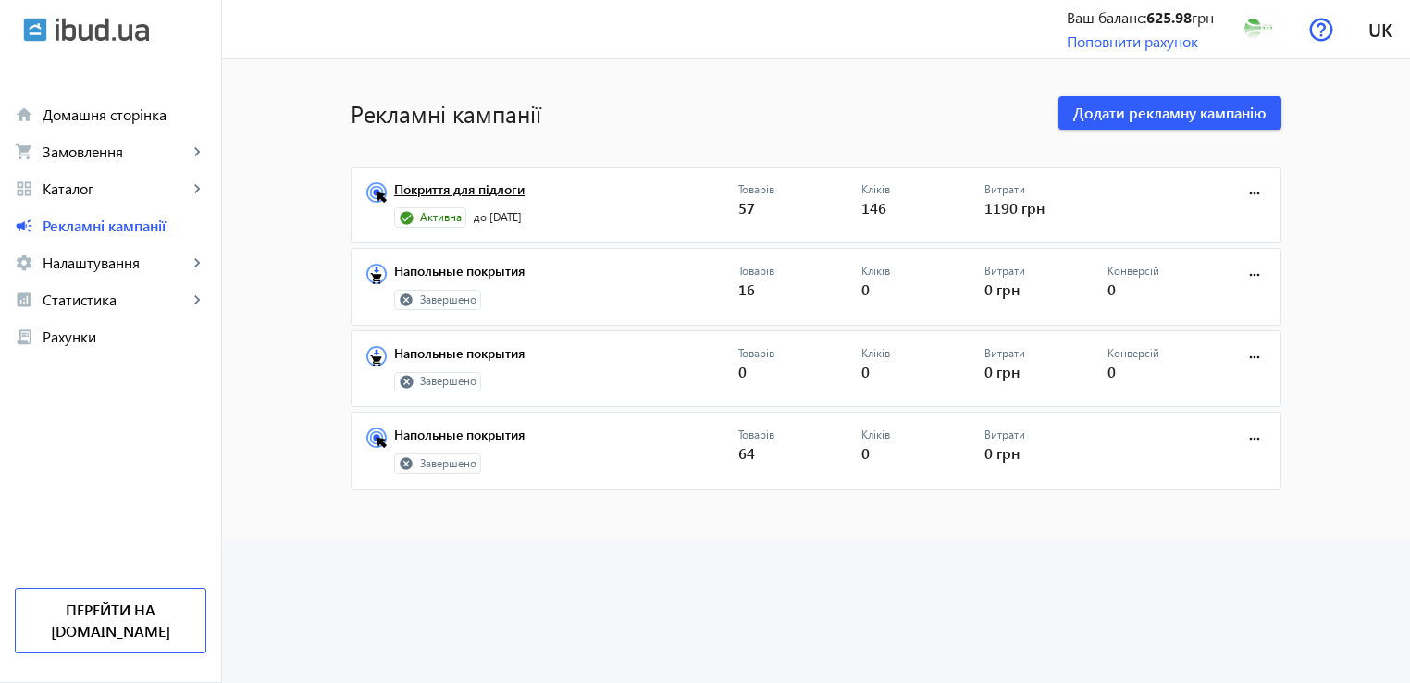
click at [491, 195] on link "Покриття для підлоги" at bounding box center [566, 195] width 344 height 26
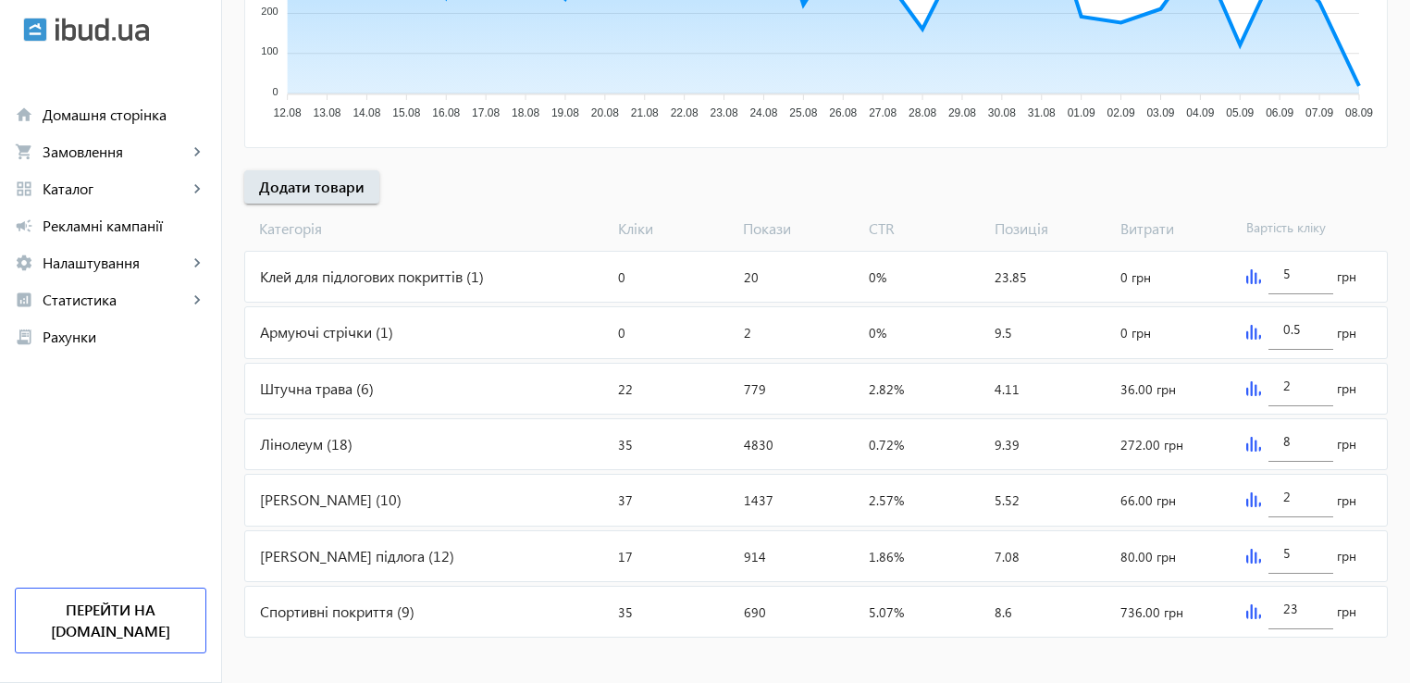
scroll to position [544, 0]
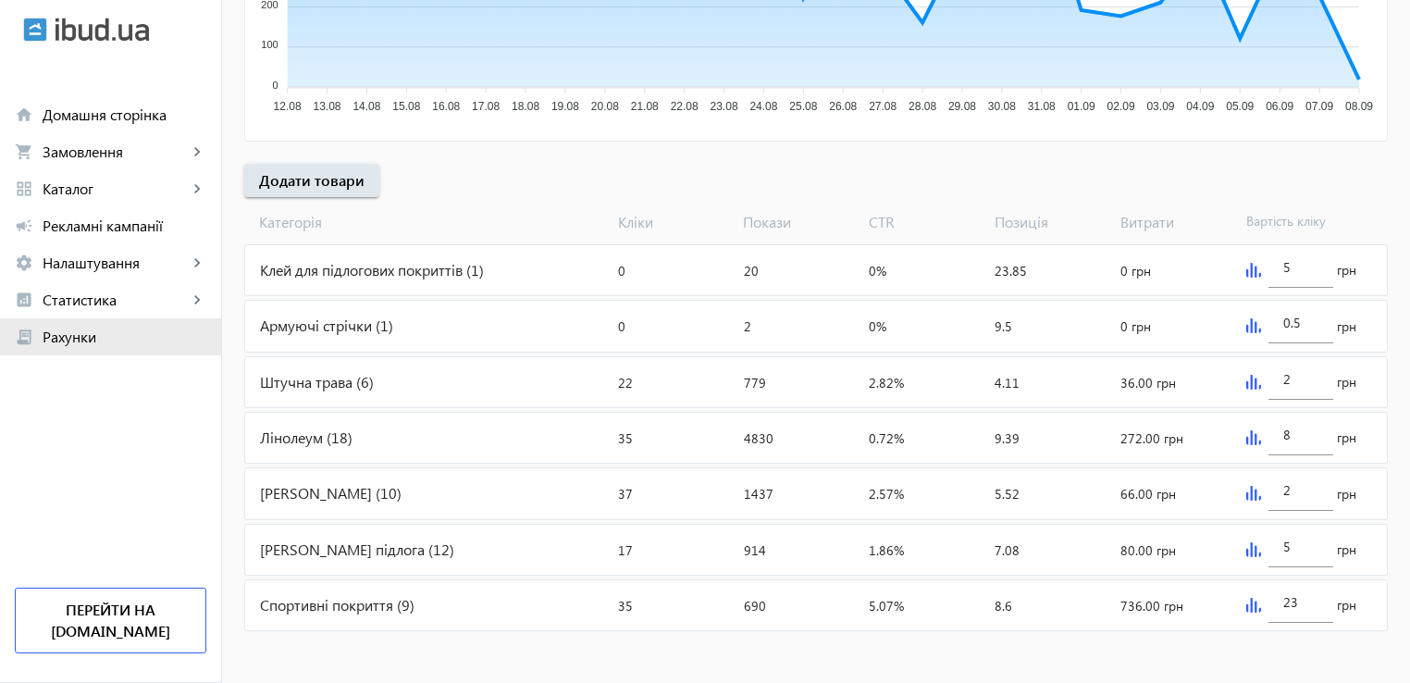
click at [60, 347] on link "receipt_long Рахунки" at bounding box center [110, 336] width 221 height 37
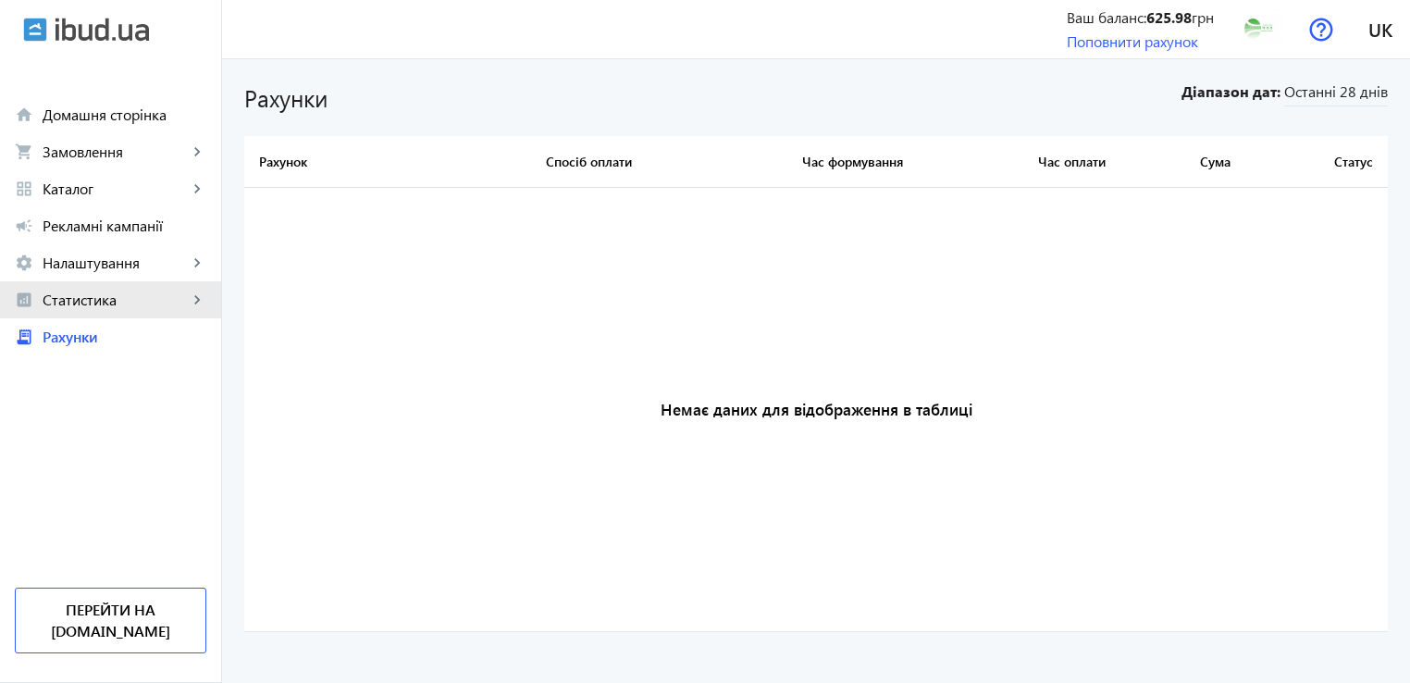
click at [71, 301] on span "Статистика" at bounding box center [115, 300] width 145 height 19
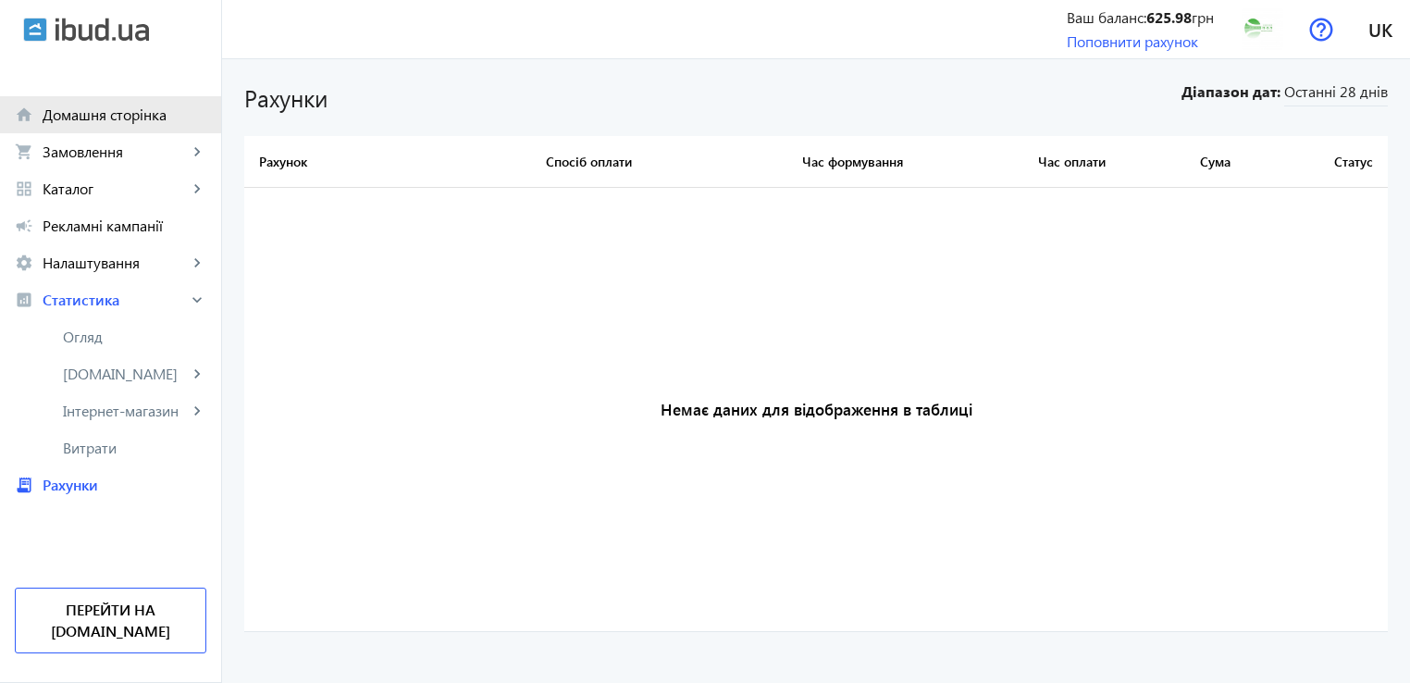
click at [118, 104] on link "home Домашня сторінка" at bounding box center [110, 114] width 221 height 37
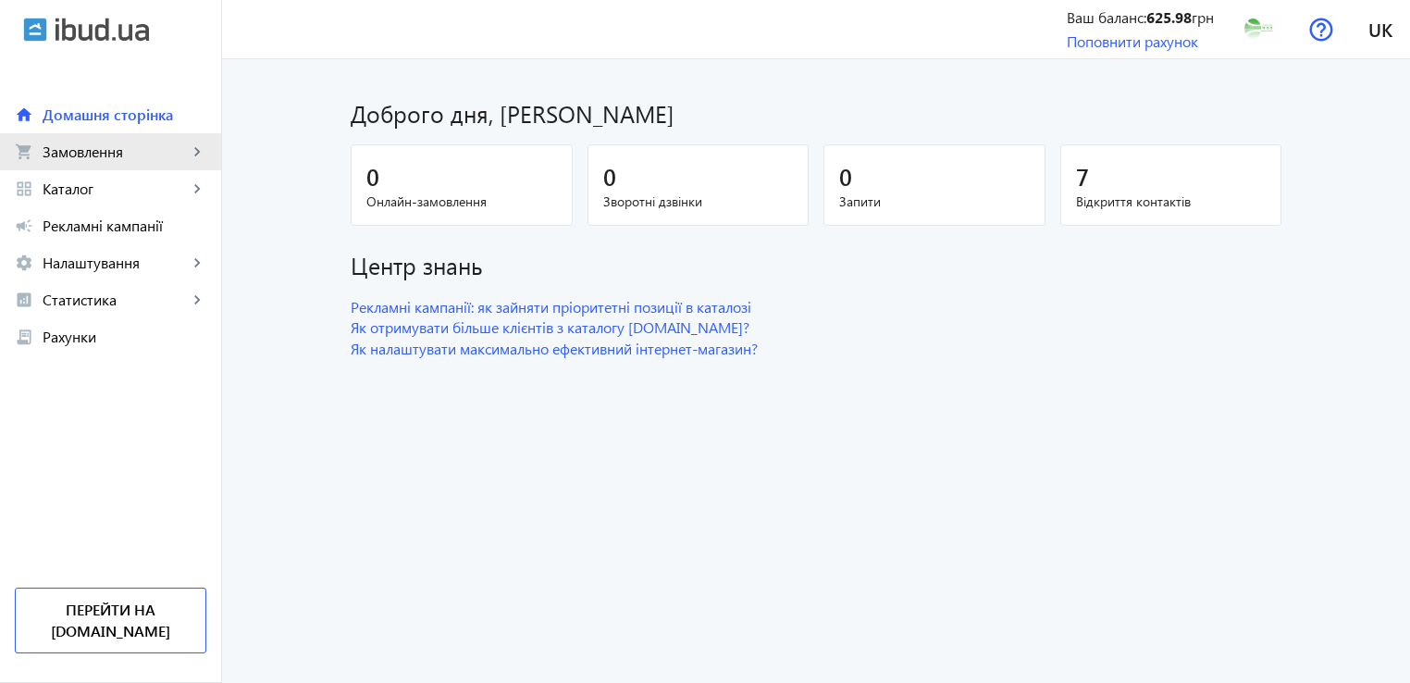
click at [91, 159] on span "Замовлення" at bounding box center [115, 152] width 145 height 19
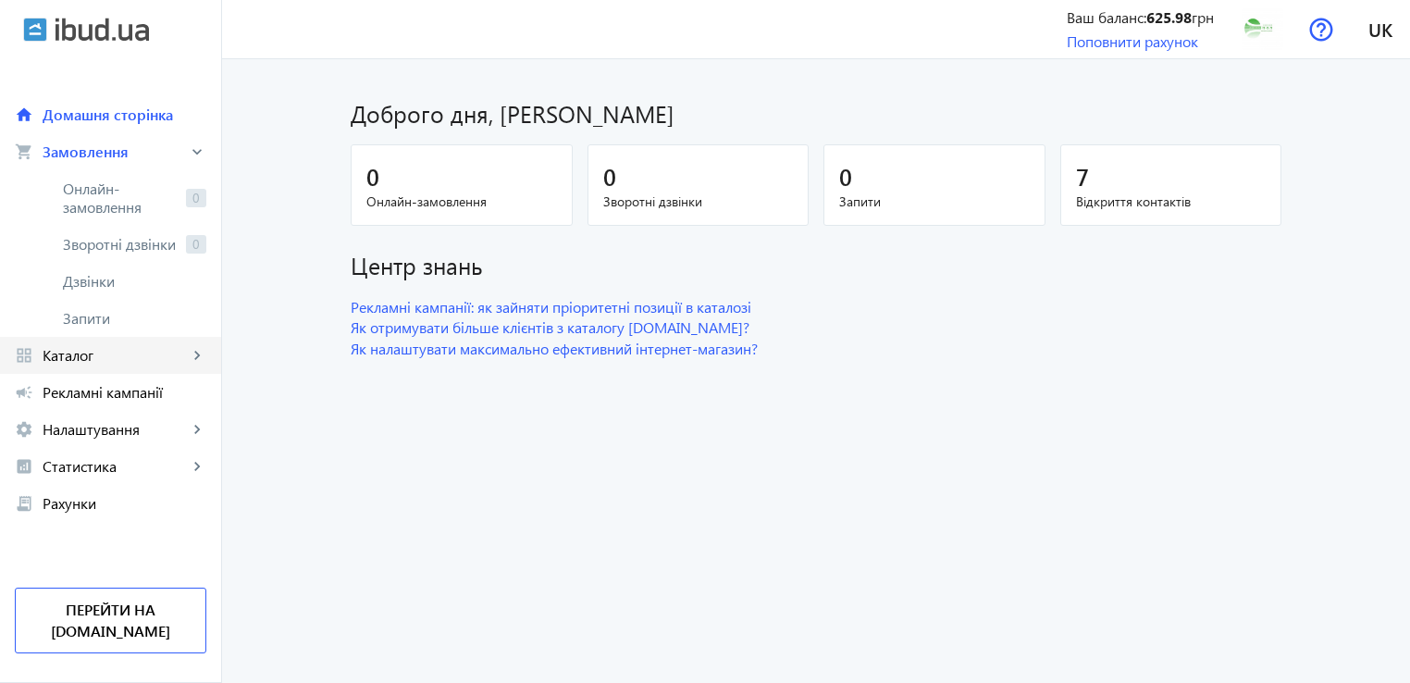
click at [89, 358] on span "Каталог" at bounding box center [115, 355] width 145 height 19
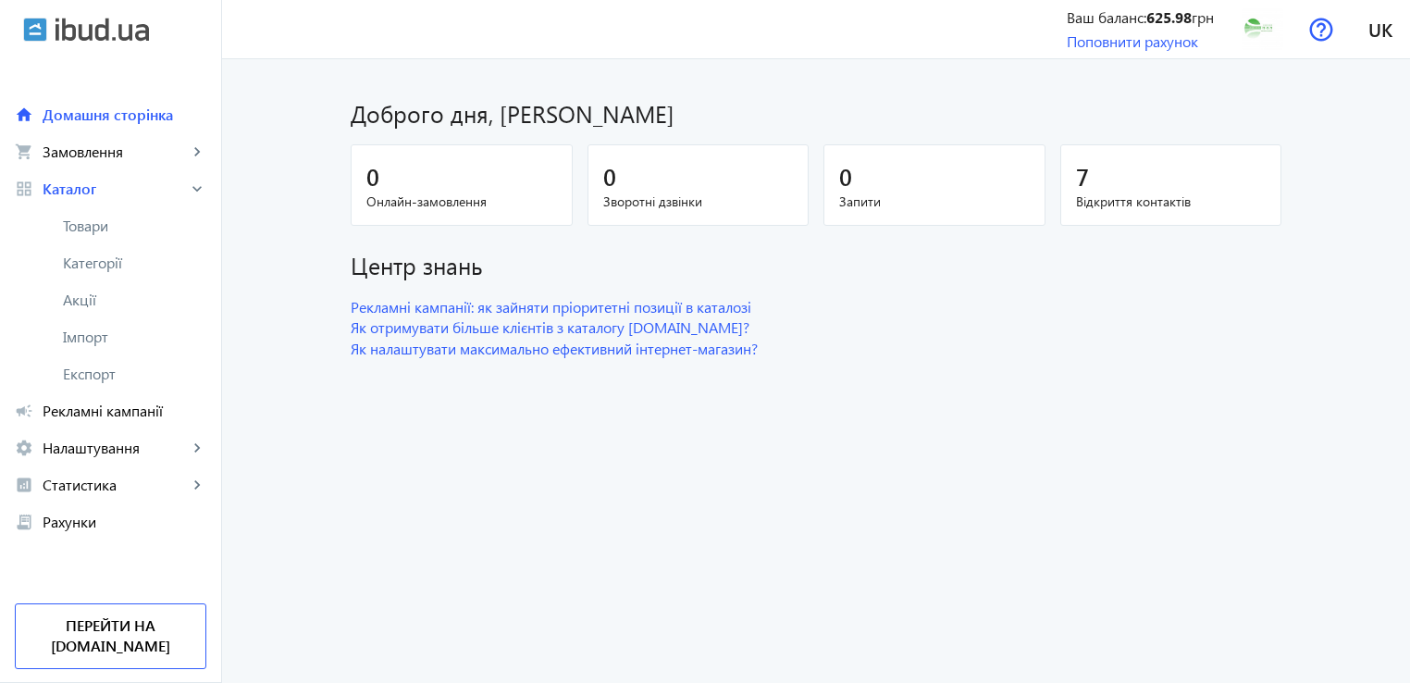
click at [137, 416] on span "Рекламні кампанії" at bounding box center [125, 411] width 164 height 19
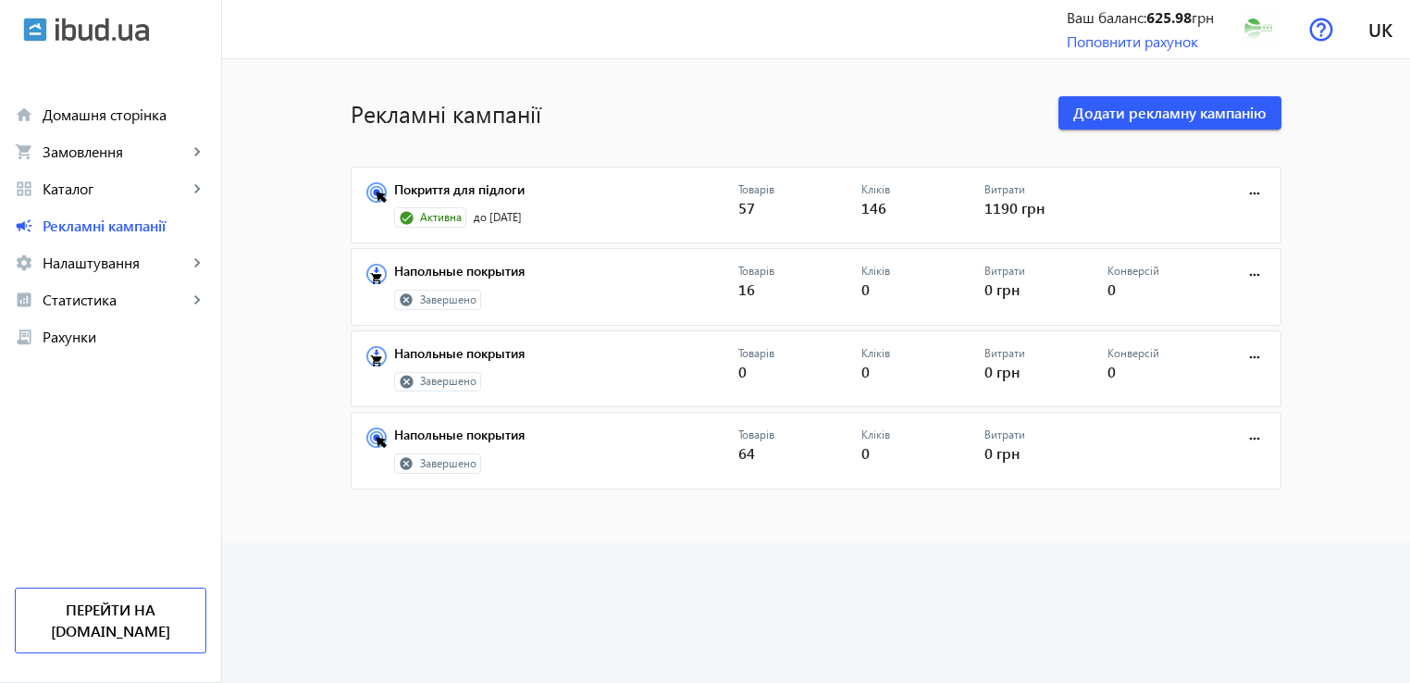
click at [79, 35] on img at bounding box center [102, 30] width 93 height 24
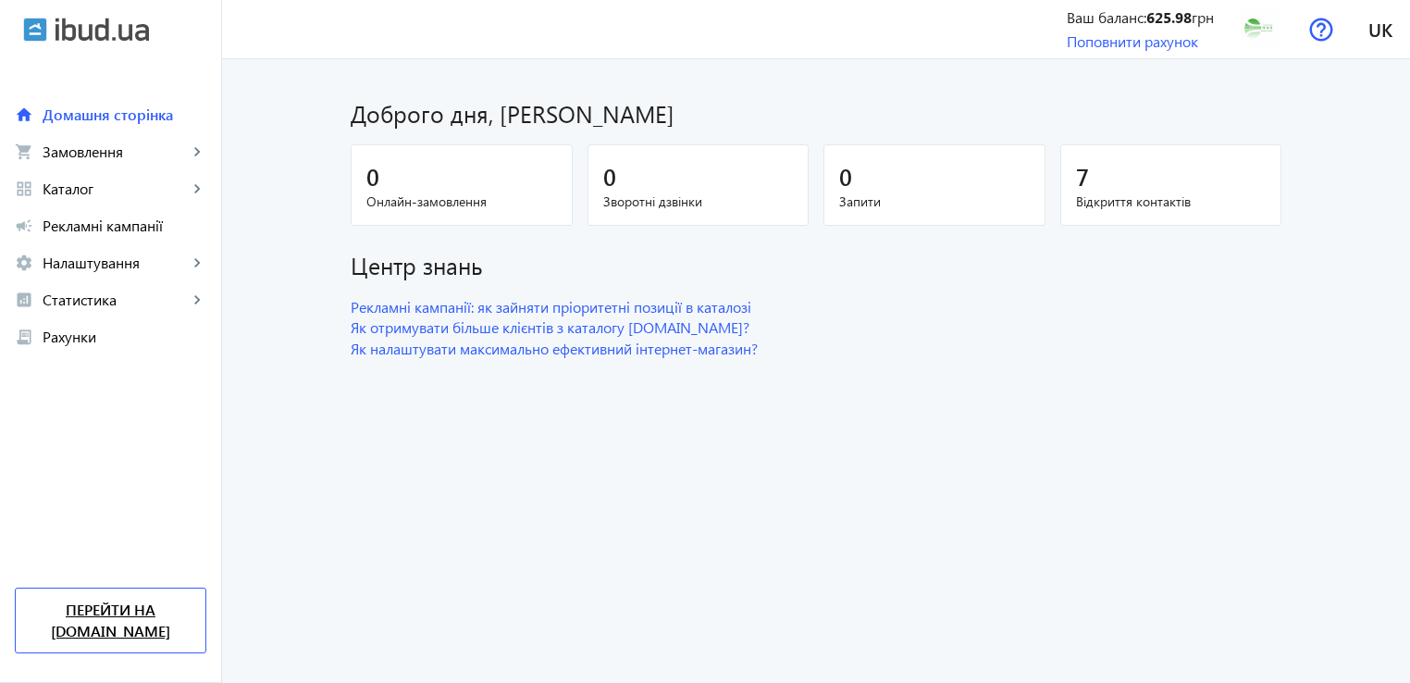
click at [111, 636] on link "Перейти на [DOMAIN_NAME]" at bounding box center [111, 621] width 192 height 66
click at [93, 119] on span "Домашня сторінка" at bounding box center [125, 115] width 164 height 19
click at [1138, 50] on link "Поповнити рахунок" at bounding box center [1132, 40] width 131 height 19
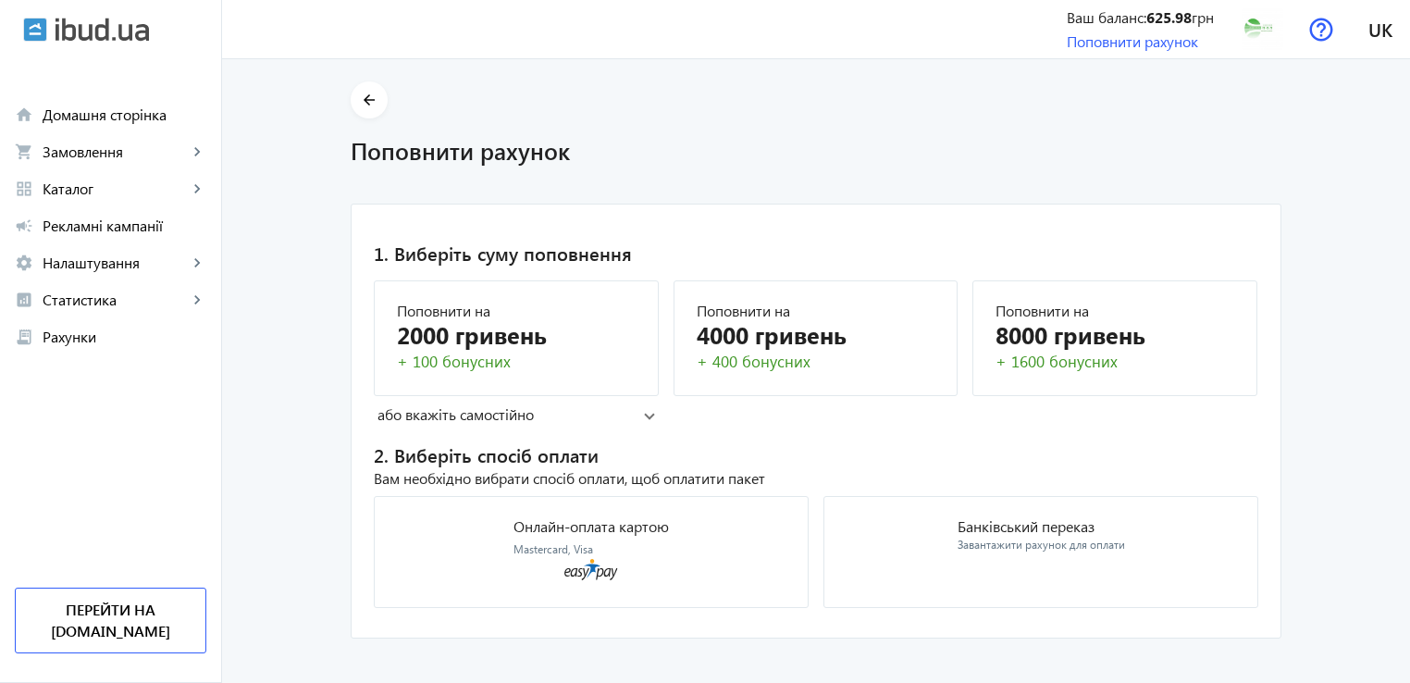
drag, startPoint x: 1402, startPoint y: 176, endPoint x: 1409, endPoint y: 219, distance: 44.0
click at [1409, 219] on main "arrow_back Поповнити рахунок 1. Виберіть суму поповнення Поповнити на 2000 грив…" at bounding box center [816, 359] width 1188 height 557
click at [1156, 21] on b "625.98" at bounding box center [1169, 16] width 45 height 19
click at [1261, 26] on img at bounding box center [1263, 29] width 42 height 42
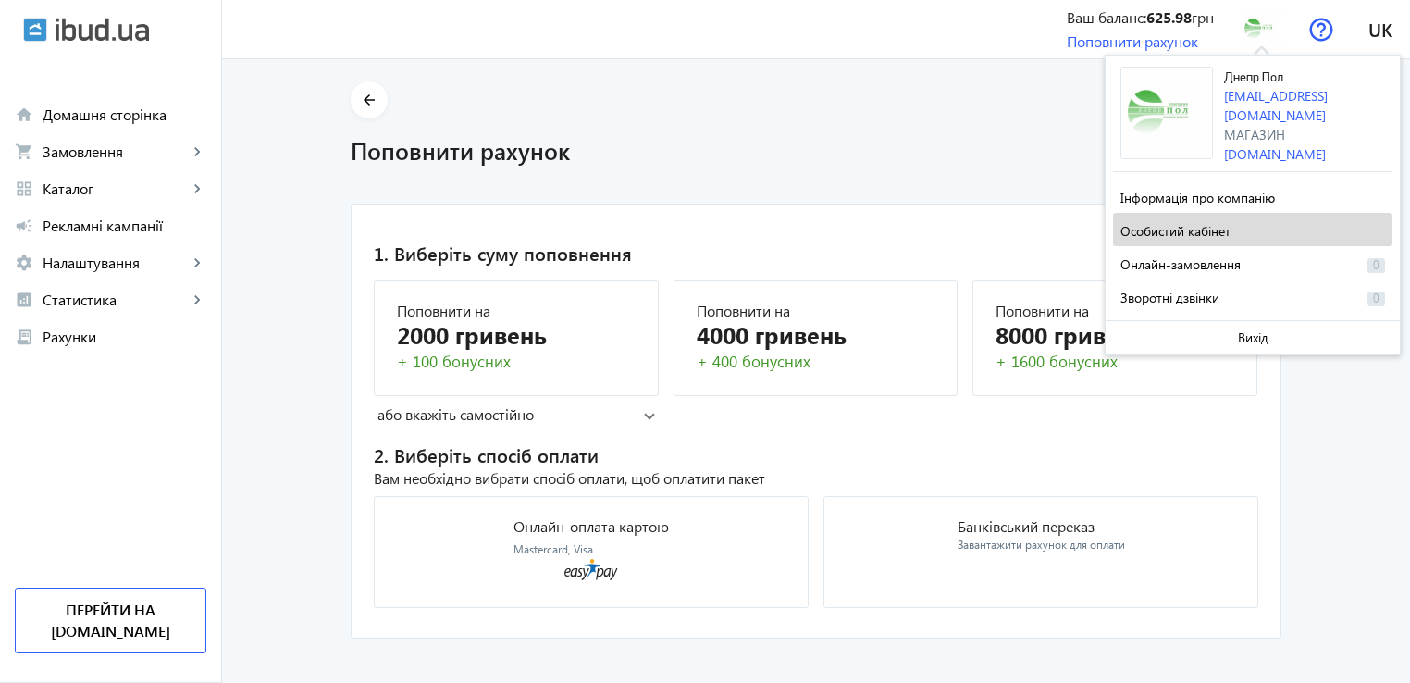
click at [1196, 233] on span "Особистий кабінет" at bounding box center [1176, 231] width 110 height 18
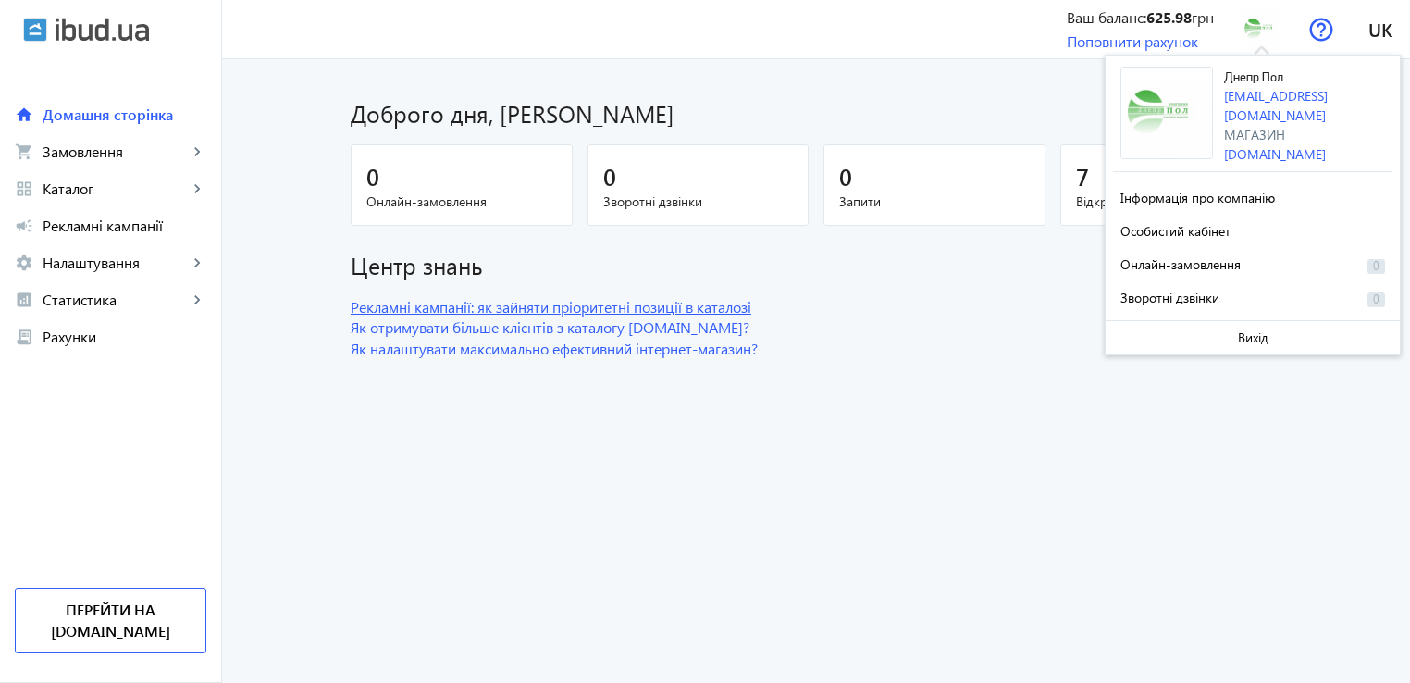
click at [1023, 301] on link "Рекламні кампанії: як зайняти пріоритетні позиції в каталозі" at bounding box center [816, 307] width 931 height 20
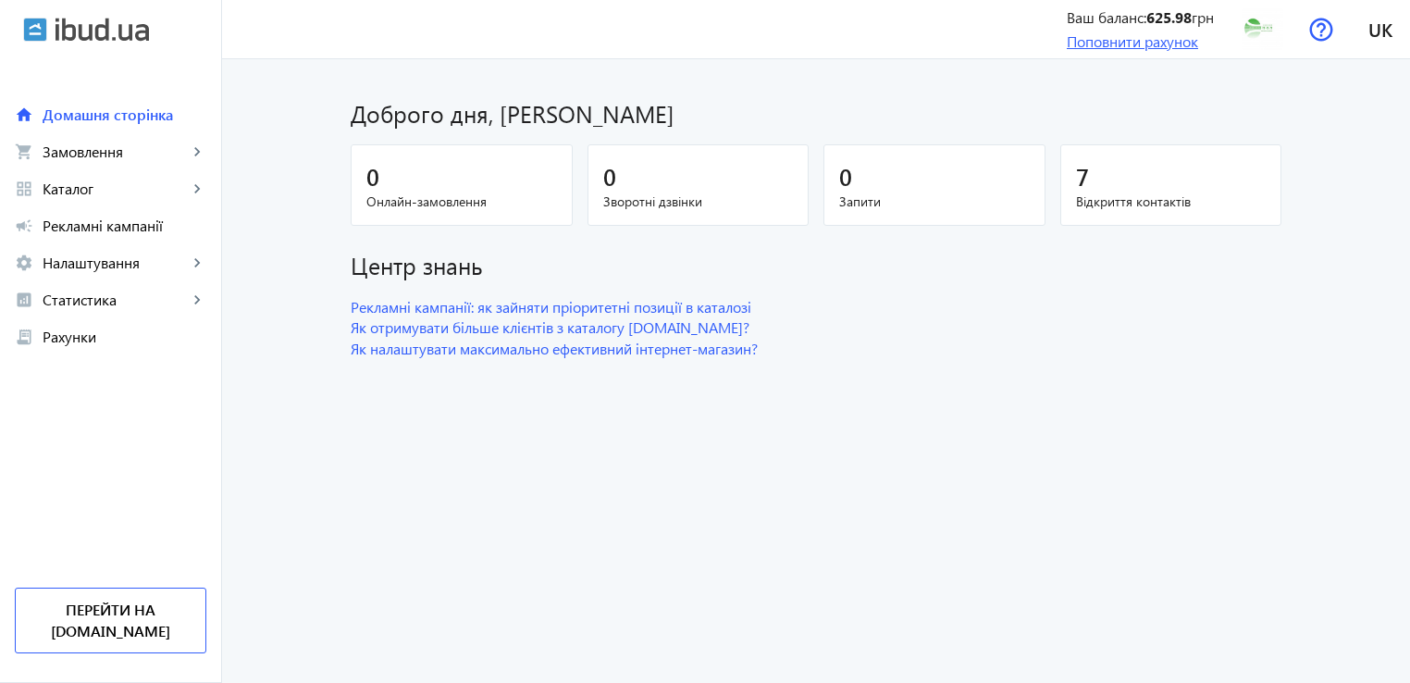
click at [1114, 48] on link "Поповнити рахунок" at bounding box center [1132, 40] width 131 height 19
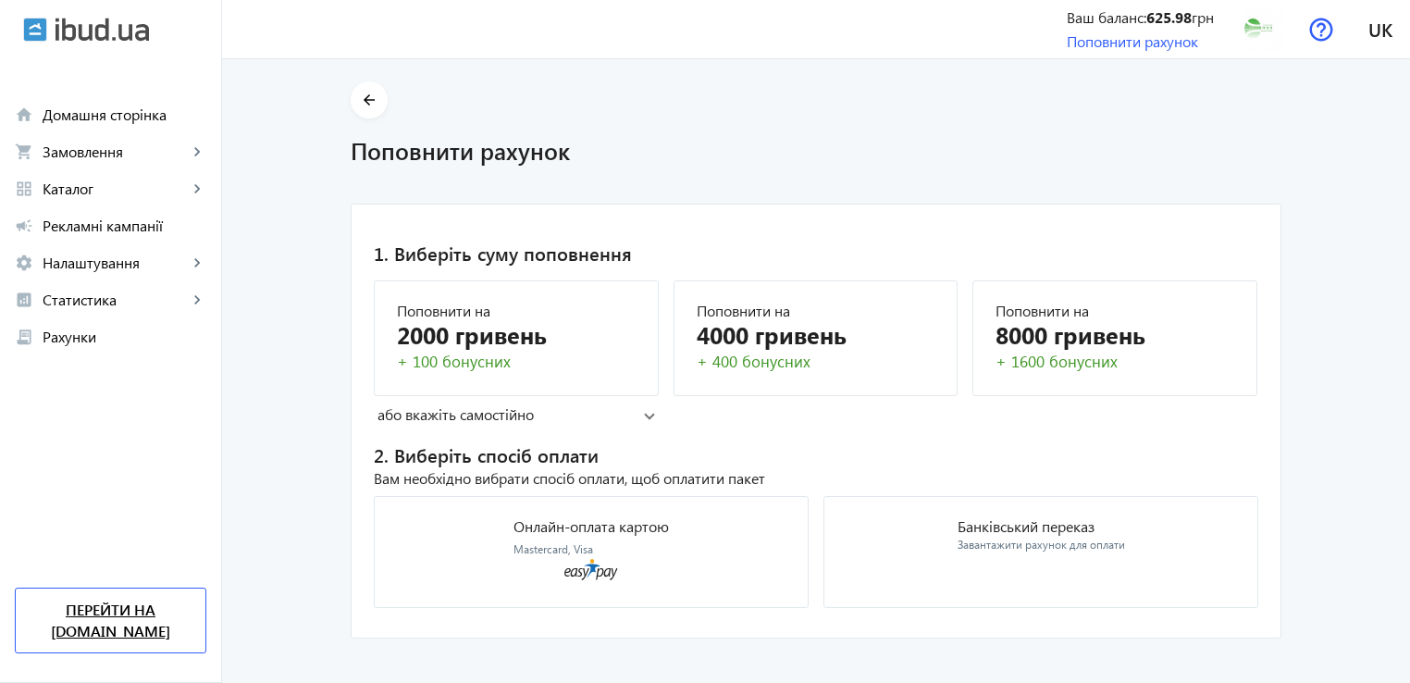
click at [84, 638] on link "Перейти на [DOMAIN_NAME]" at bounding box center [111, 621] width 192 height 66
click at [1322, 31] on img at bounding box center [1322, 30] width 24 height 24
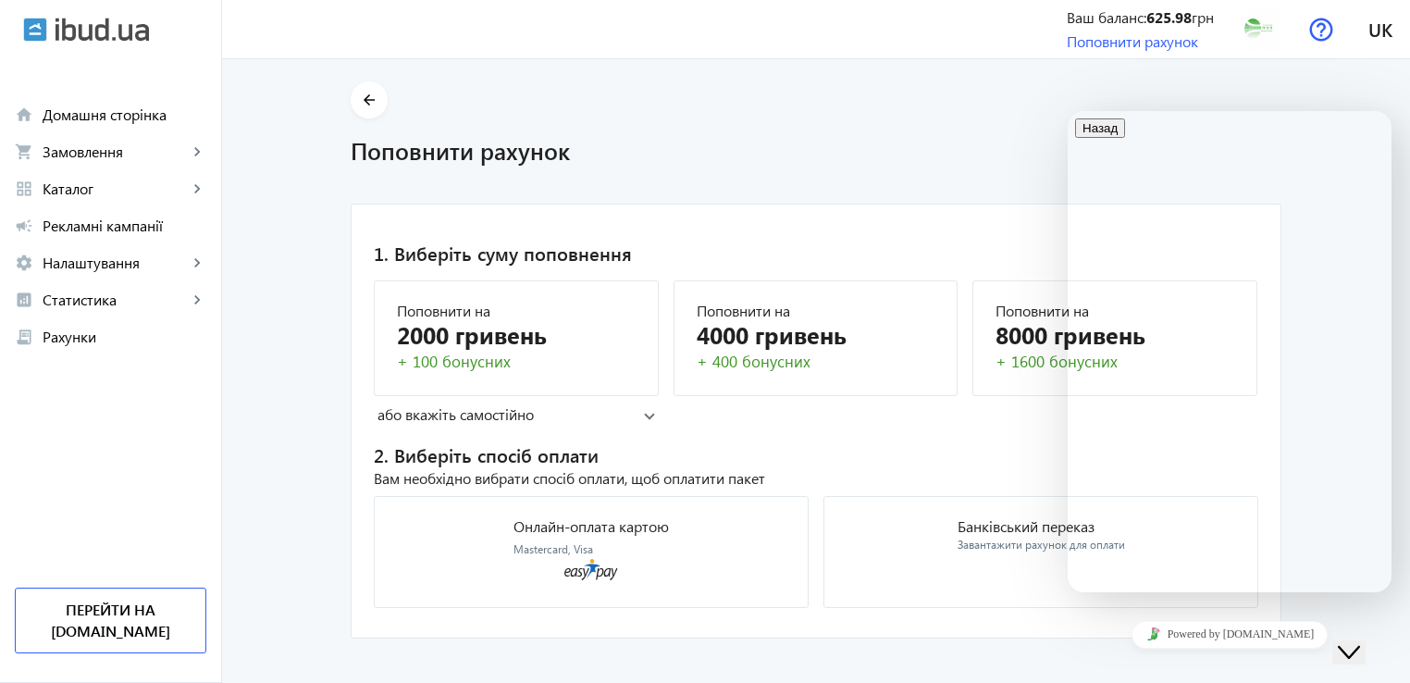
scroll to position [140, 0]
click at [1367, 85] on main "arrow_back Поповнити рахунок 1. Виберіть суму поповнення Поповнити на 2000 грив…" at bounding box center [816, 359] width 1188 height 557
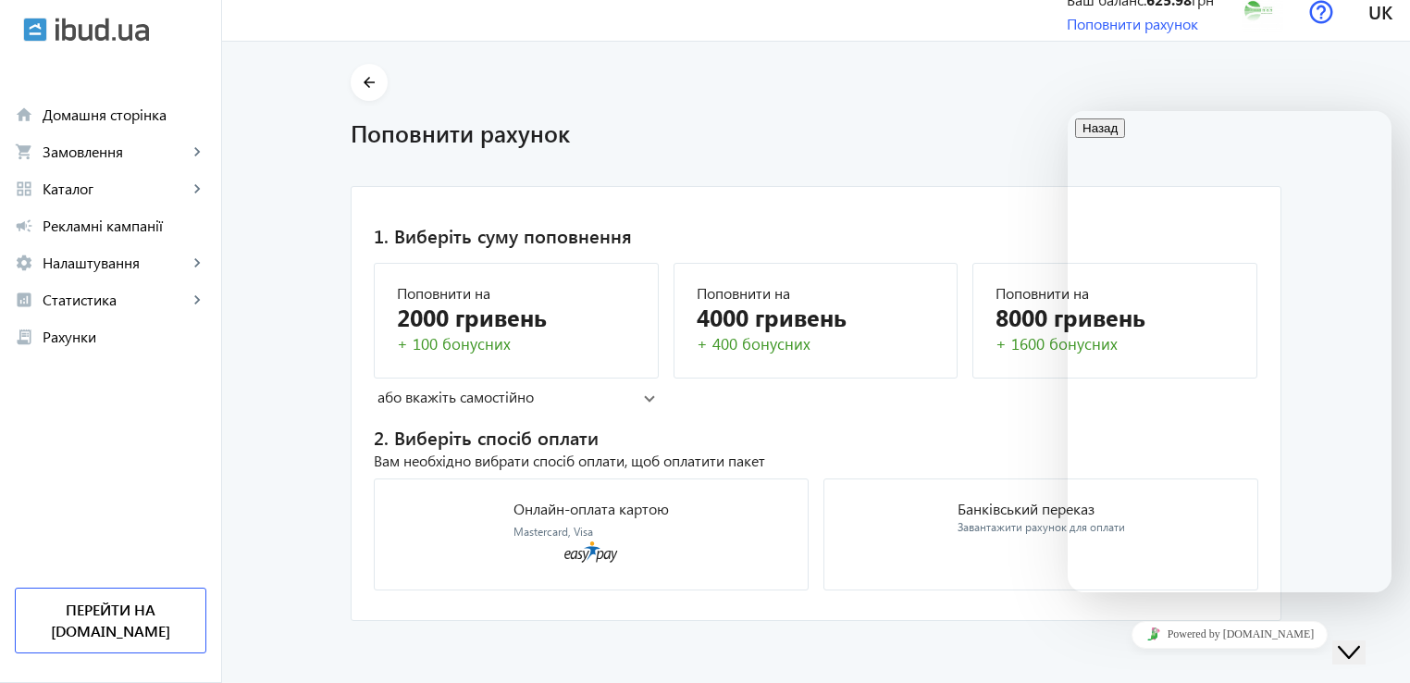
click at [1344, 85] on main "arrow_back Поповнити рахунок 1. Виберіть суму поповнення Поповнити на 2000 грив…" at bounding box center [816, 342] width 1188 height 557
drag, startPoint x: 1353, startPoint y: 656, endPoint x: 2686, endPoint y: 1265, distance: 1465.3
click at [1353, 656] on button "Close Chat This icon closes the chat window." at bounding box center [1349, 652] width 33 height 24
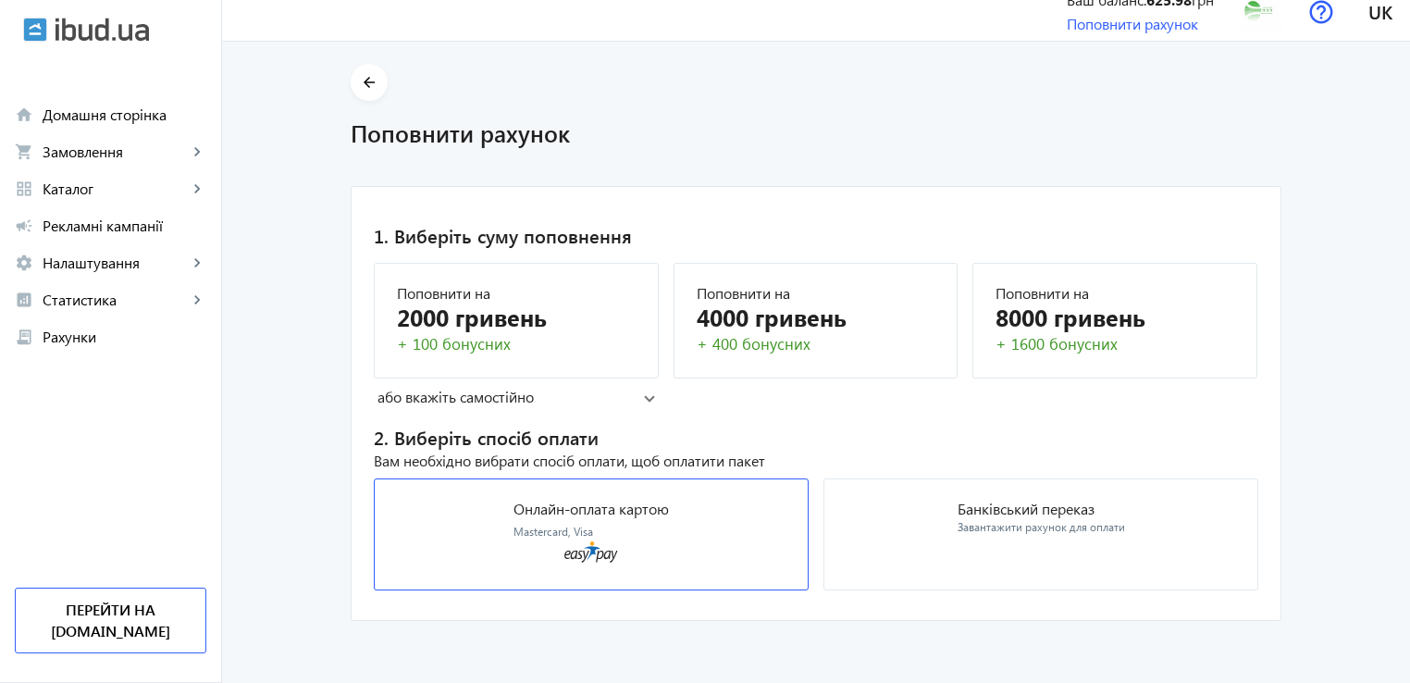
click at [562, 533] on span "Mastercard, Visa" at bounding box center [554, 532] width 80 height 14
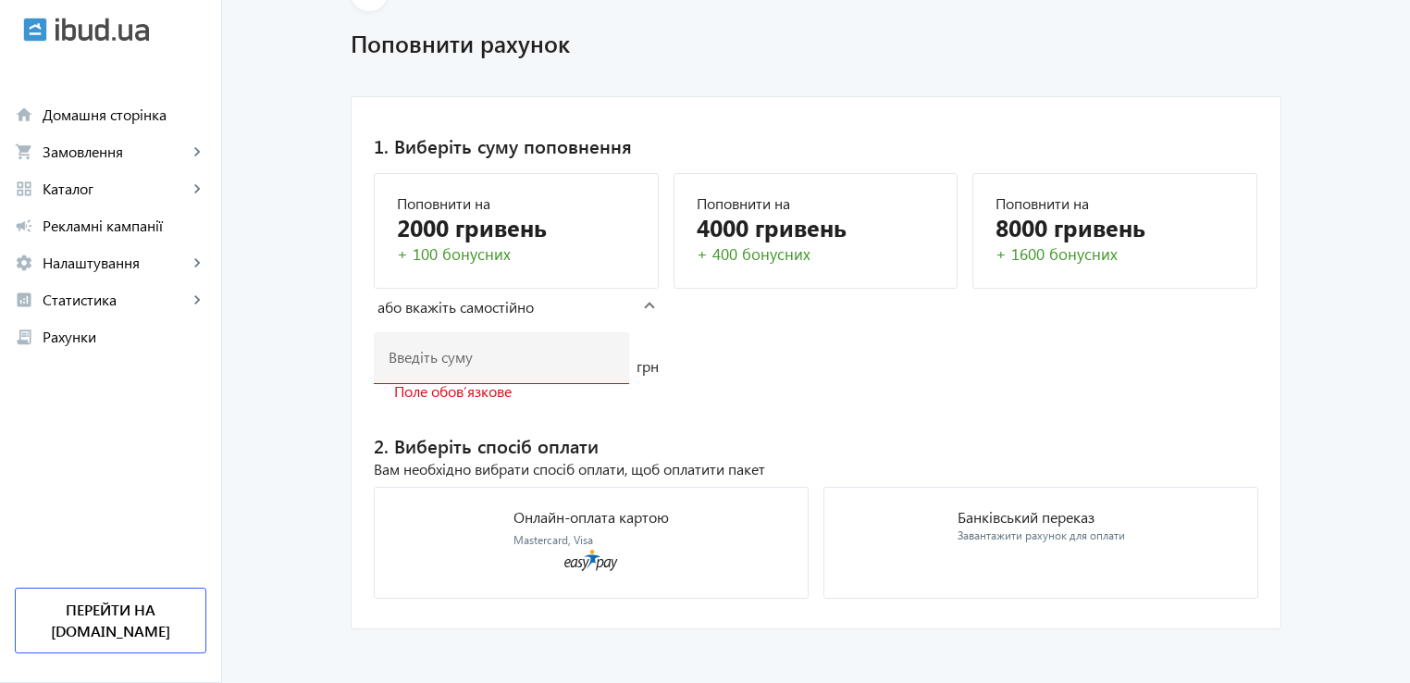
scroll to position [115, 0]
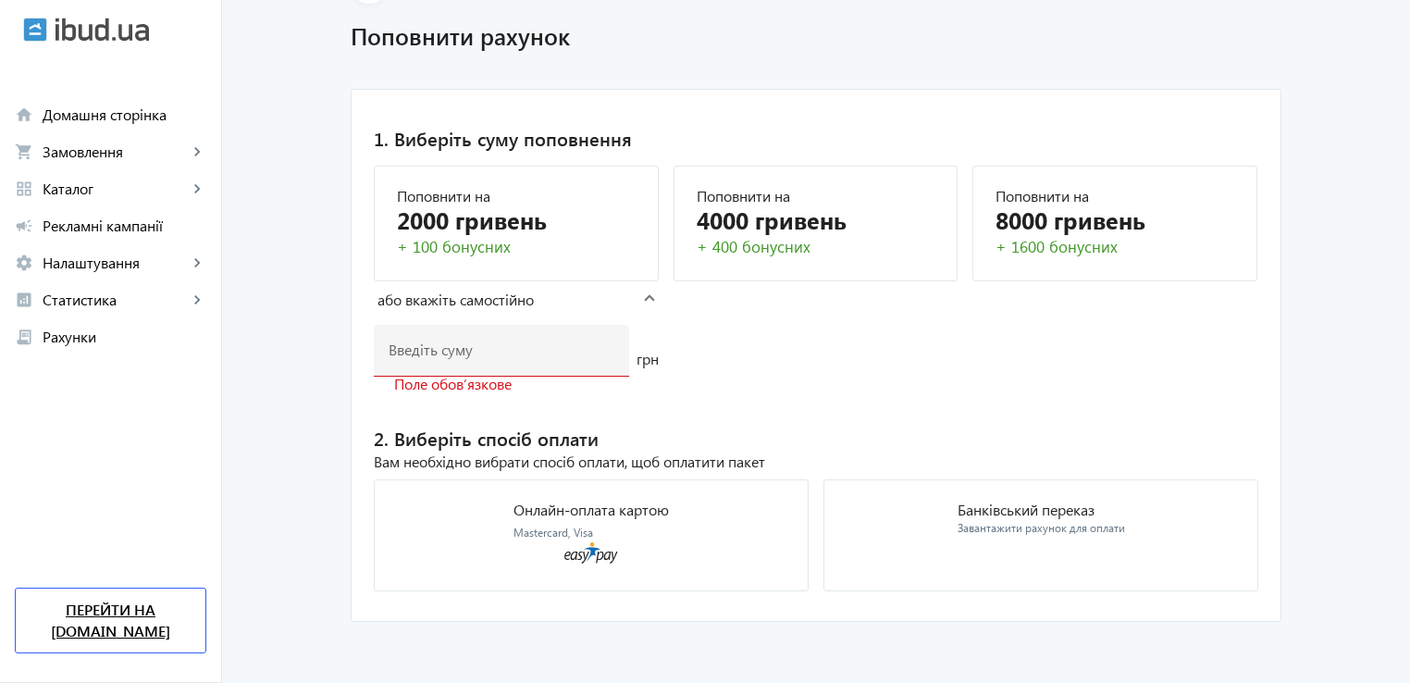
click at [109, 650] on link "Перейти на [DOMAIN_NAME]" at bounding box center [111, 621] width 192 height 66
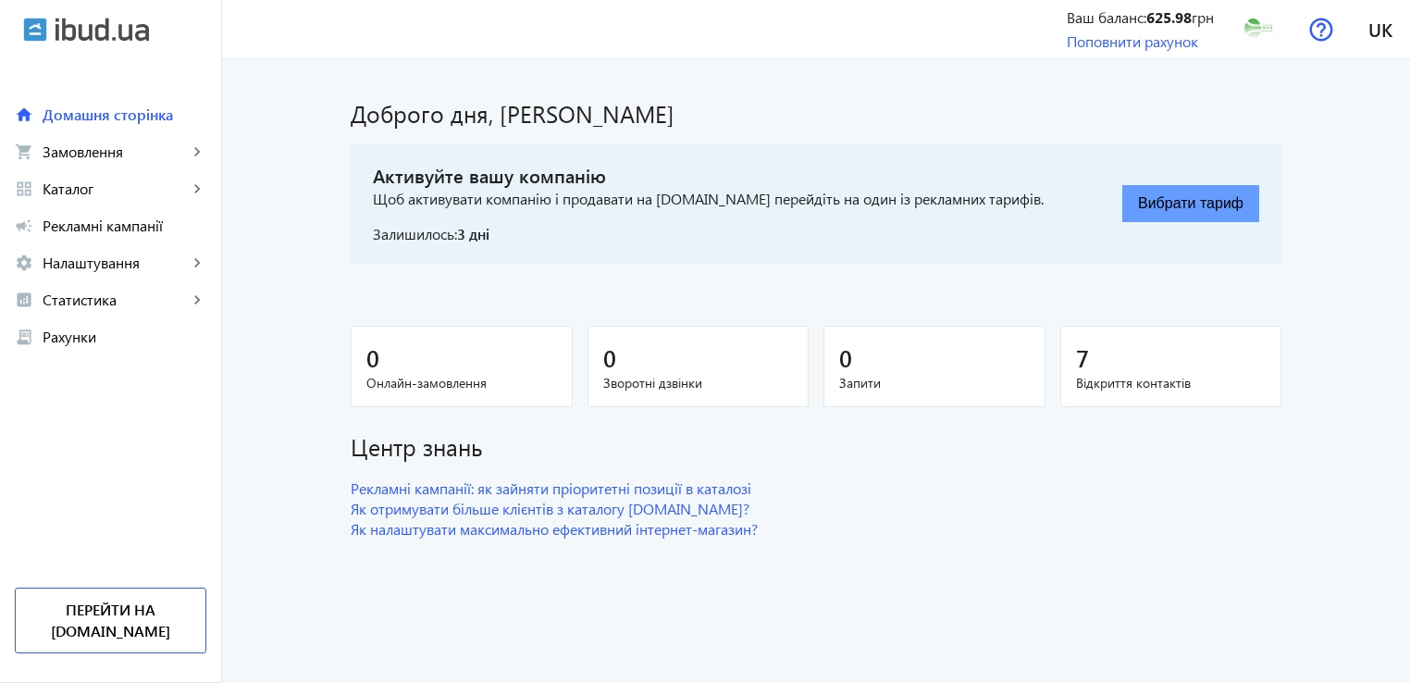
click at [1188, 205] on button "Вибрати тариф" at bounding box center [1191, 203] width 137 height 37
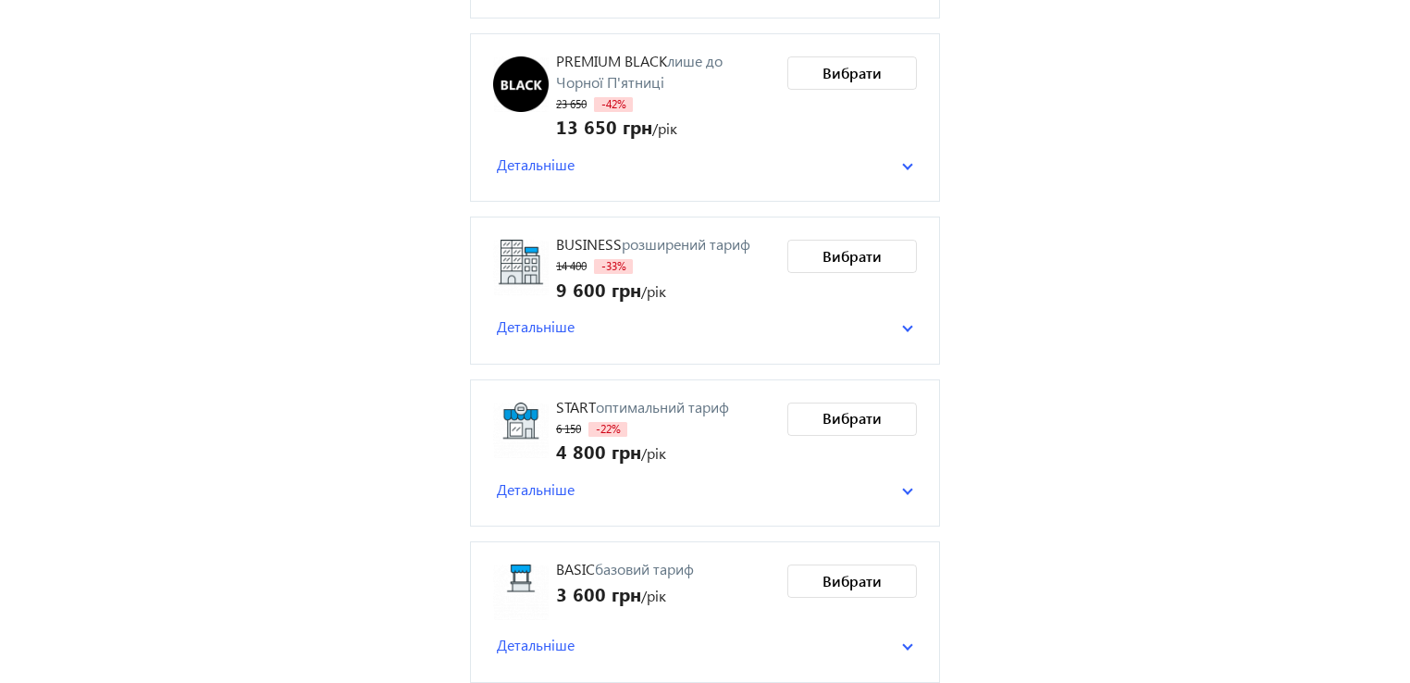
scroll to position [321, 0]
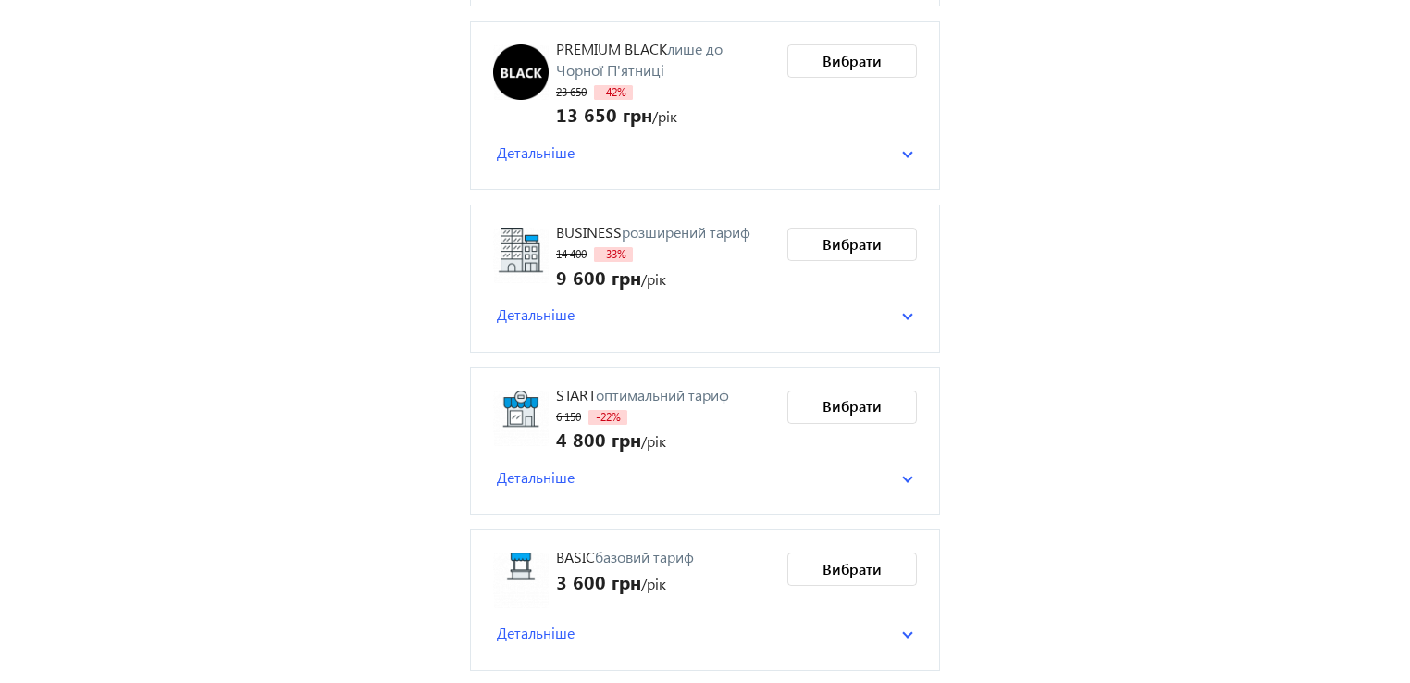
click at [528, 635] on span "Детальніше" at bounding box center [536, 633] width 78 height 20
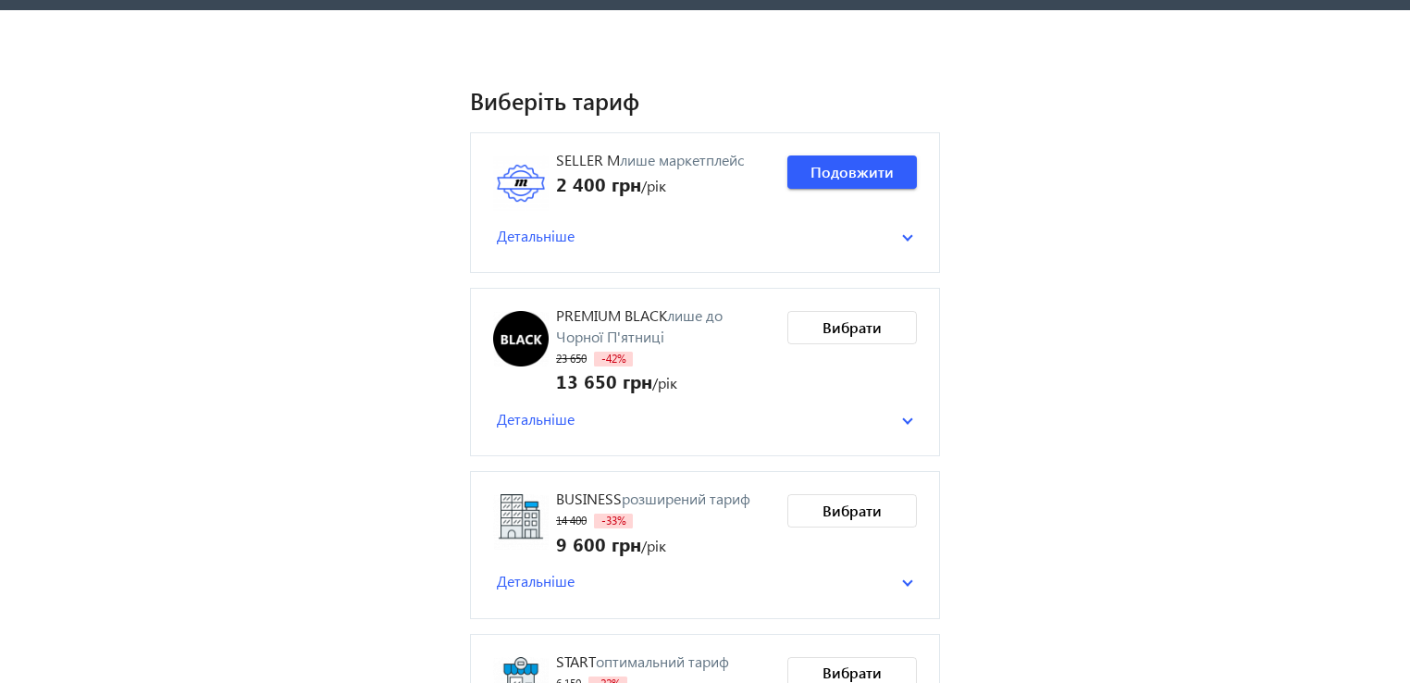
scroll to position [53, 0]
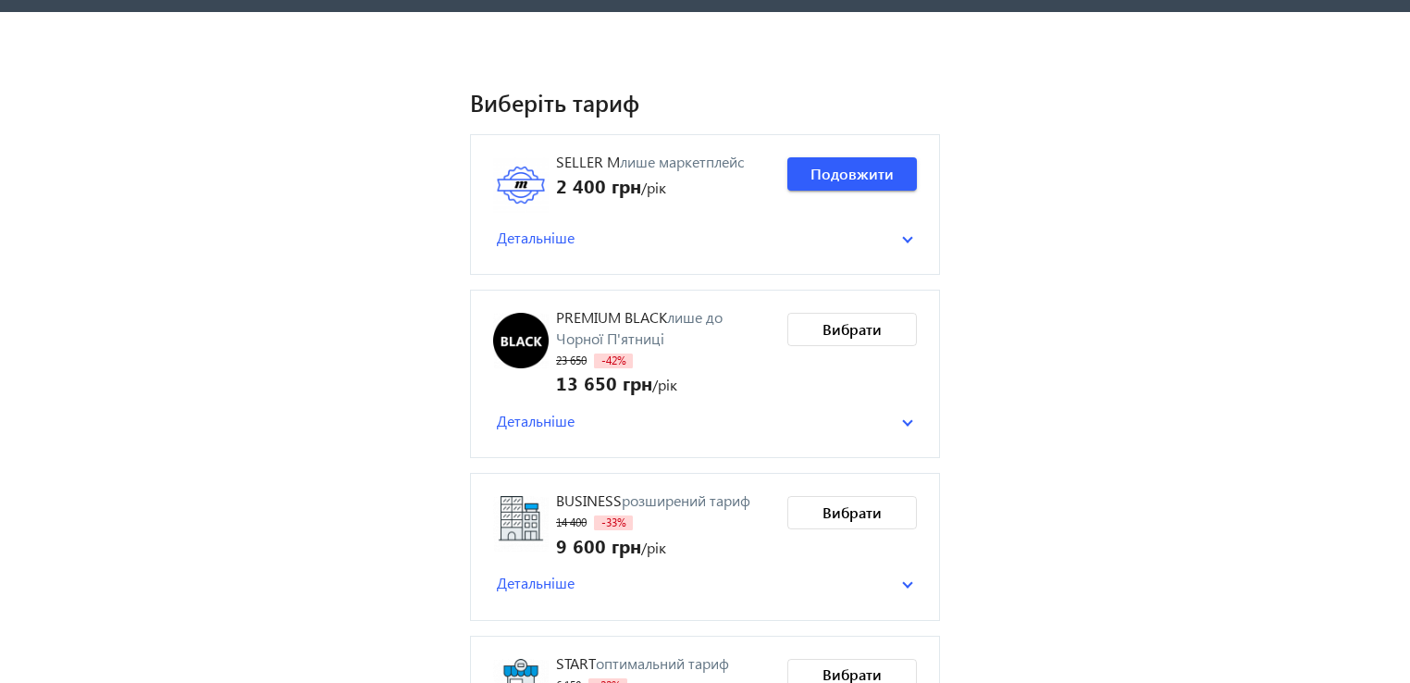
click at [535, 239] on span "Детальніше" at bounding box center [536, 238] width 78 height 20
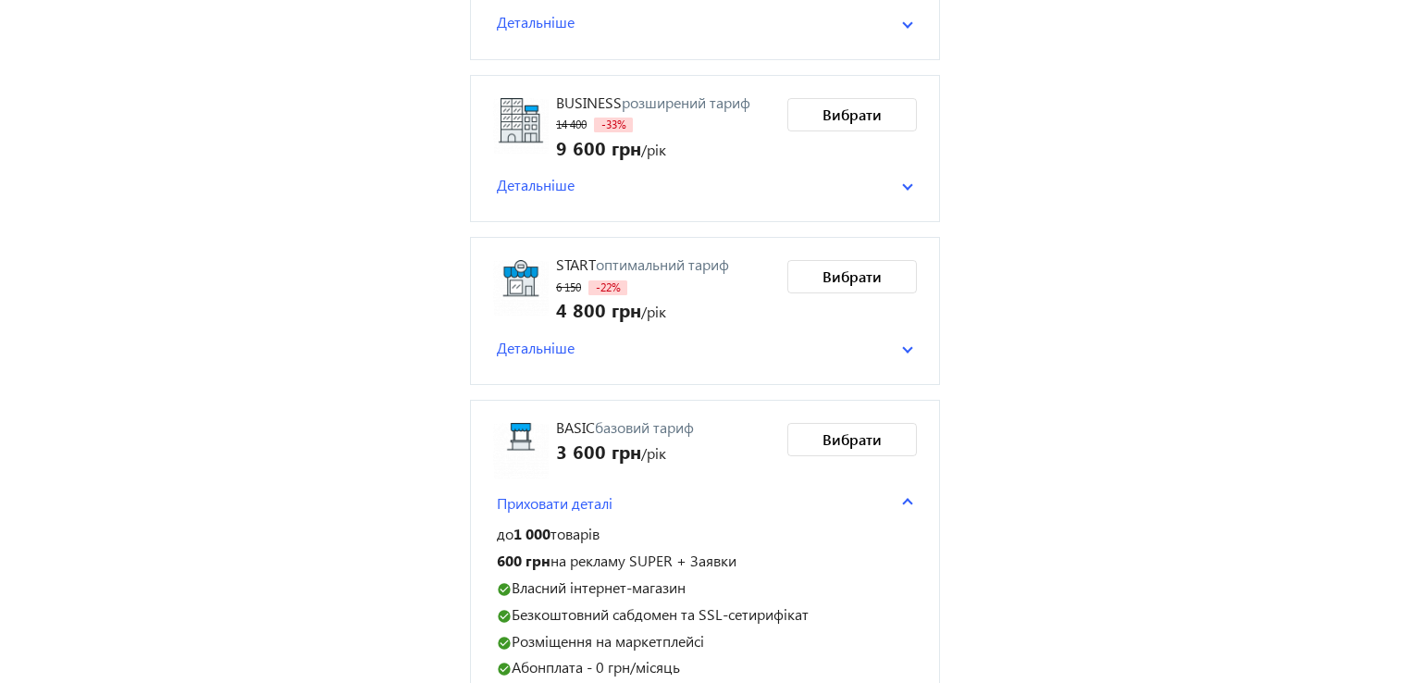
scroll to position [640, 0]
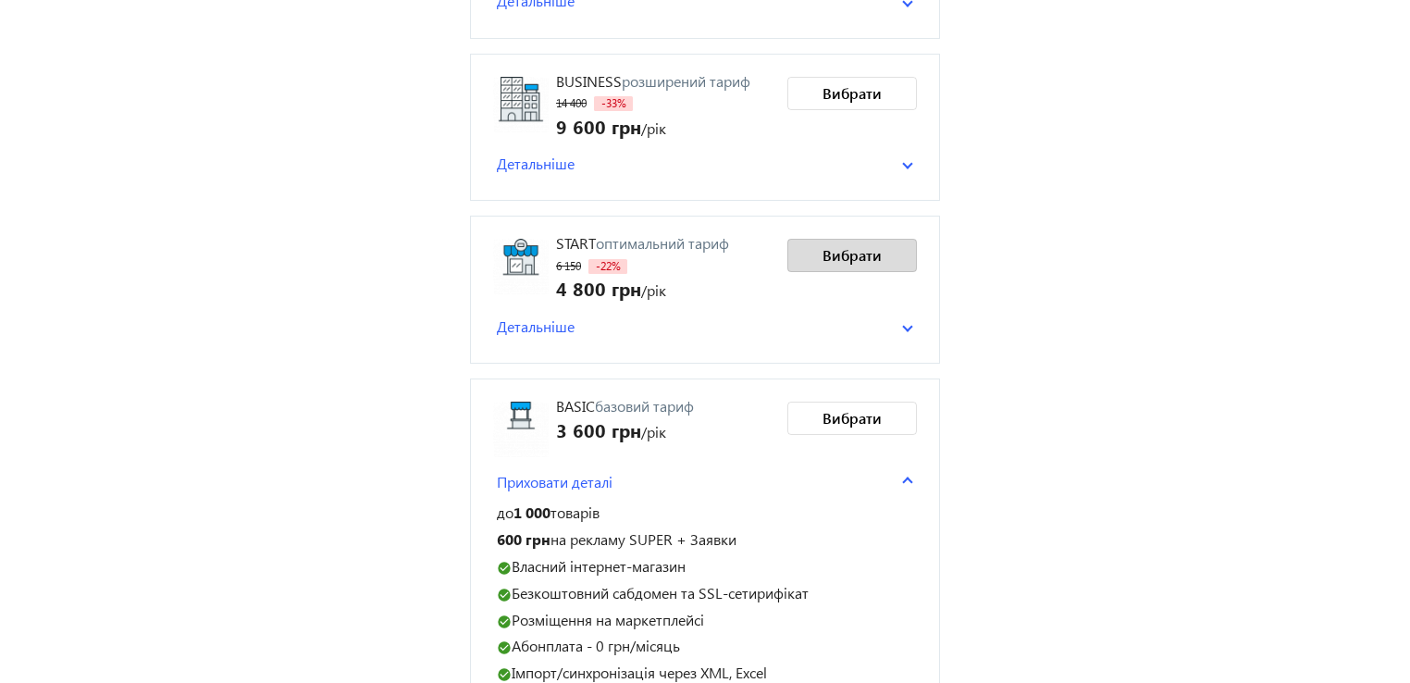
click at [842, 253] on span "Вибрати" at bounding box center [852, 255] width 59 height 20
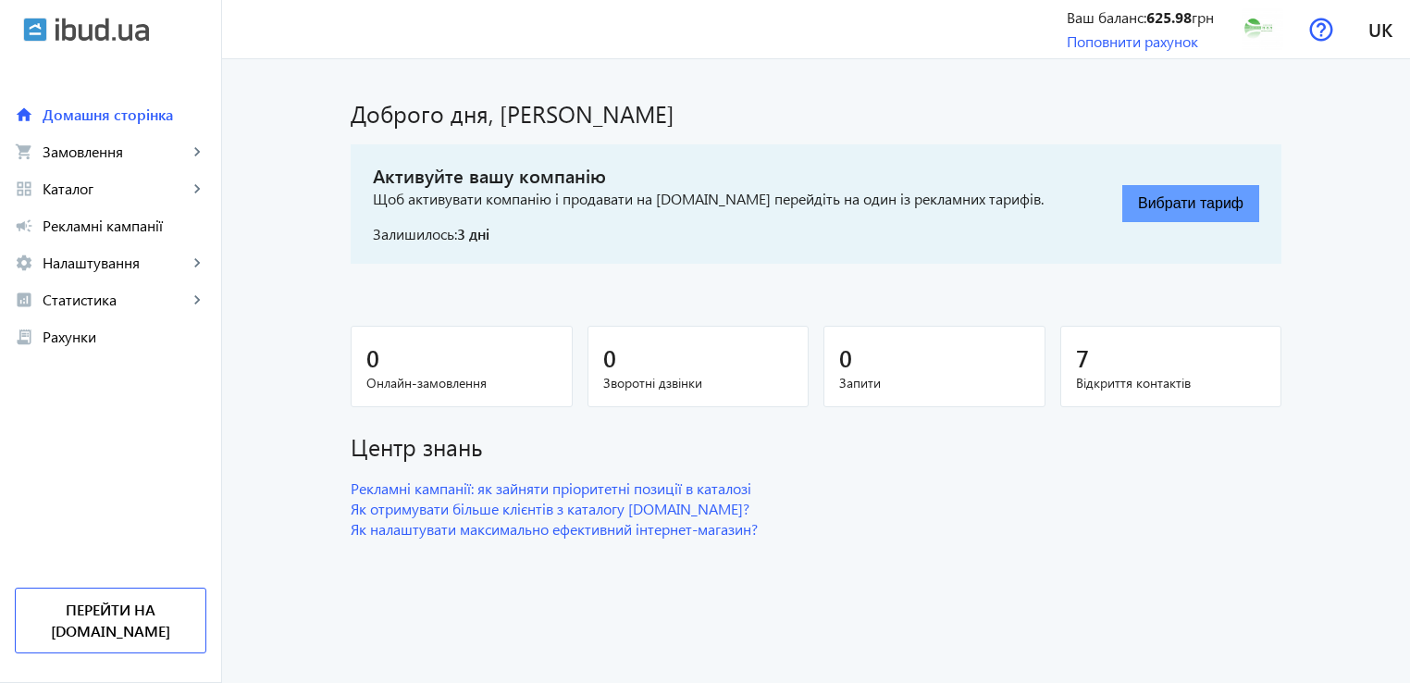
click at [1180, 206] on button "Вибрати тариф" at bounding box center [1191, 203] width 137 height 37
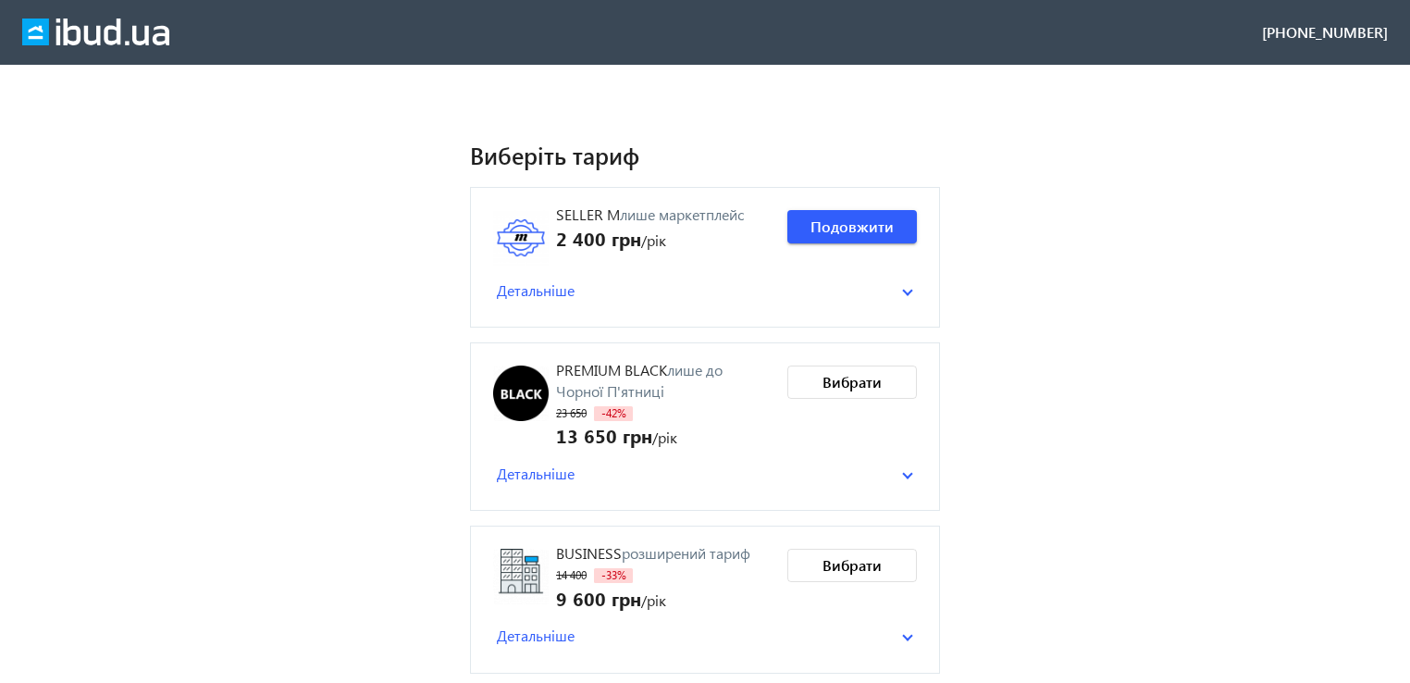
click at [870, 288] on mat-panel-title "Детальніше" at bounding box center [699, 290] width 405 height 20
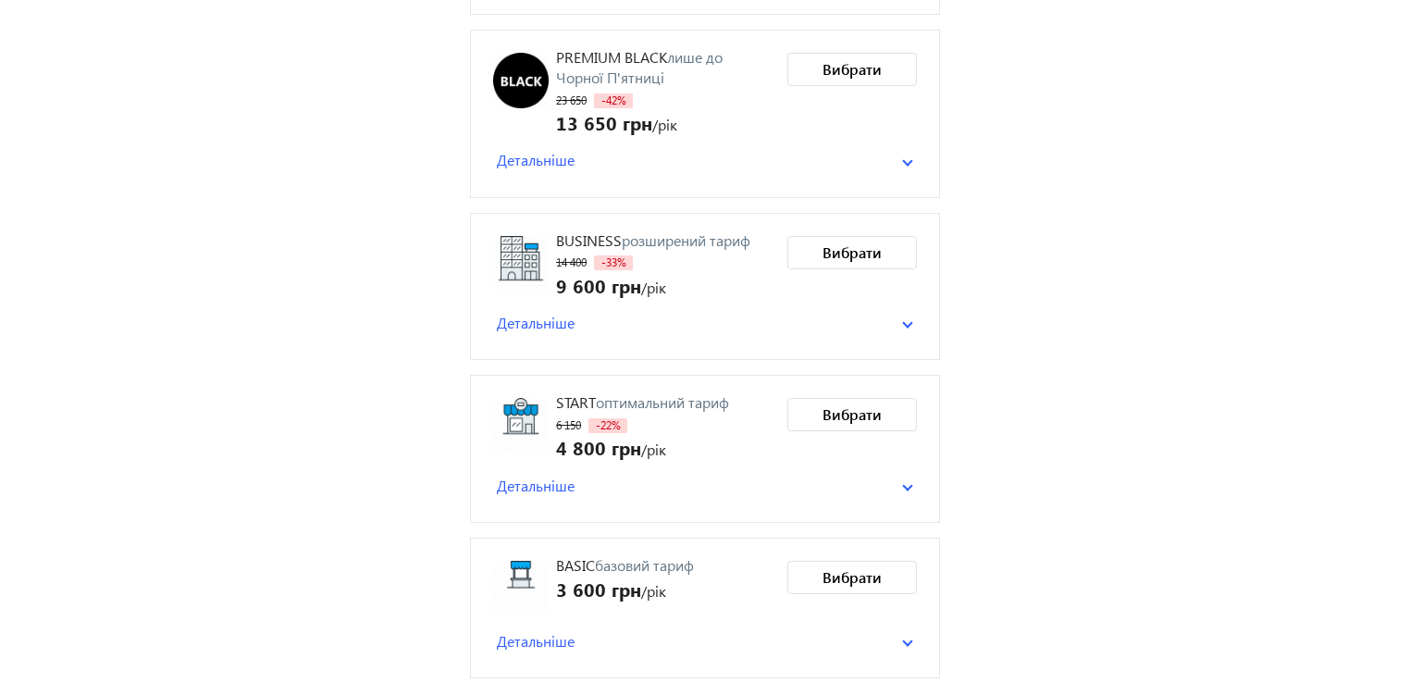
scroll to position [489, 0]
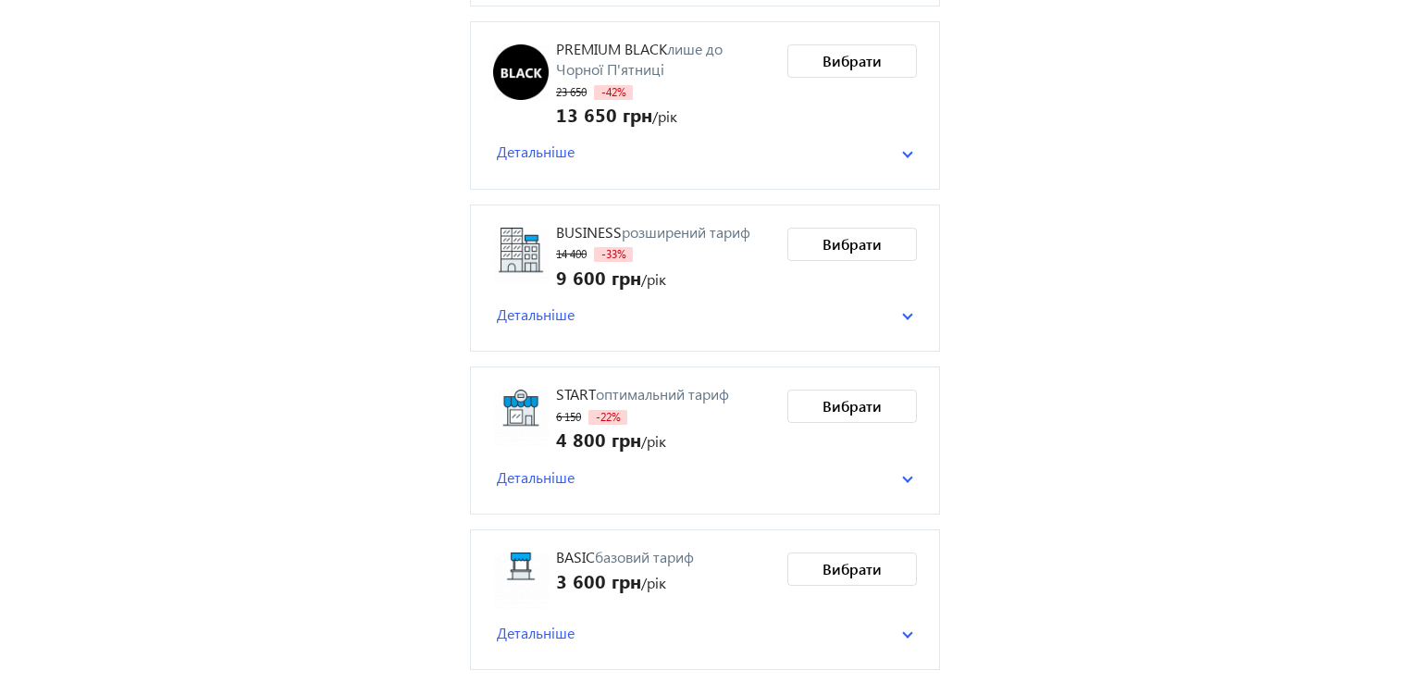
click at [563, 478] on span "Детальніше" at bounding box center [536, 477] width 78 height 20
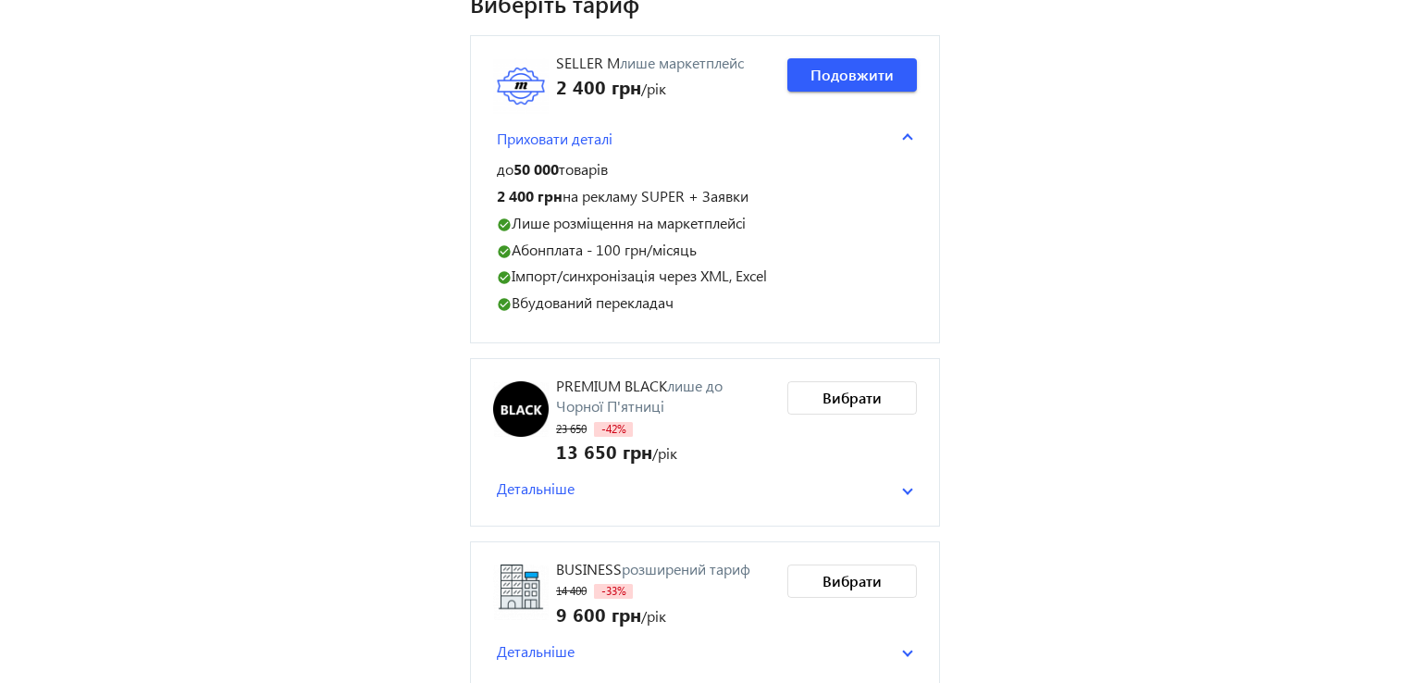
scroll to position [144, 0]
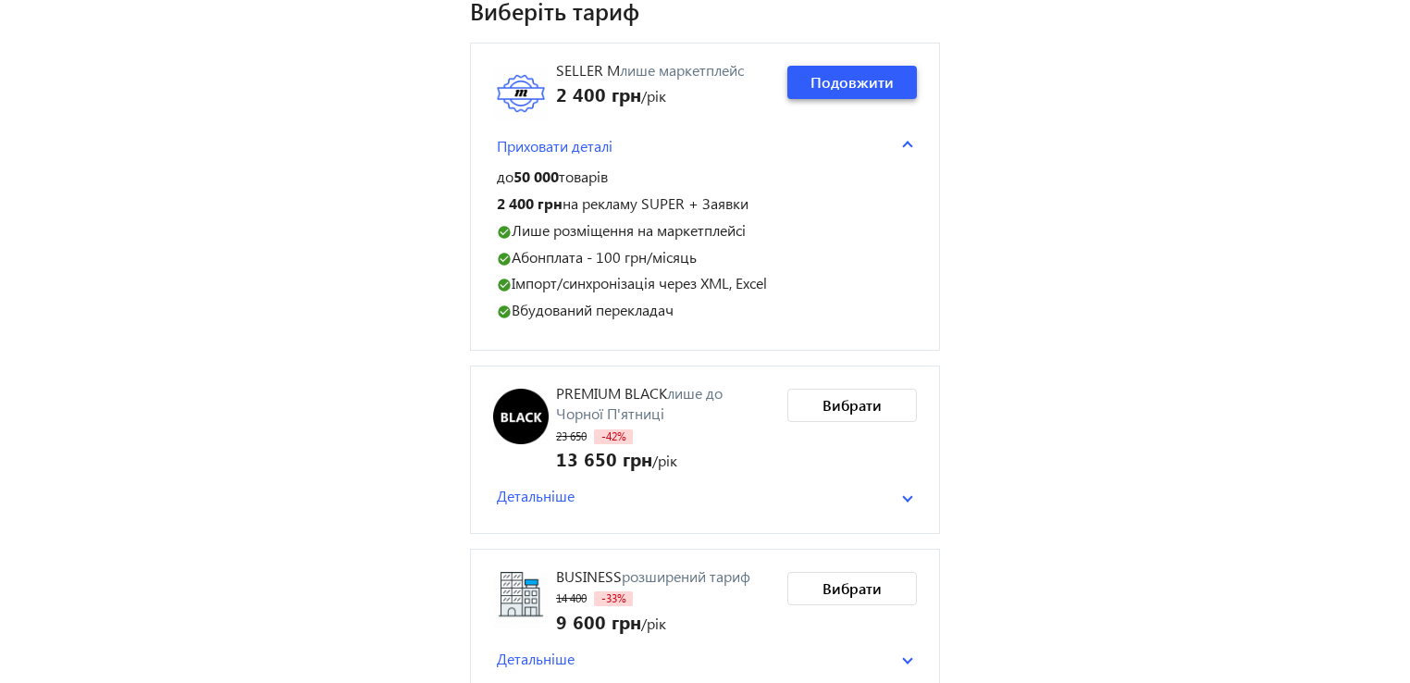
click at [839, 83] on span "Подовжити" at bounding box center [852, 82] width 83 height 20
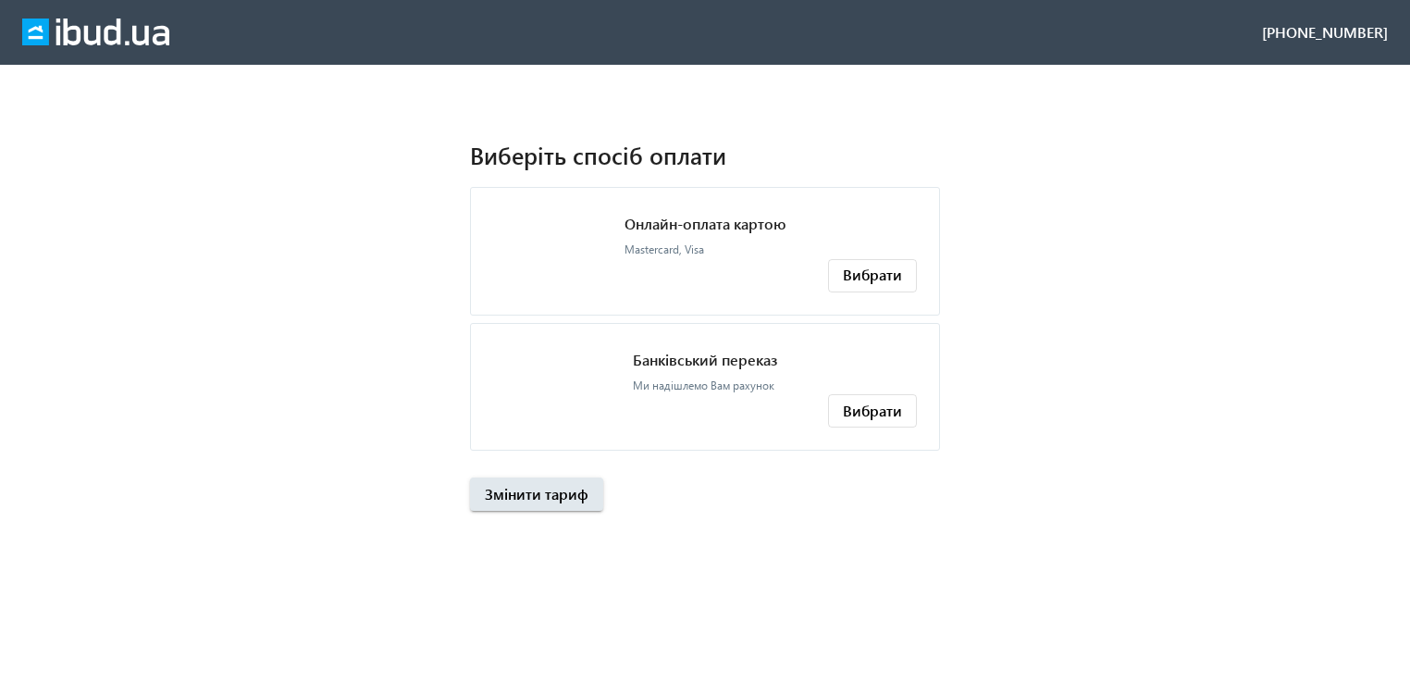
scroll to position [0, 0]
click at [866, 279] on span "Вибрати" at bounding box center [872, 275] width 59 height 20
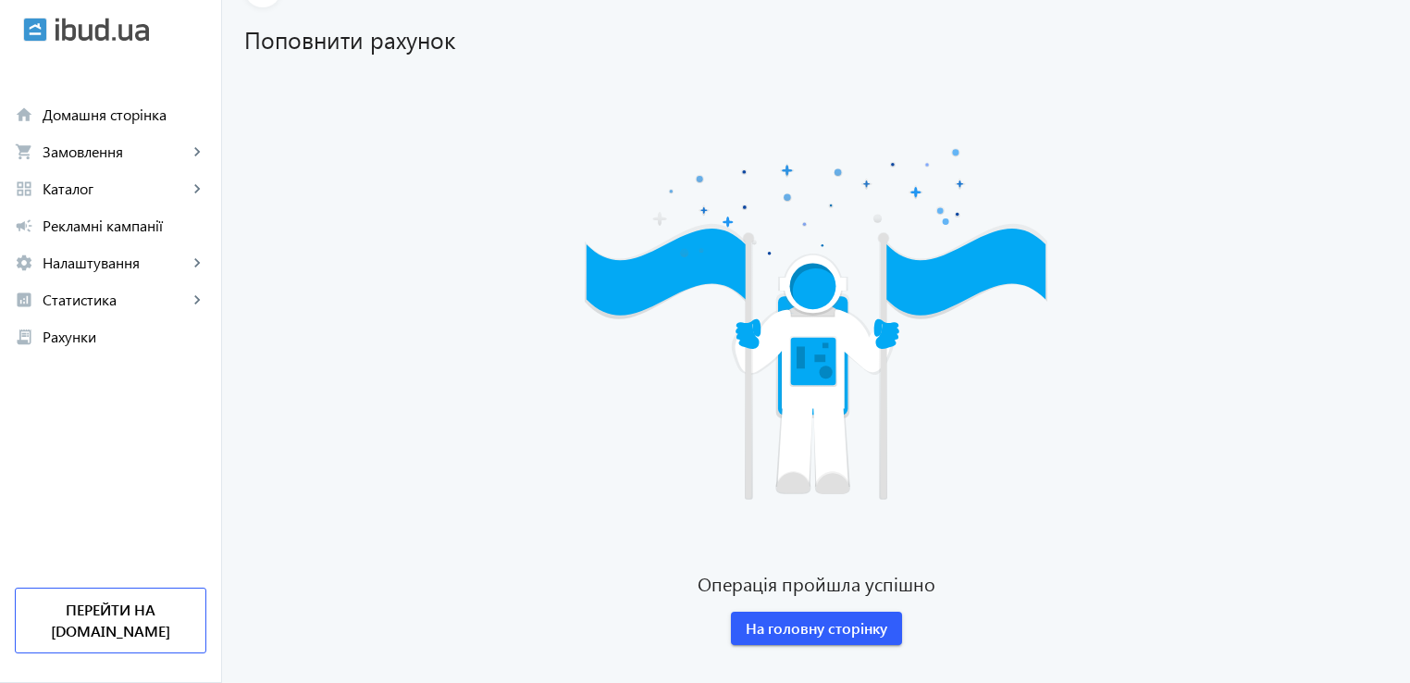
scroll to position [136, 0]
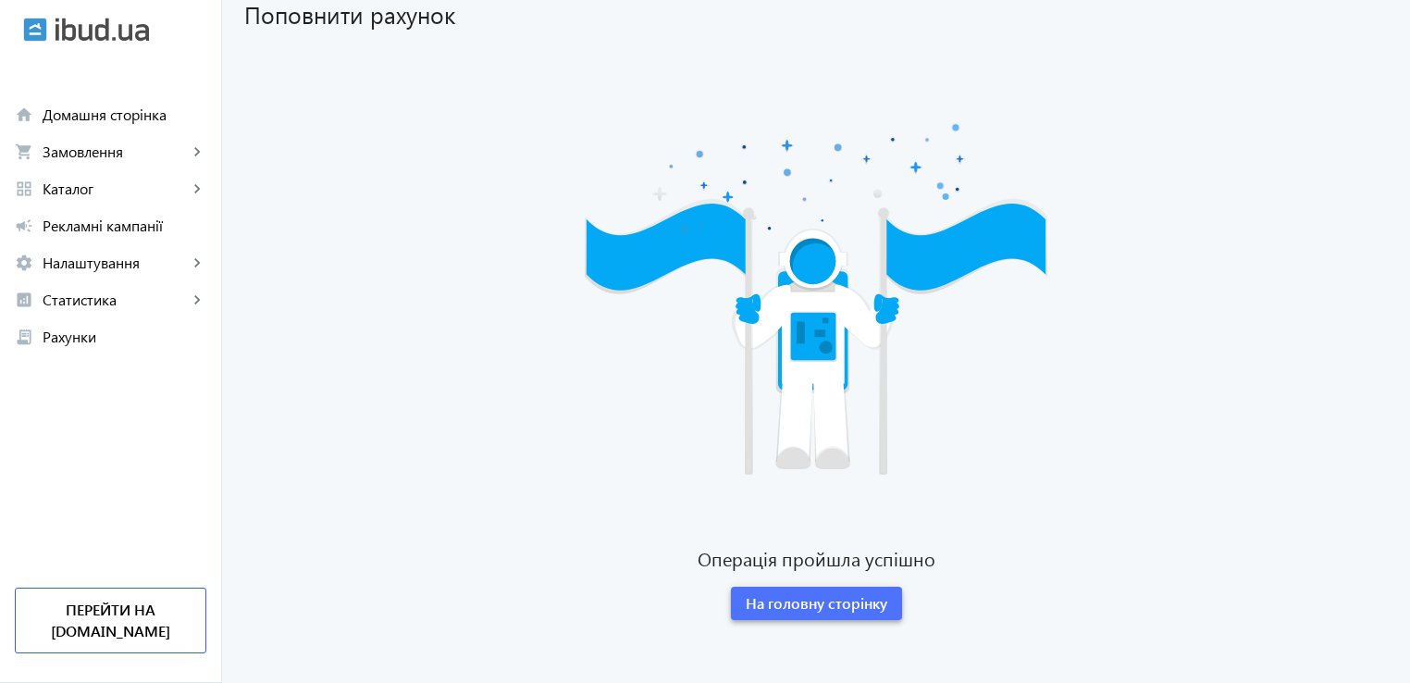
click at [816, 607] on span "На головну сторінку" at bounding box center [817, 603] width 142 height 20
